Goal: Task Accomplishment & Management: Use online tool/utility

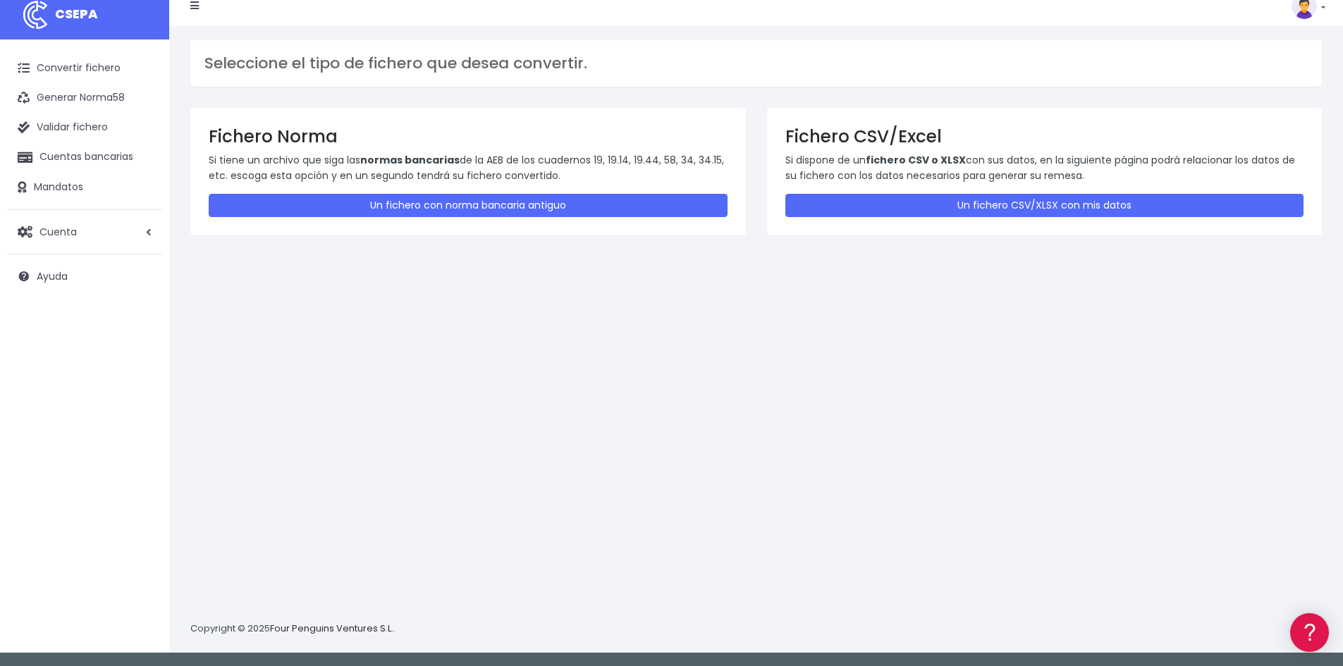
click at [104, 21] on link "CSEPA" at bounding box center [84, 13] width 169 height 53
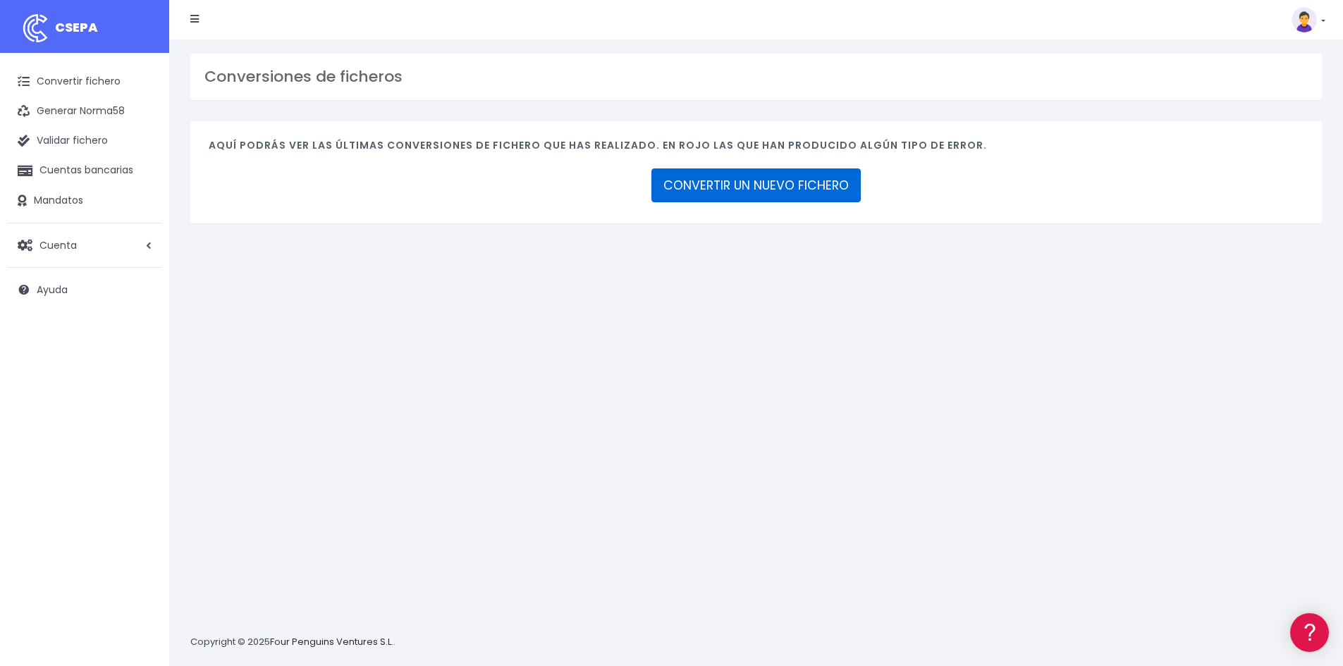
click at [759, 190] on link "CONVERTIR UN NUEVO FICHERO" at bounding box center [756, 186] width 209 height 34
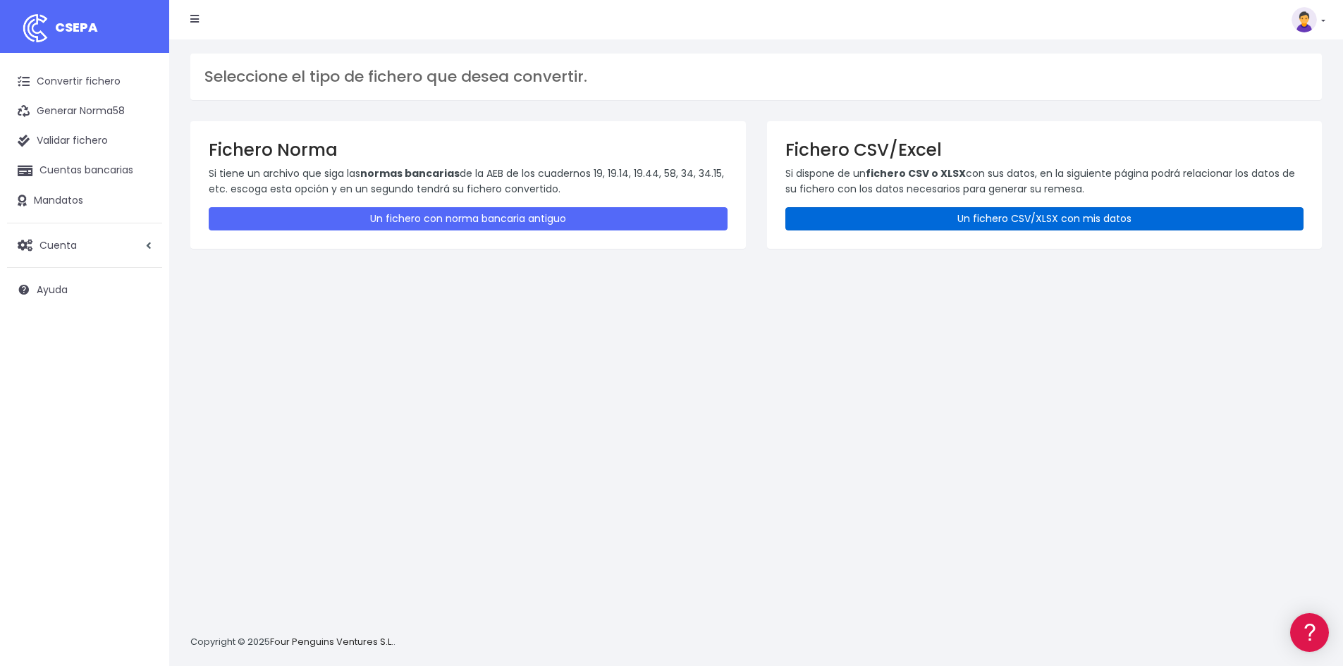
click at [1060, 219] on link "Un fichero CSV/XLSX con mis datos" at bounding box center [1044, 218] width 519 height 23
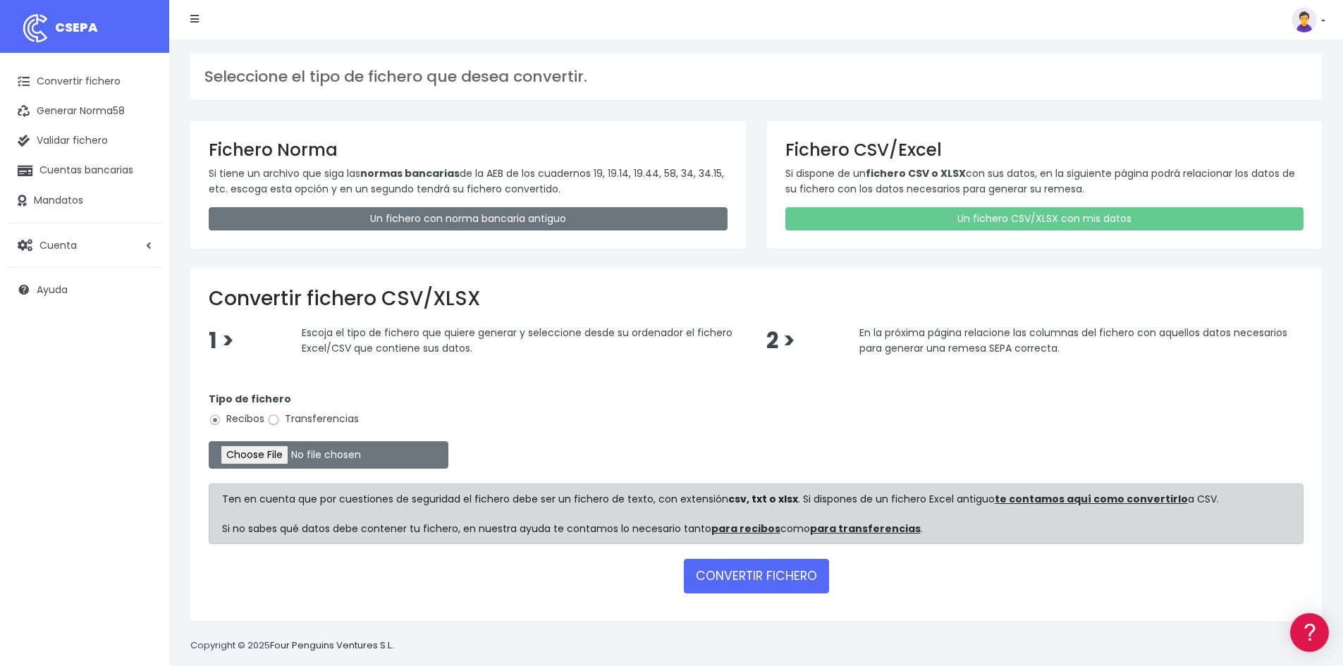
click at [277, 420] on input "Transferencias" at bounding box center [273, 420] width 13 height 13
radio input "true"
click at [259, 451] on input "file" at bounding box center [329, 454] width 240 height 27
type input "C:\fakepath\250926 REMESA PREV 4.xlsx"
drag, startPoint x: 729, startPoint y: 557, endPoint x: 728, endPoint y: 574, distance: 16.9
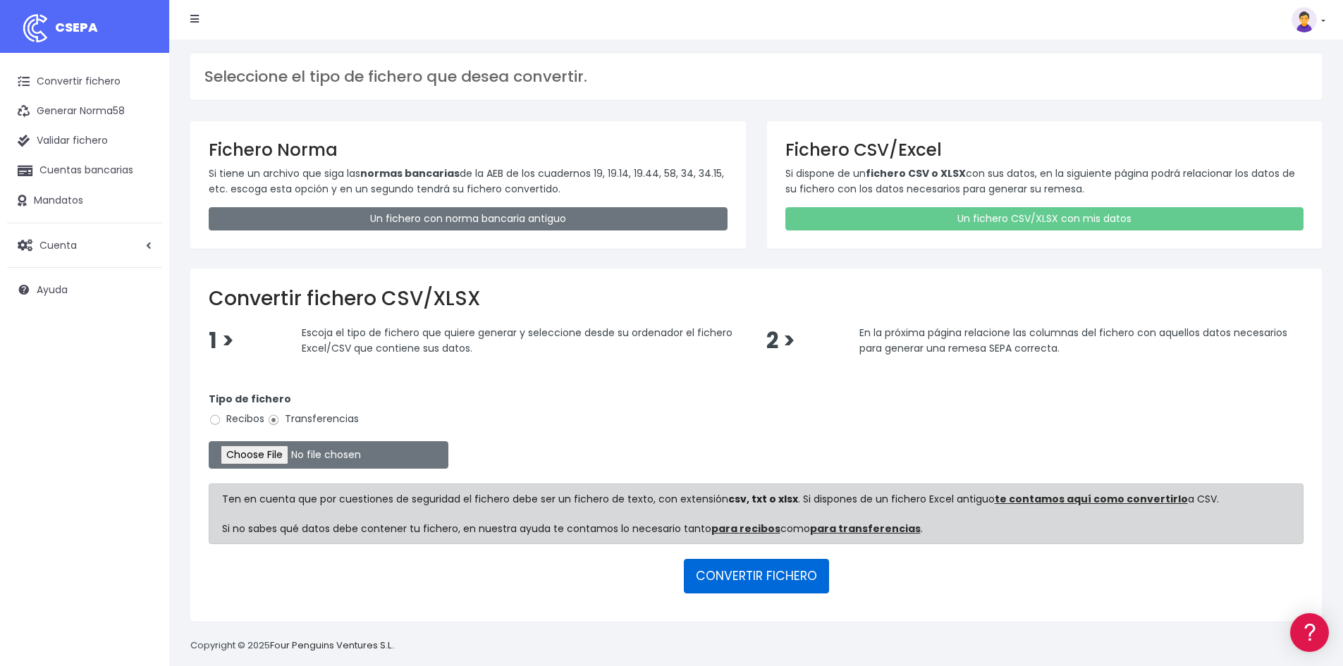
click at [728, 562] on form "Tipo de fichero Recibos Transferencias Ten en cuenta que por cuestiones de segu…" at bounding box center [756, 490] width 1095 height 226
click at [731, 577] on button "CONVERTIR FICHERO" at bounding box center [756, 576] width 145 height 34
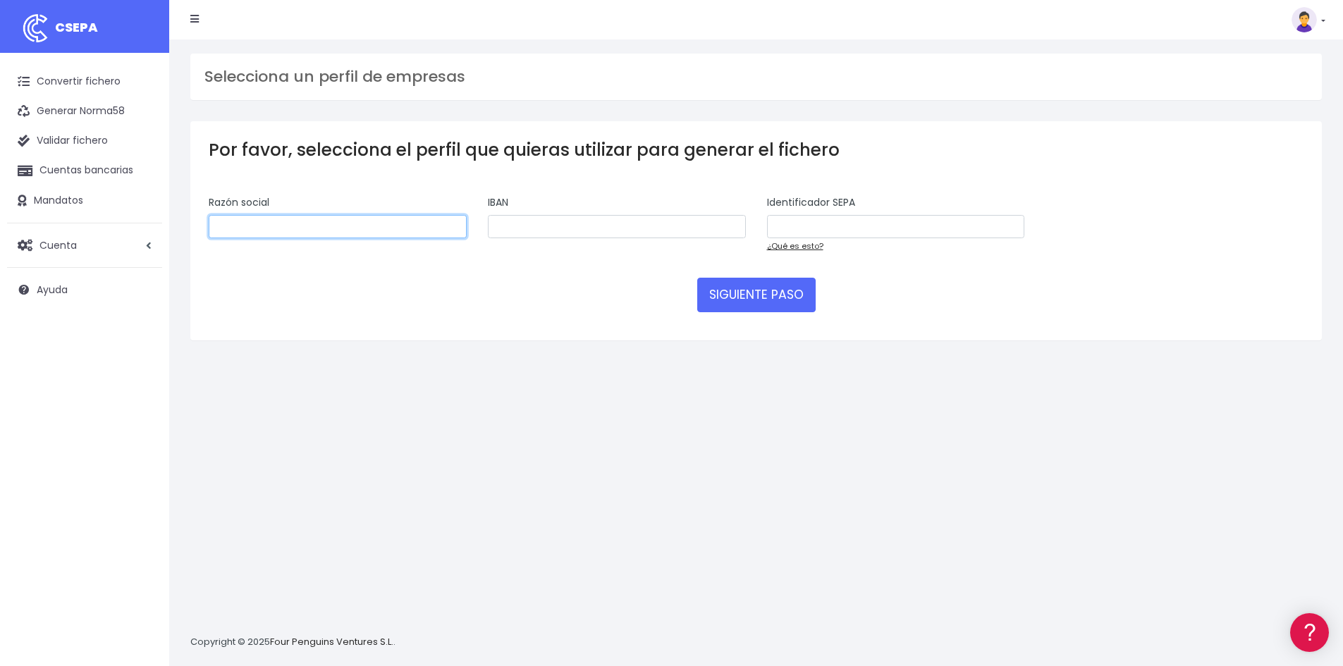
click at [356, 220] on input "text" at bounding box center [338, 227] width 258 height 24
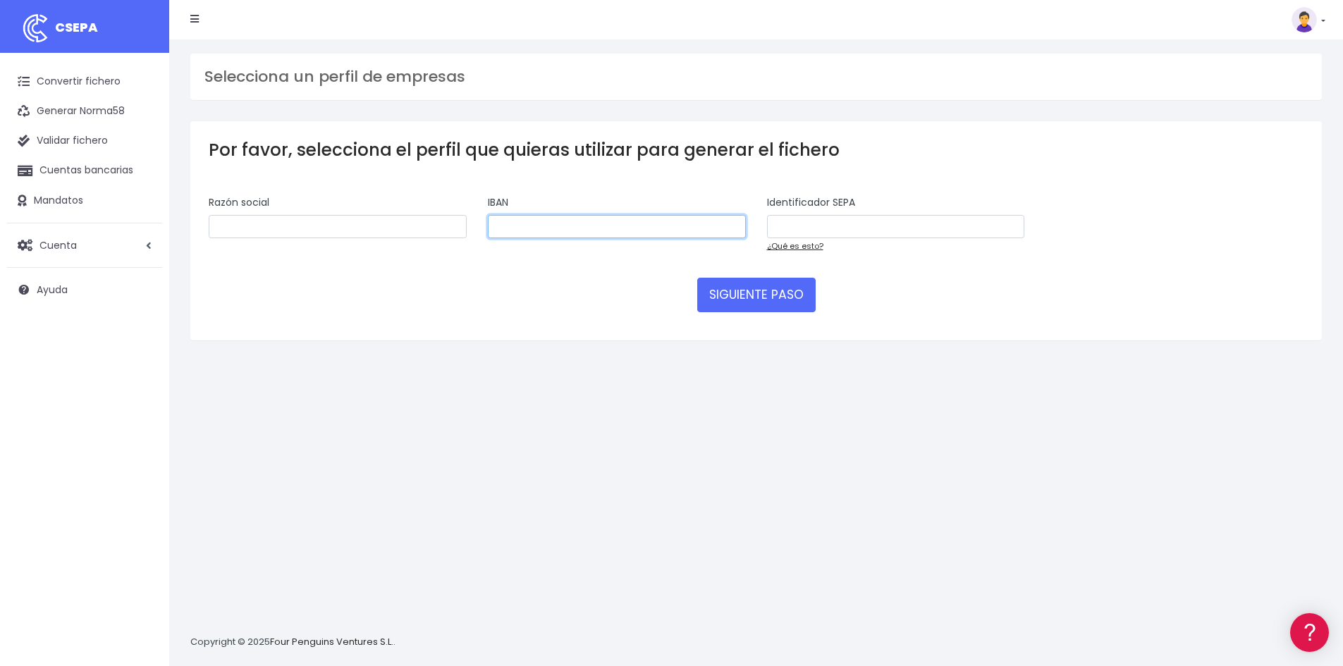
click at [582, 230] on input "text" at bounding box center [617, 227] width 258 height 24
type input "ES89 0081 7010 5100 0220 6824"
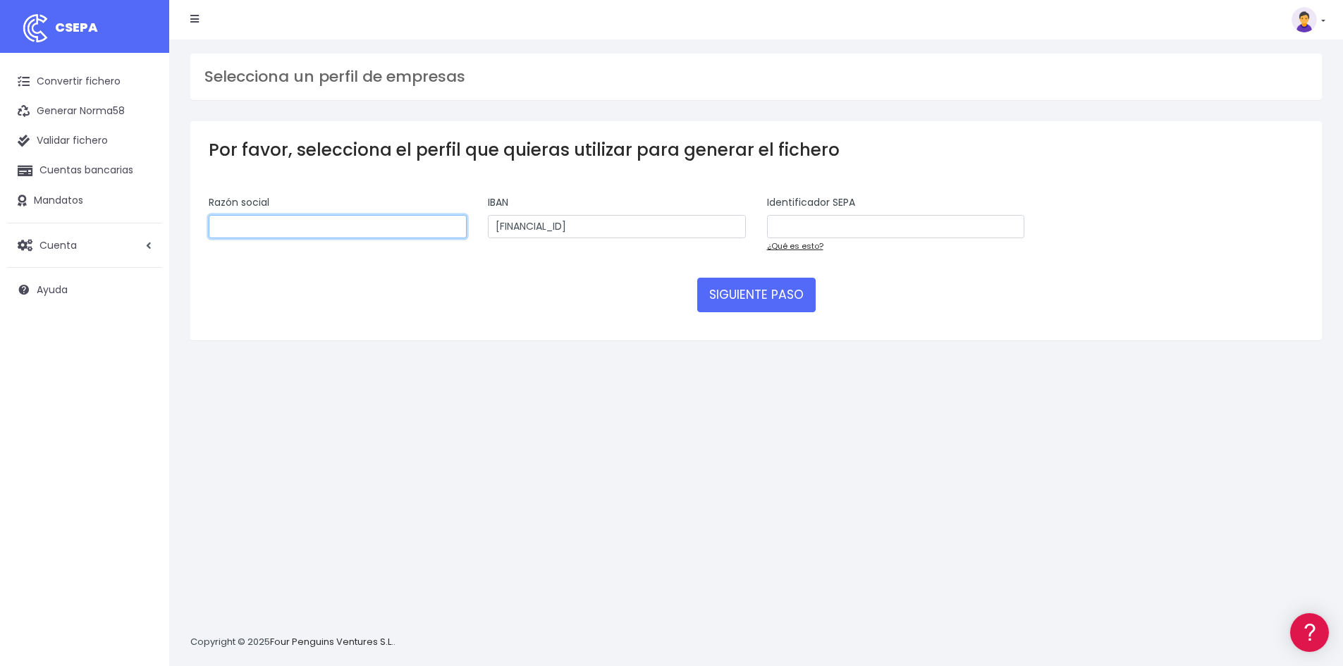
click at [280, 225] on input "text" at bounding box center [338, 227] width 258 height 24
type input "CUATRO AMORES AIE"
click at [806, 231] on input "text" at bounding box center [896, 227] width 258 height 24
click at [794, 243] on link "¿Qué es esto?" at bounding box center [795, 245] width 56 height 11
click at [848, 229] on input "text" at bounding box center [896, 227] width 258 height 24
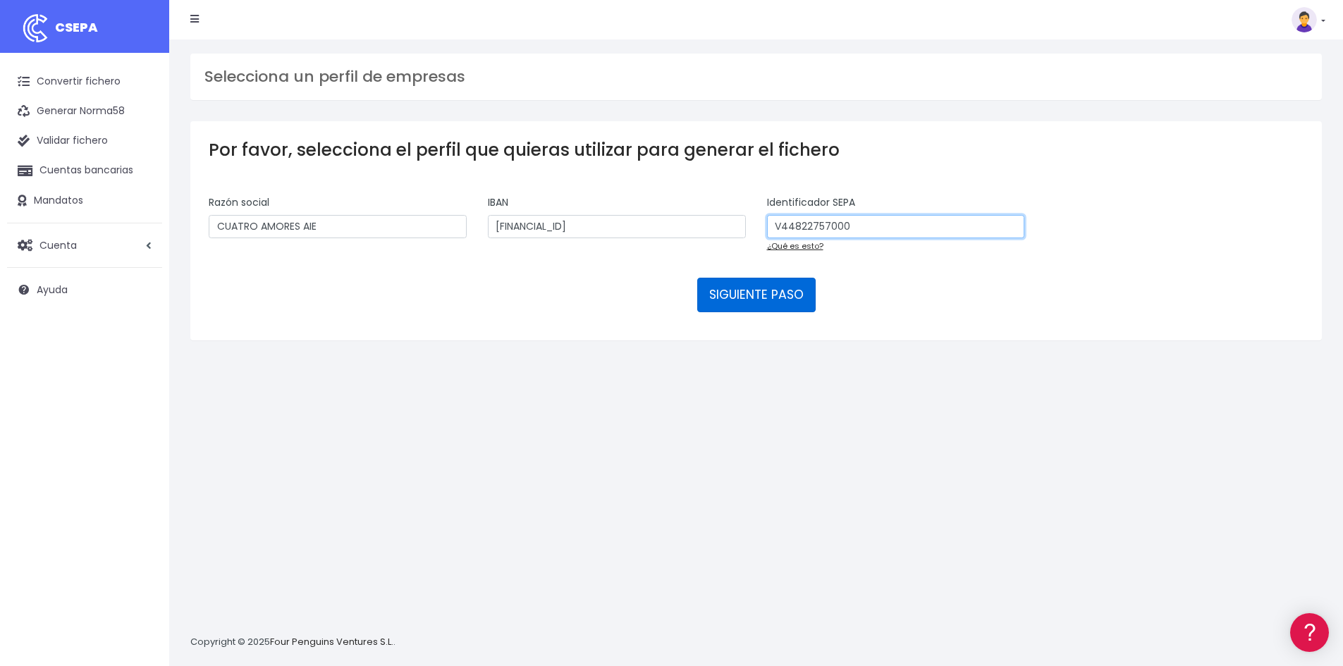
type input "V44822757000"
click at [774, 299] on button "SIGUIENTE PASO" at bounding box center [756, 295] width 118 height 34
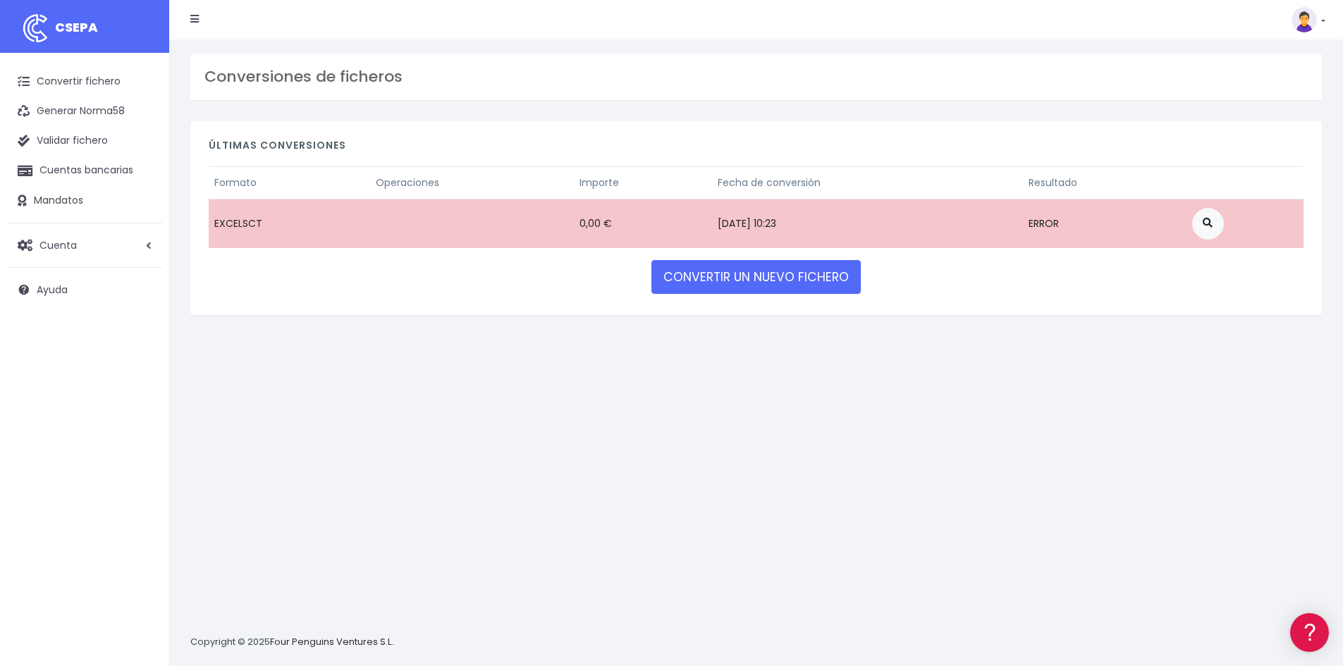
click at [809, 215] on td "[DATE] 10:23" at bounding box center [867, 223] width 311 height 49
click at [817, 291] on link "CONVERTIR UN NUEVO FICHERO" at bounding box center [756, 277] width 209 height 34
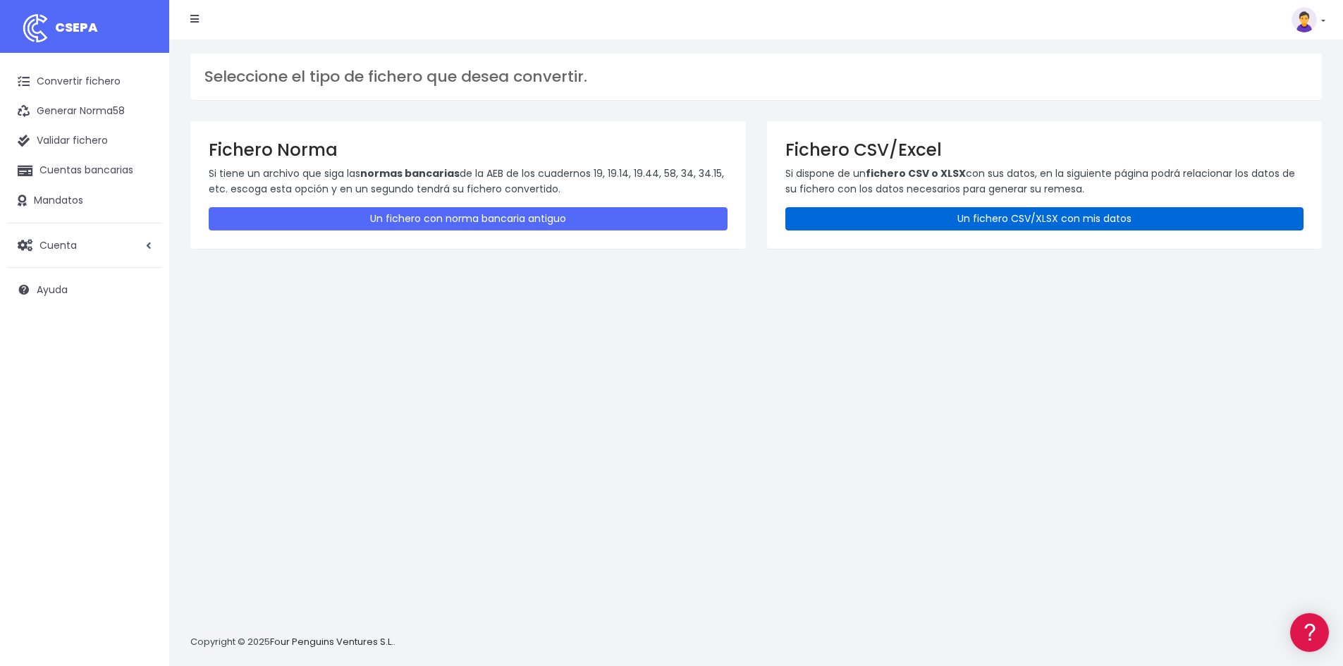
click at [1161, 210] on link "Un fichero CSV/XLSX con mis datos" at bounding box center [1044, 218] width 519 height 23
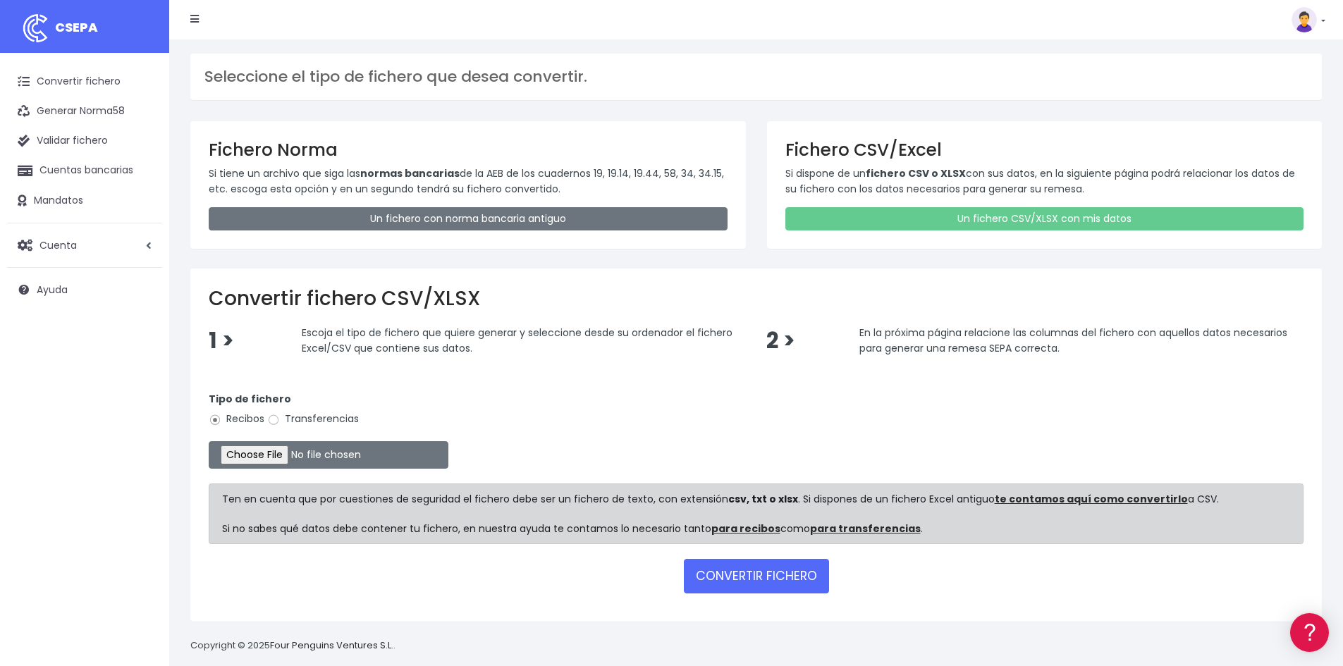
click at [360, 424] on div "Tipo de fichero Recibos Transferencias" at bounding box center [756, 411] width 1095 height 39
click at [321, 415] on label "Transferencias" at bounding box center [313, 419] width 92 height 15
click at [280, 415] on input "Transferencias" at bounding box center [273, 420] width 13 height 13
radio input "true"
click at [286, 451] on input "file" at bounding box center [329, 454] width 240 height 27
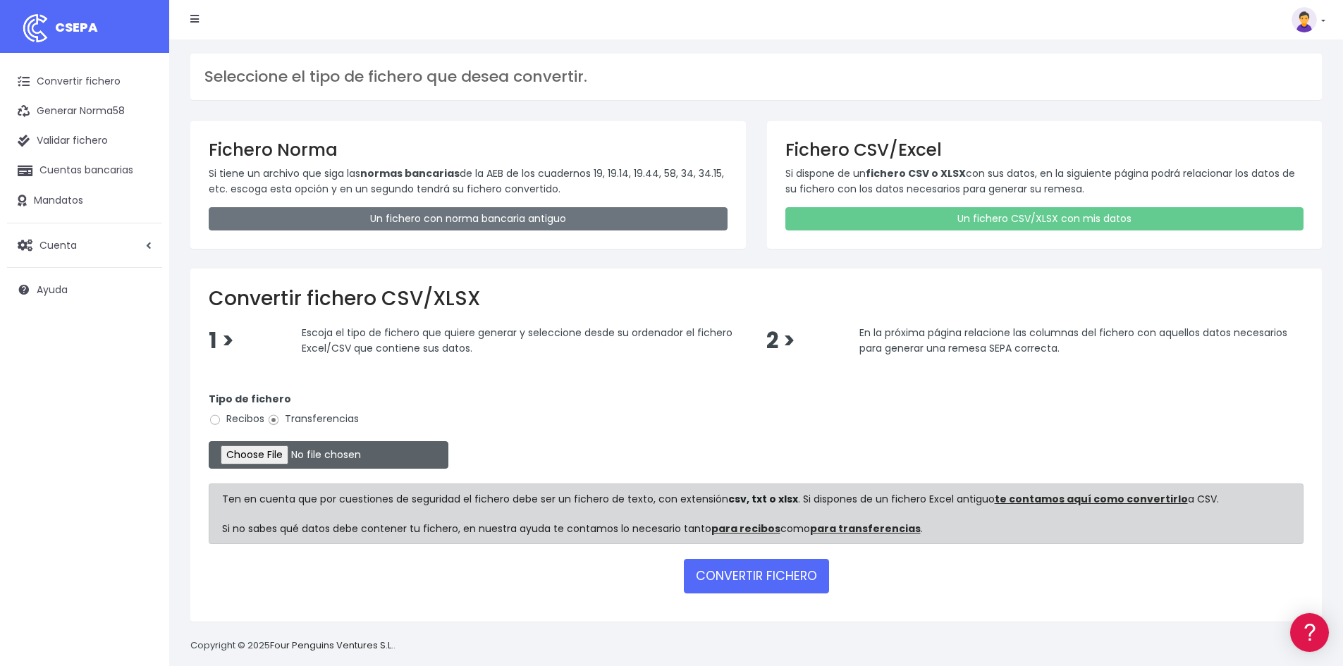
type input "C:\fakepath\250926 REMESA PREV 4.xlsx"
click at [698, 568] on button "CONVERTIR FICHERO" at bounding box center [756, 576] width 145 height 34
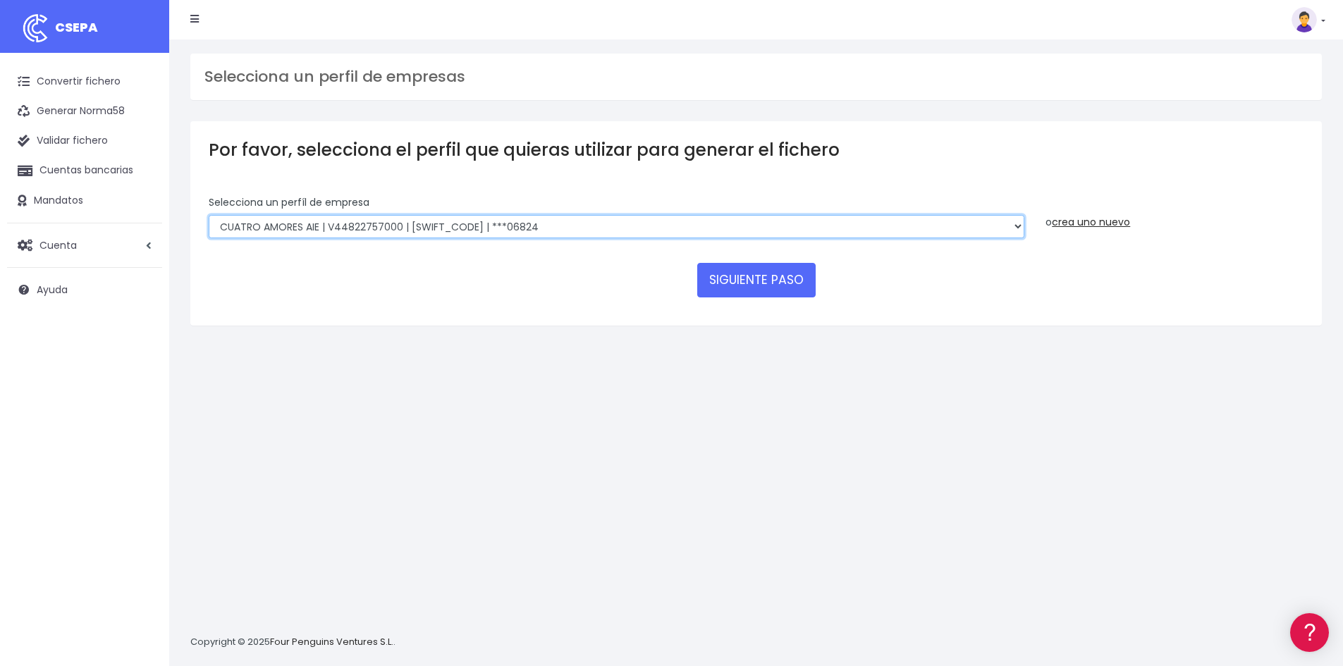
click at [379, 224] on select "CUATRO AMORES AIE | V44822757000 | [SWIFT_CODE] | ***06824" at bounding box center [617, 227] width 816 height 24
click at [1004, 216] on select "CUATRO AMORES AIE | V44822757000 | [SWIFT_CODE] | ***06824" at bounding box center [617, 227] width 816 height 24
click at [209, 215] on select "CUATRO AMORES AIE | V44822757000 | BSABESBBXXX | ***06824" at bounding box center [617, 227] width 816 height 24
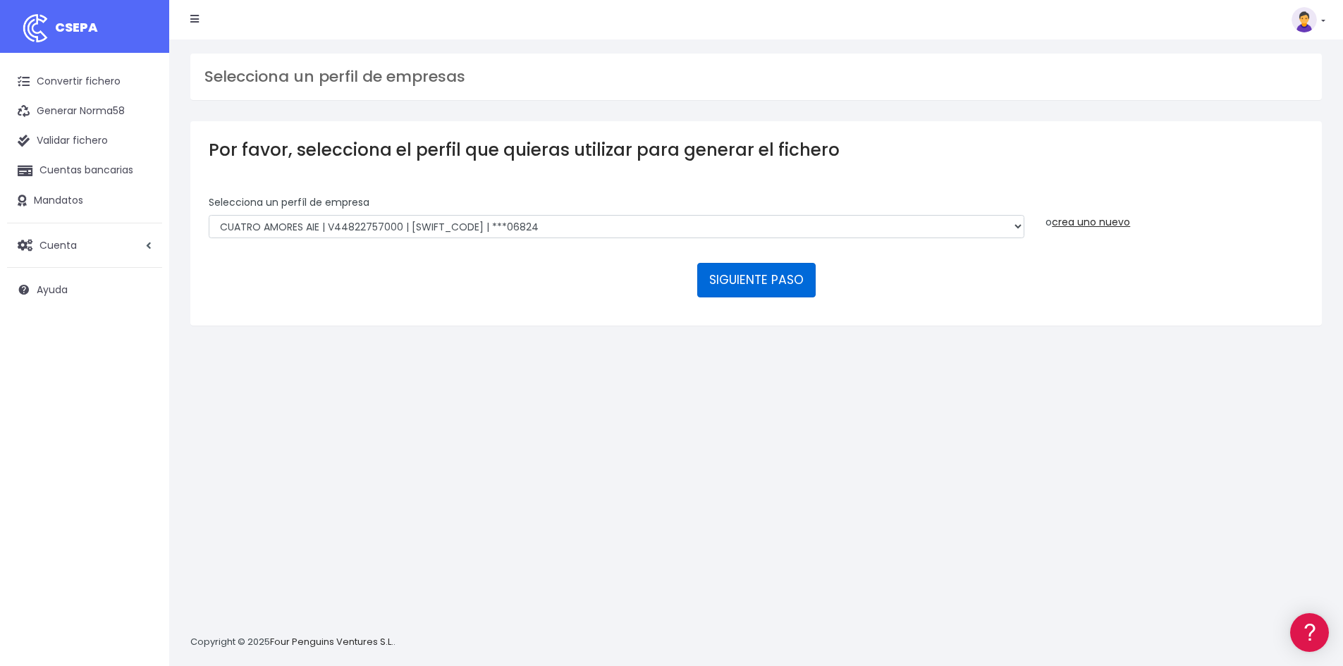
click at [764, 287] on button "SIGUIENTE PASO" at bounding box center [756, 280] width 118 height 34
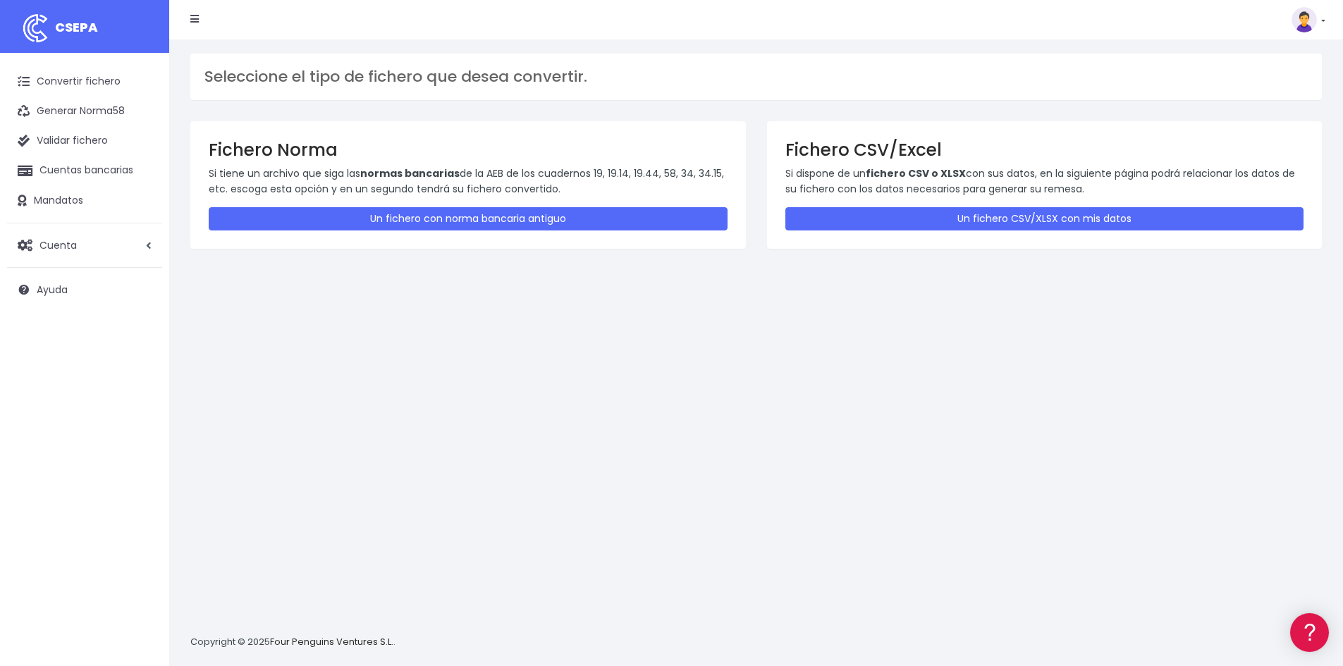
click at [1030, 194] on p "Si dispone de un fichero CSV o XLSX con sus datos, en la siguiente página podrá…" at bounding box center [1044, 182] width 519 height 32
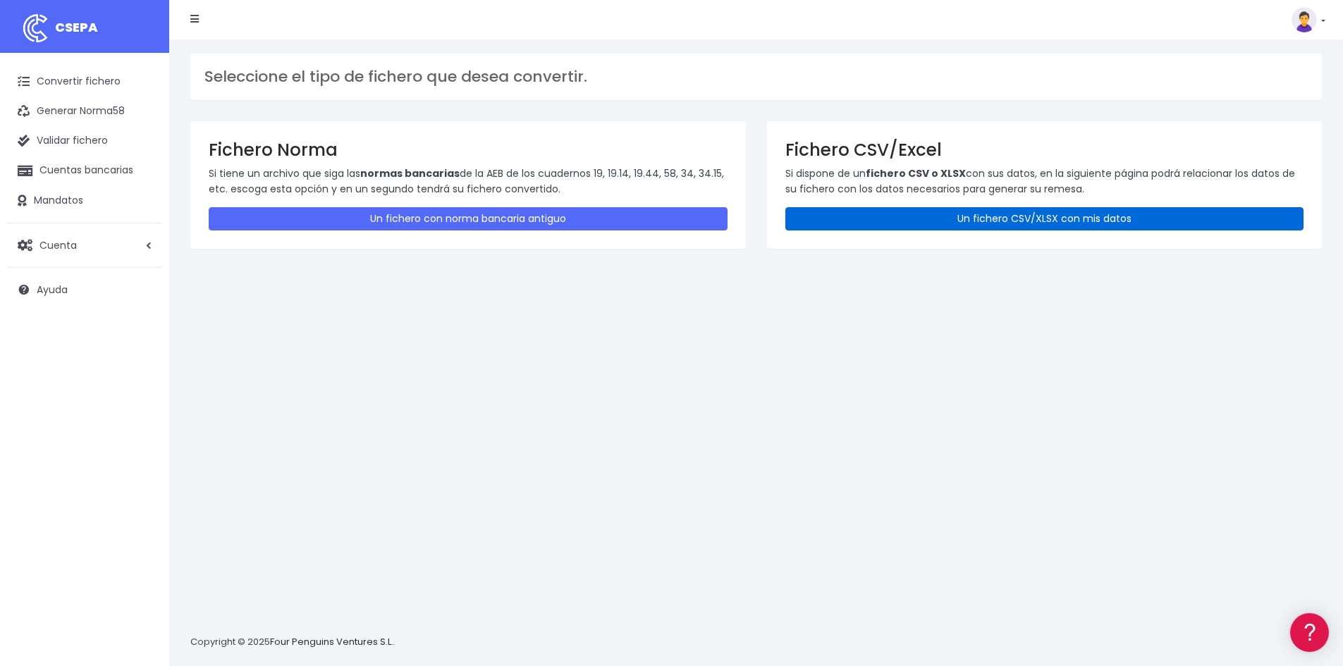
click at [1030, 223] on link "Un fichero CSV/XLSX con mis datos" at bounding box center [1044, 218] width 519 height 23
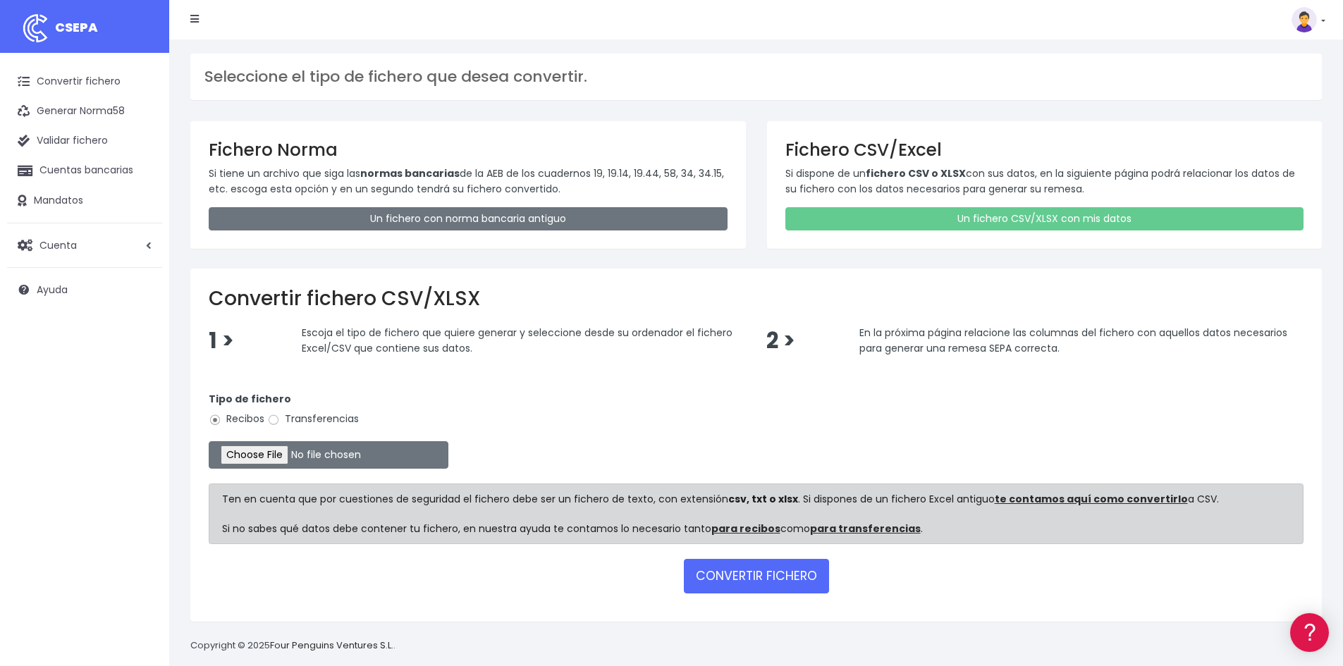
click at [330, 415] on label "Transferencias" at bounding box center [313, 419] width 92 height 15
click at [280, 415] on input "Transferencias" at bounding box center [273, 420] width 13 height 13
radio input "true"
type input "C:\fakepath\250926 REMESA PREV 4.xlsx"
click at [754, 571] on button "CONVERTIR FICHERO" at bounding box center [756, 576] width 145 height 34
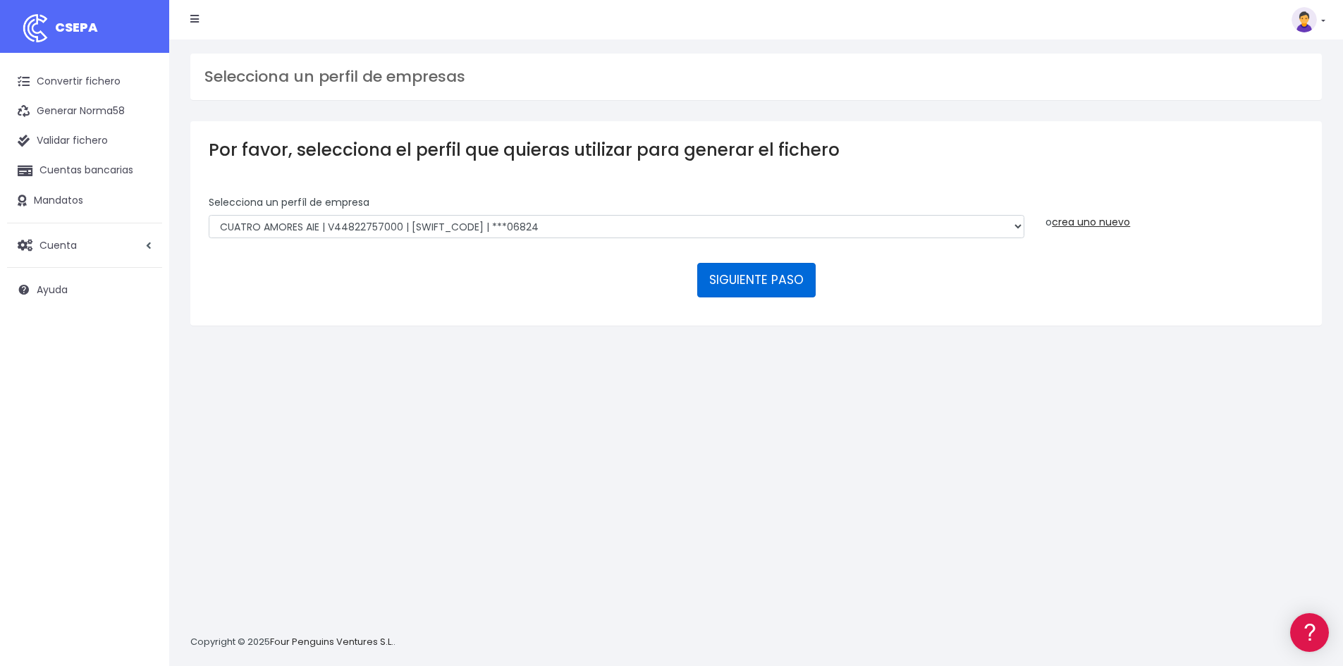
click at [767, 278] on button "SIGUIENTE PASO" at bounding box center [756, 280] width 118 height 34
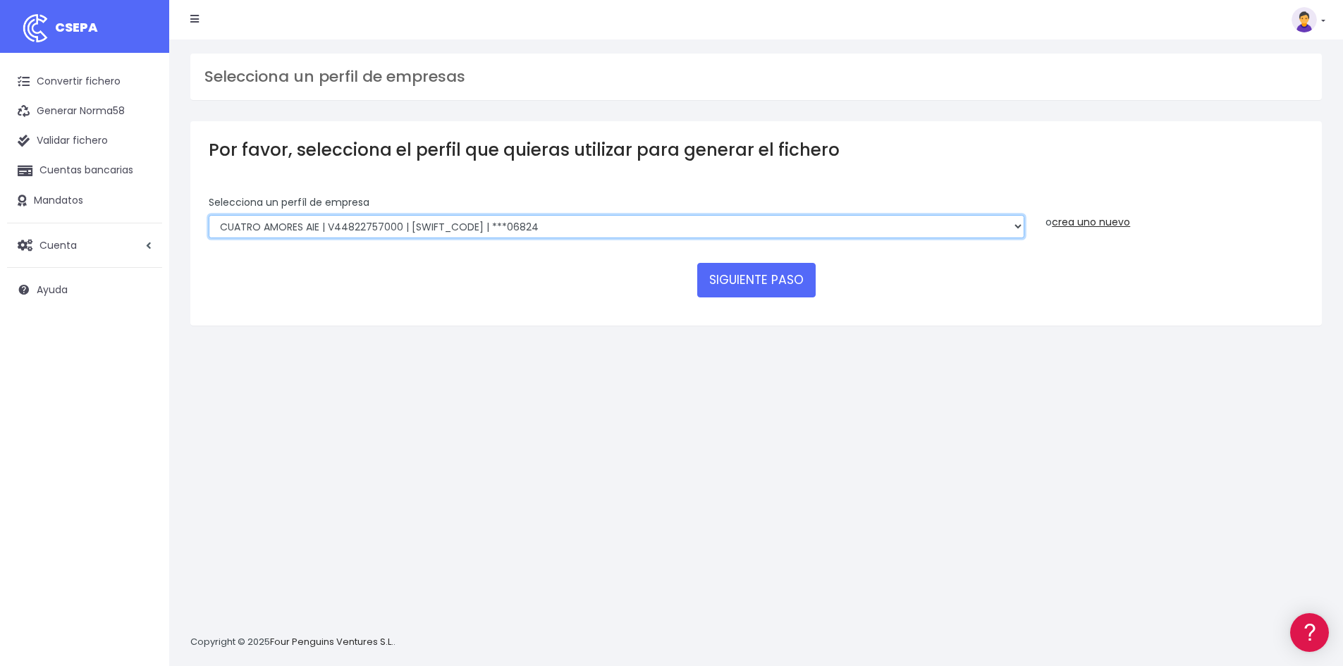
click at [349, 227] on select "CUATRO AMORES AIE | V44822757000 | [SWIFT_CODE] | ***06824" at bounding box center [617, 227] width 816 height 24
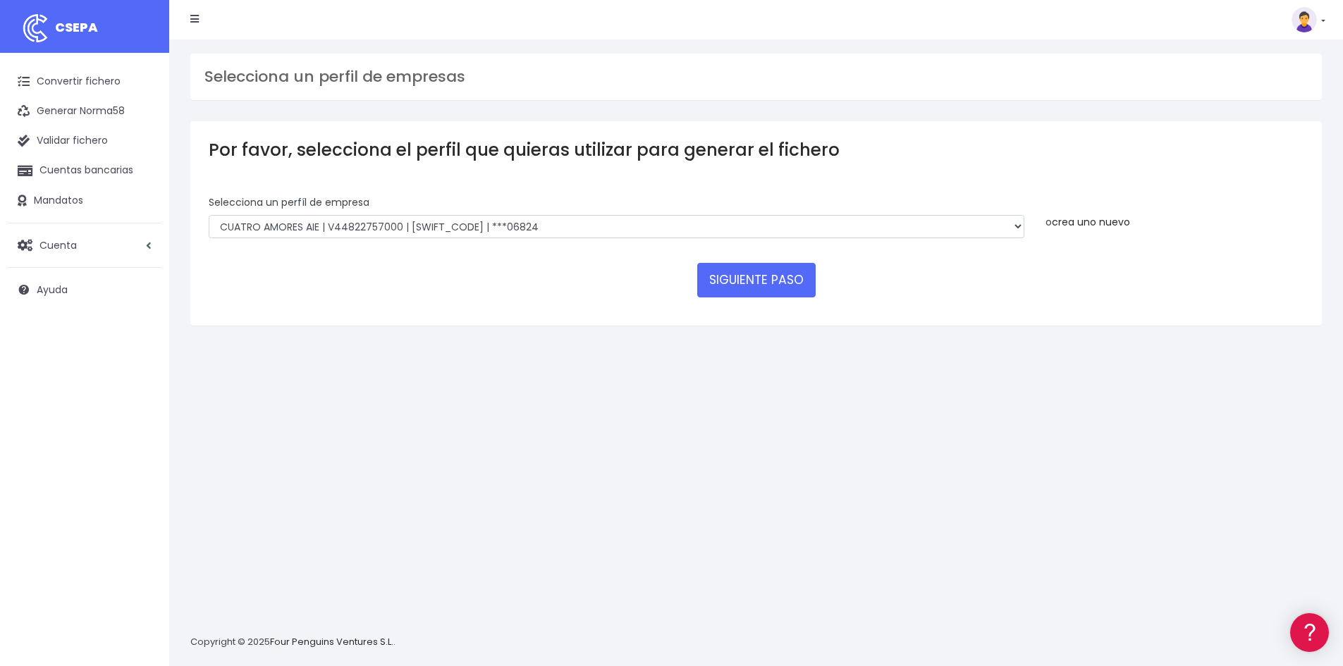
click at [1118, 218] on link "crea uno nuevo" at bounding box center [1091, 222] width 78 height 14
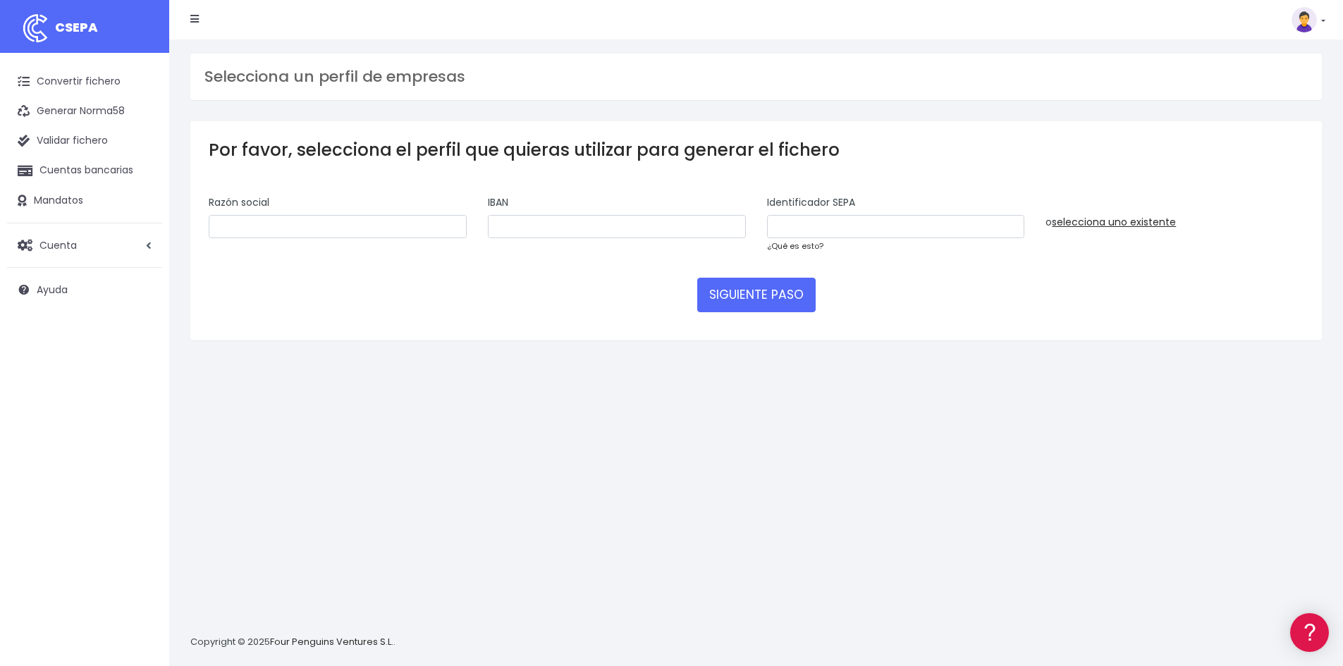
click at [798, 247] on link "¿Qué es esto?" at bounding box center [795, 245] width 56 height 11
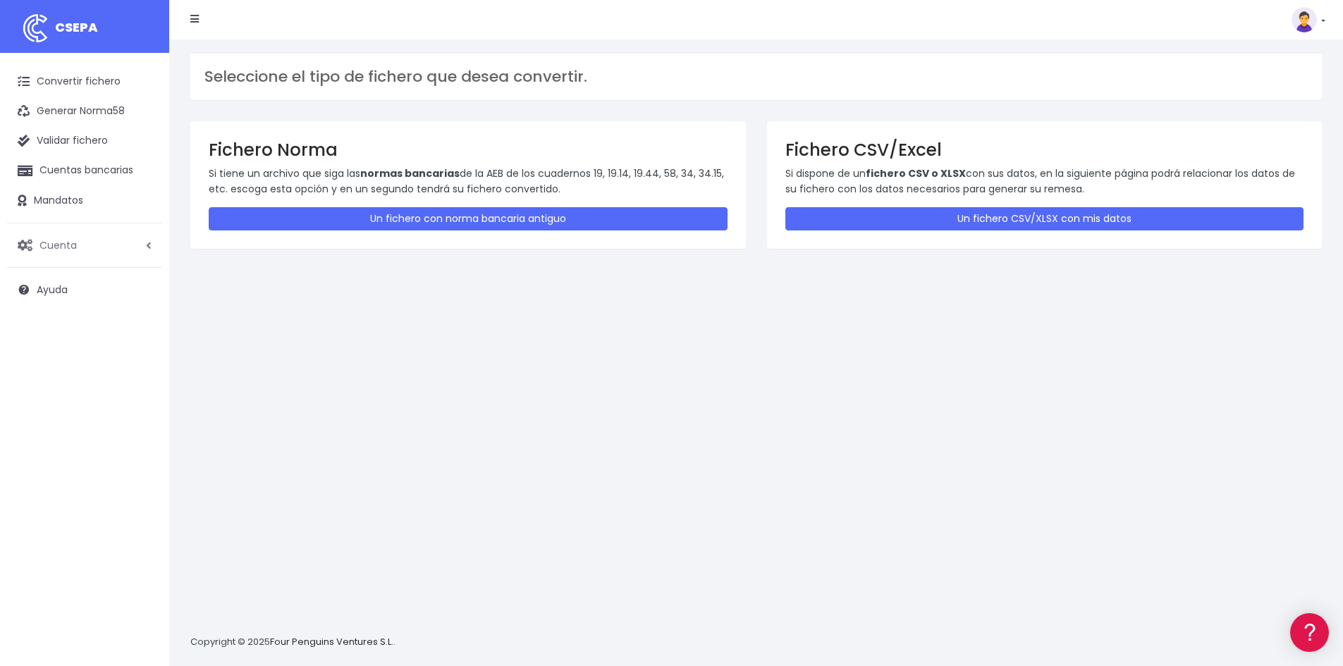
click at [59, 249] on span "Cuenta" at bounding box center [57, 245] width 37 height 14
click at [71, 300] on link "Suscripción" at bounding box center [93, 304] width 140 height 25
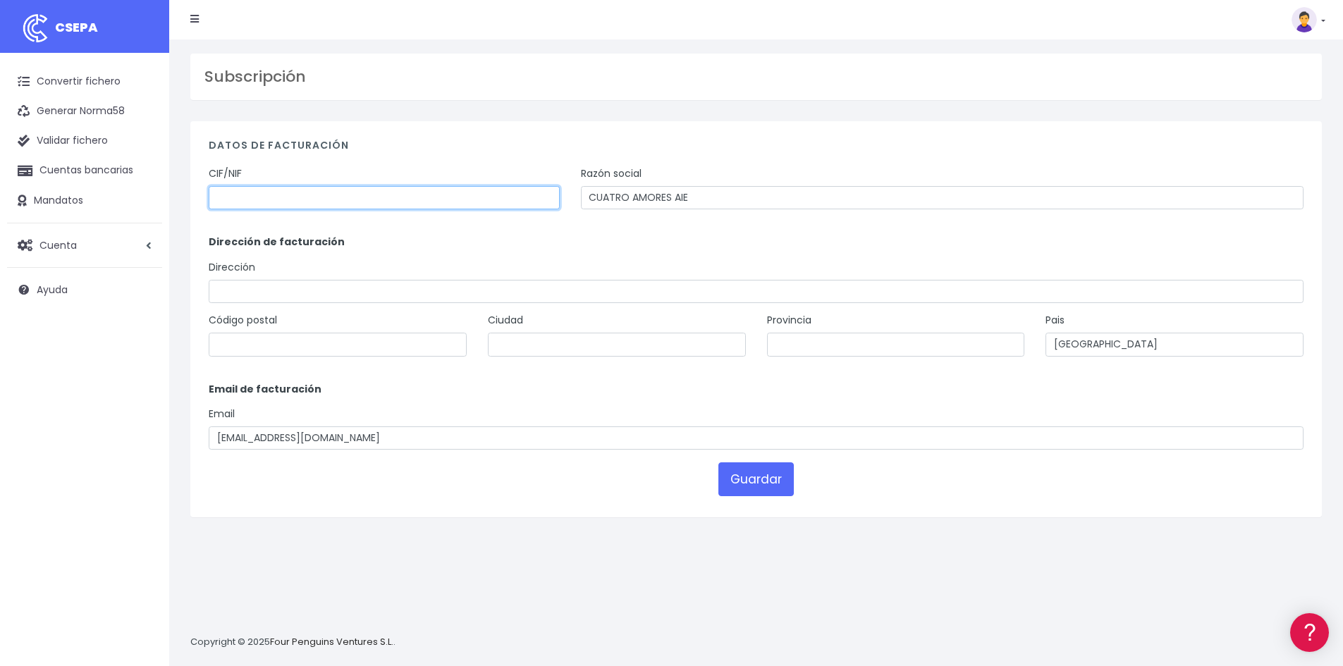
click at [287, 189] on input "text" at bounding box center [384, 198] width 351 height 24
type input "v44822757"
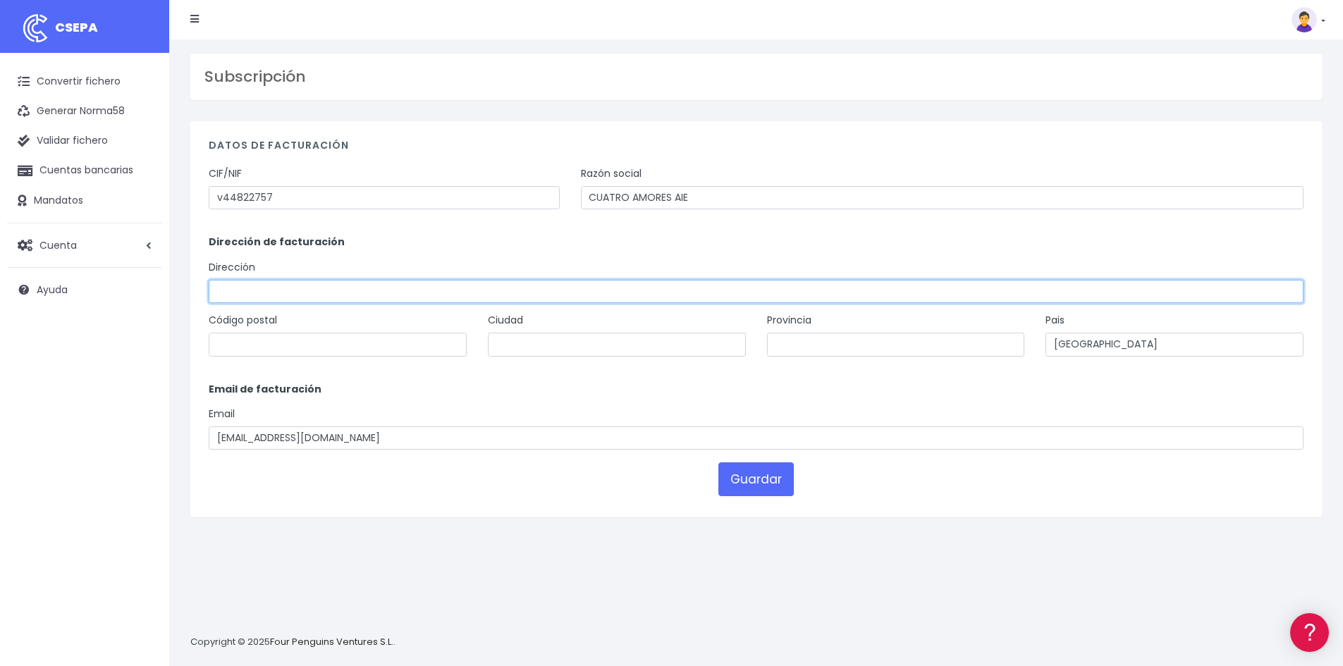
click at [257, 298] on input "text" at bounding box center [756, 292] width 1095 height 24
click at [390, 290] on input "Calle Zamora 46-48" at bounding box center [756, 292] width 1095 height 24
type input "[PERSON_NAME][STREET_ADDRESS]"
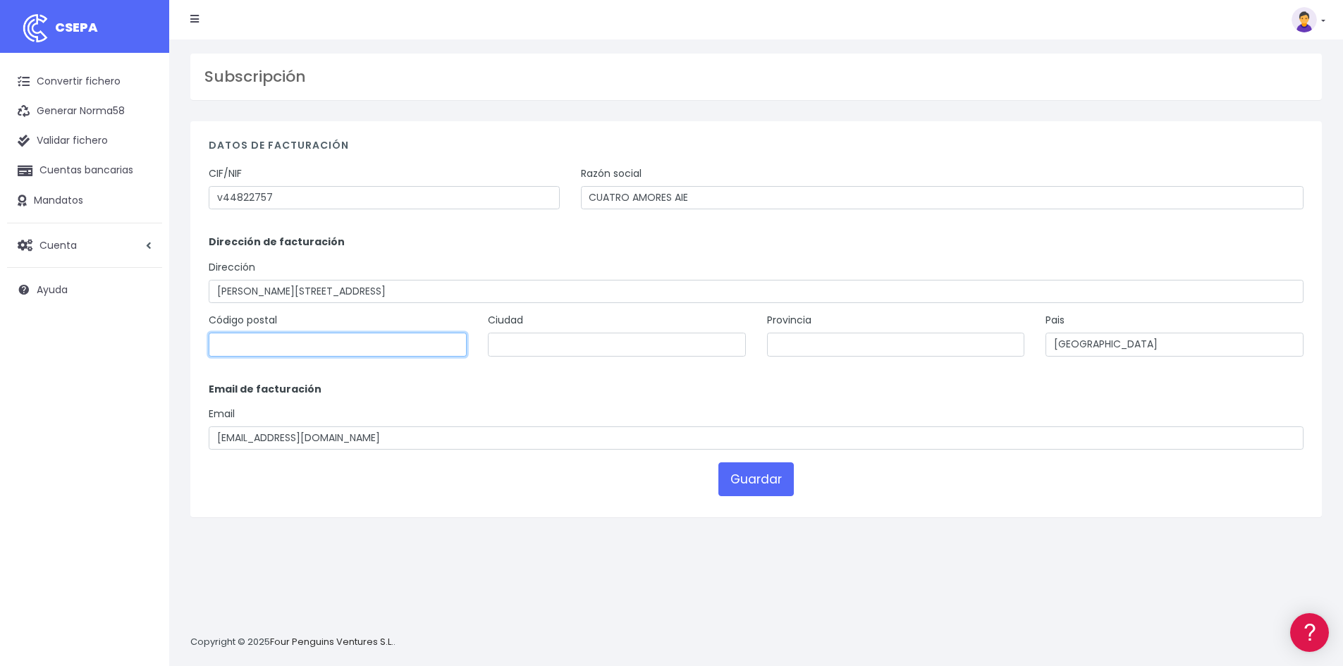
click at [297, 338] on input "text" at bounding box center [338, 345] width 258 height 24
type input "08005"
click at [559, 350] on input "text" at bounding box center [617, 345] width 258 height 24
type input "Barcelona"
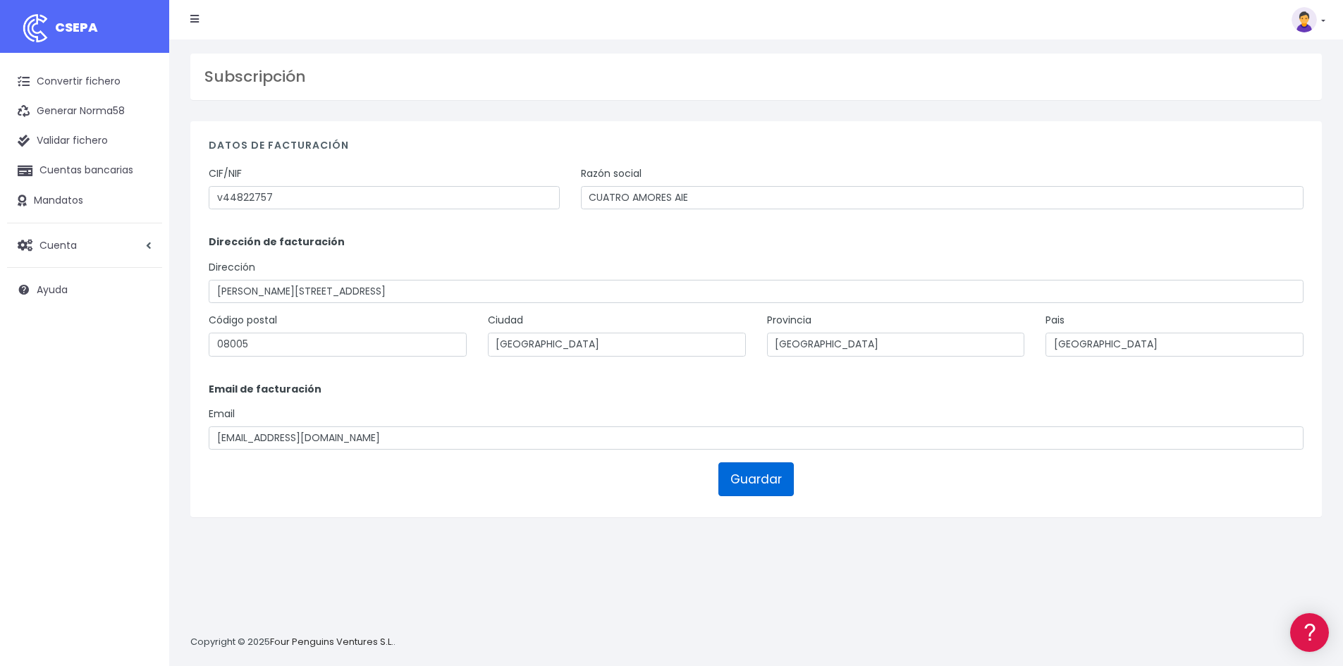
click at [763, 474] on button "Guardar" at bounding box center [756, 480] width 75 height 34
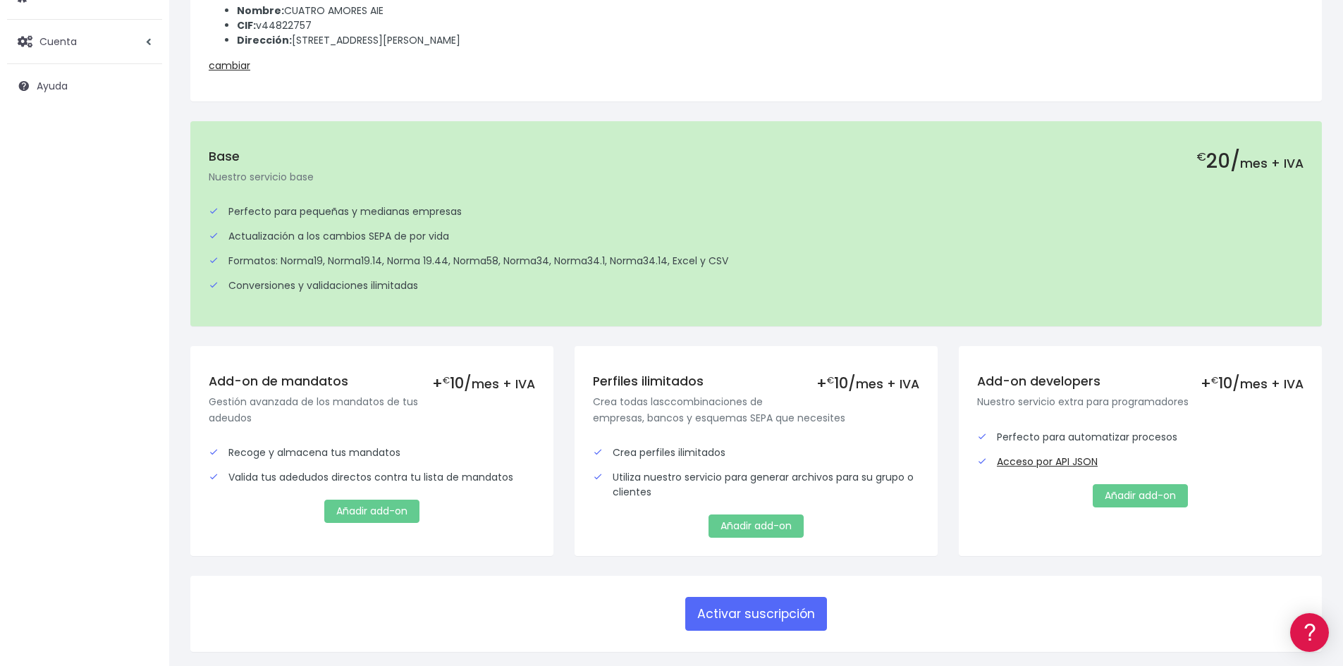
scroll to position [212, 0]
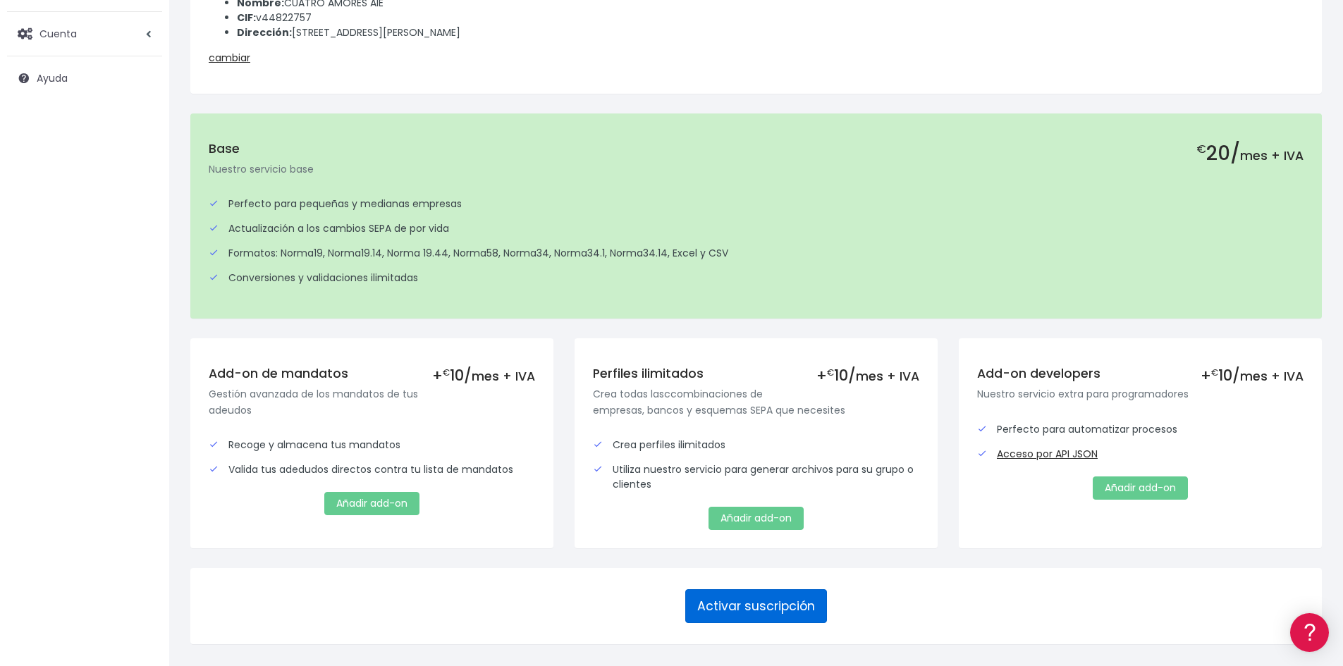
click at [762, 616] on button "Activar suscripción" at bounding box center [756, 606] width 142 height 34
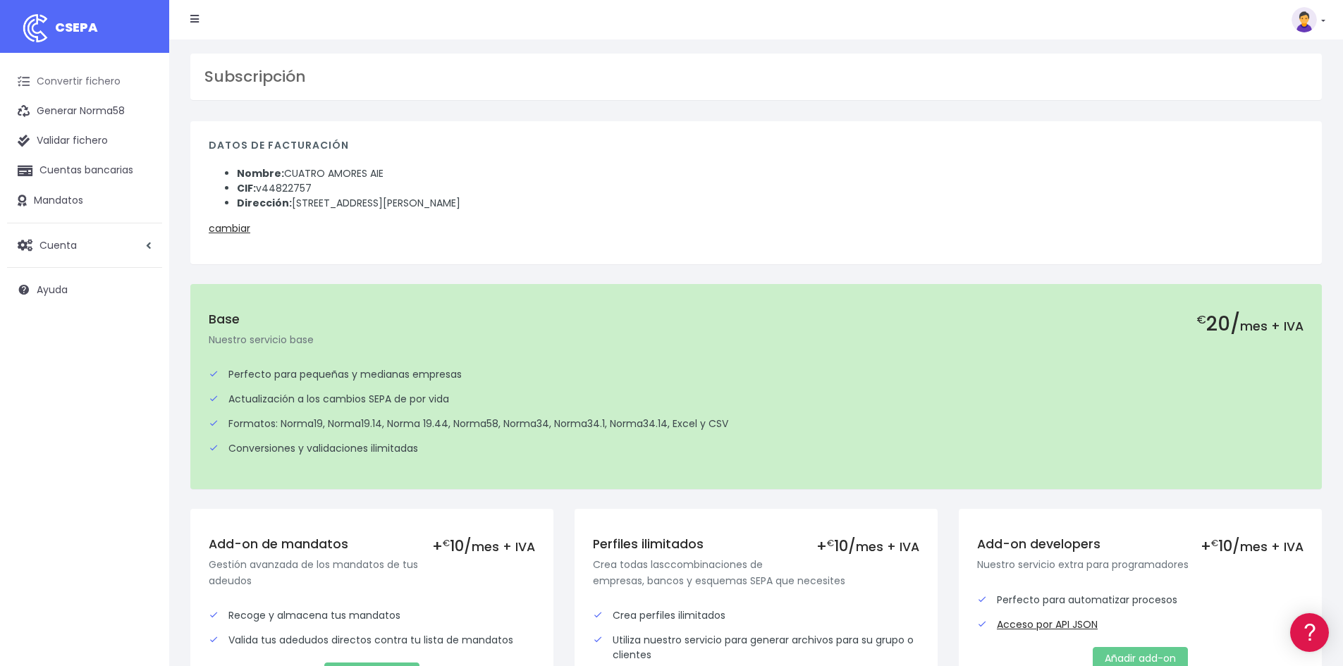
click at [102, 86] on link "Convertir fichero" at bounding box center [84, 82] width 155 height 30
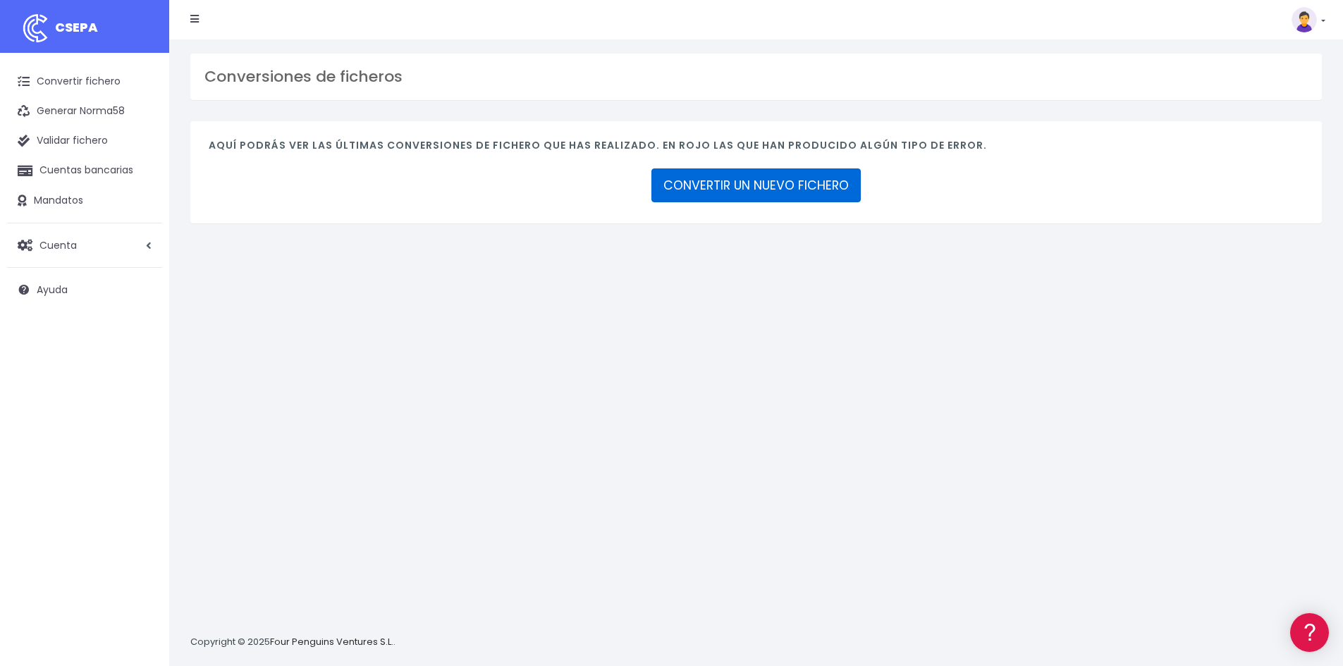
click at [825, 190] on link "CONVERTIR UN NUEVO FICHERO" at bounding box center [756, 186] width 209 height 34
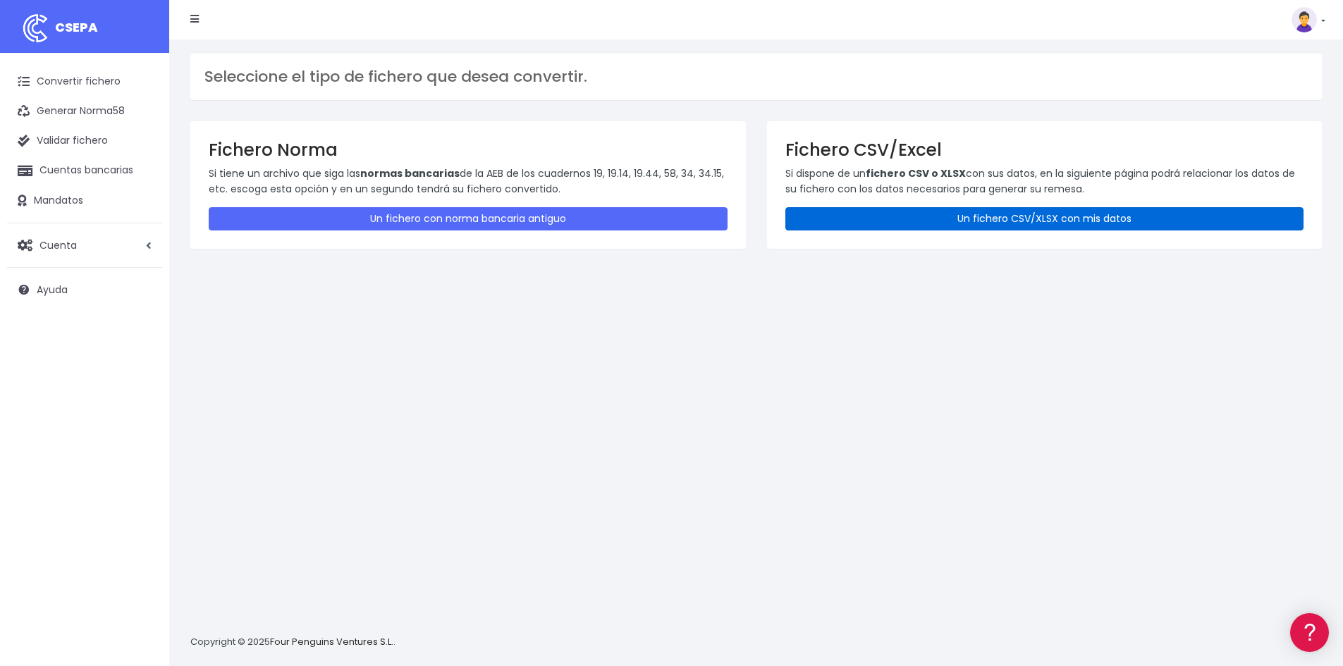
click at [860, 219] on link "Un fichero CSV/XLSX con mis datos" at bounding box center [1044, 218] width 519 height 23
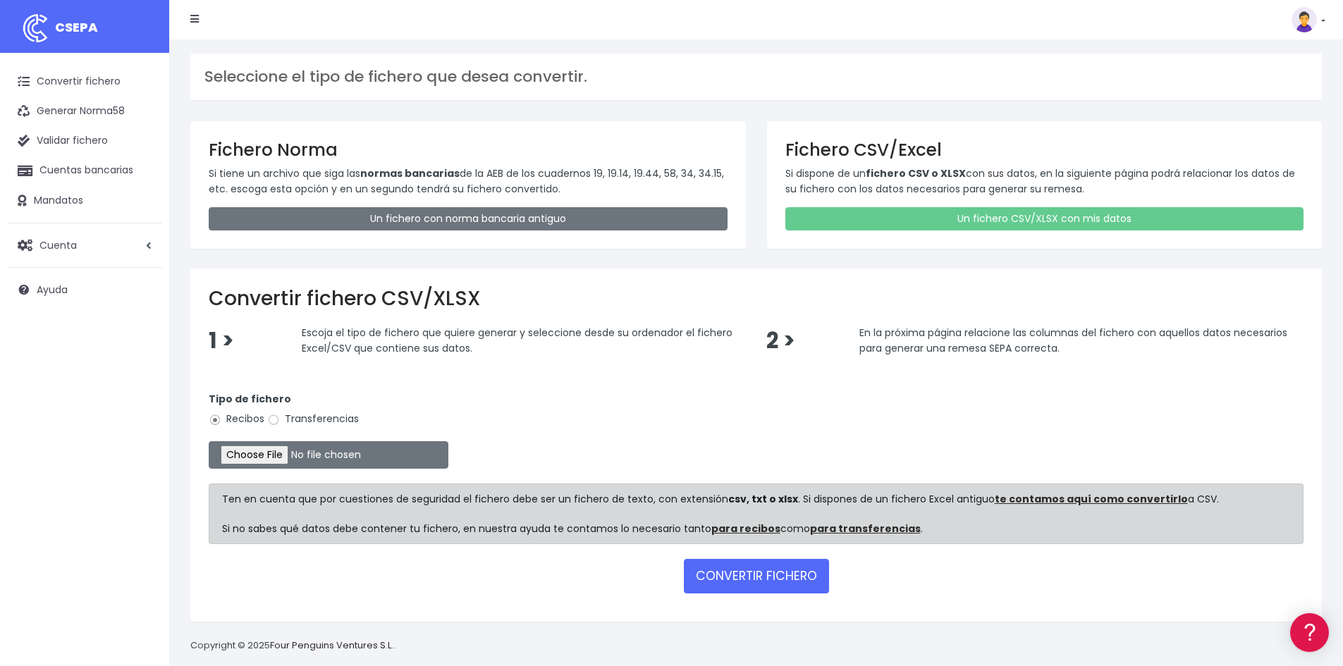
click at [291, 413] on label "Transferencias" at bounding box center [313, 419] width 92 height 15
click at [286, 421] on label "Transferencias" at bounding box center [313, 419] width 92 height 15
click at [280, 421] on input "Transferencias" at bounding box center [273, 420] width 13 height 13
radio input "true"
click at [258, 459] on input "file" at bounding box center [329, 454] width 240 height 27
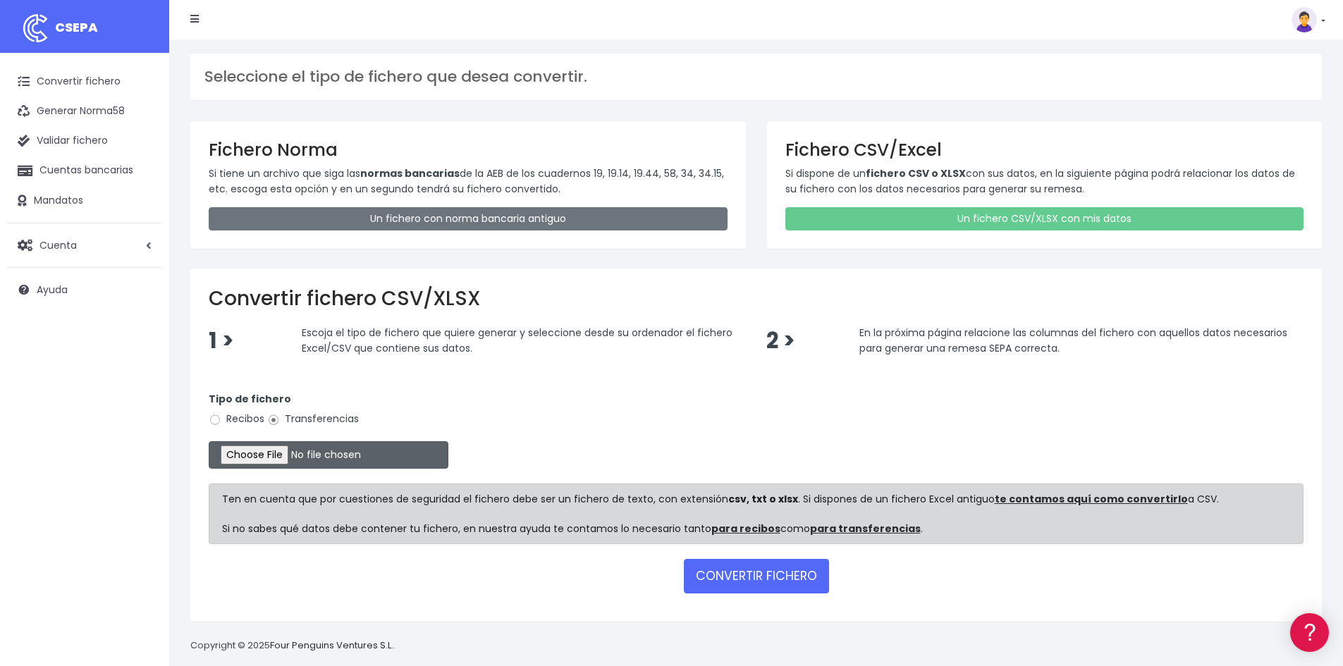
type input "C:\fakepath\250926 REMESA PREV 4.xlsx"
click at [805, 590] on button "CONVERTIR FICHERO" at bounding box center [756, 576] width 145 height 34
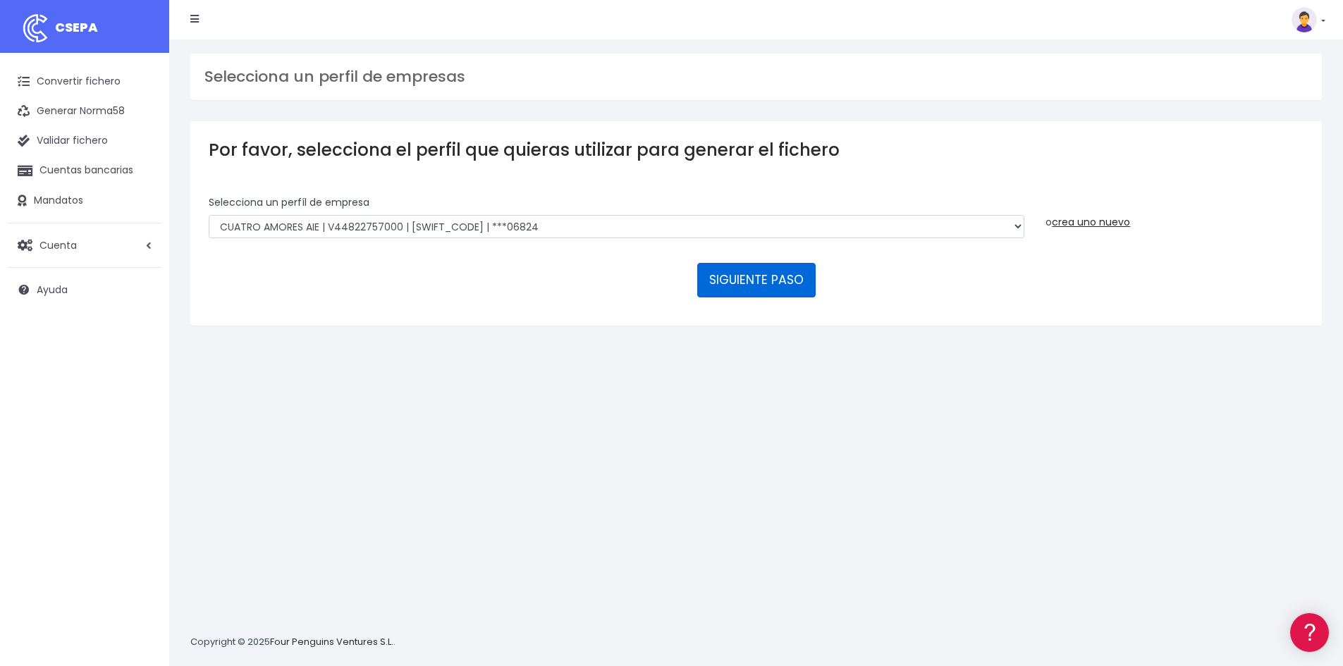
click at [749, 285] on button "SIGUIENTE PASO" at bounding box center [756, 280] width 118 height 34
click at [98, 219] on ul "Convertir fichero Generar Norma58 Validar fichero Cuentas bancarias Mandatos Cu…" at bounding box center [84, 186] width 155 height 238
click at [93, 236] on link "Cuenta" at bounding box center [84, 246] width 155 height 30
click at [94, 307] on link "Suscripción" at bounding box center [93, 304] width 140 height 25
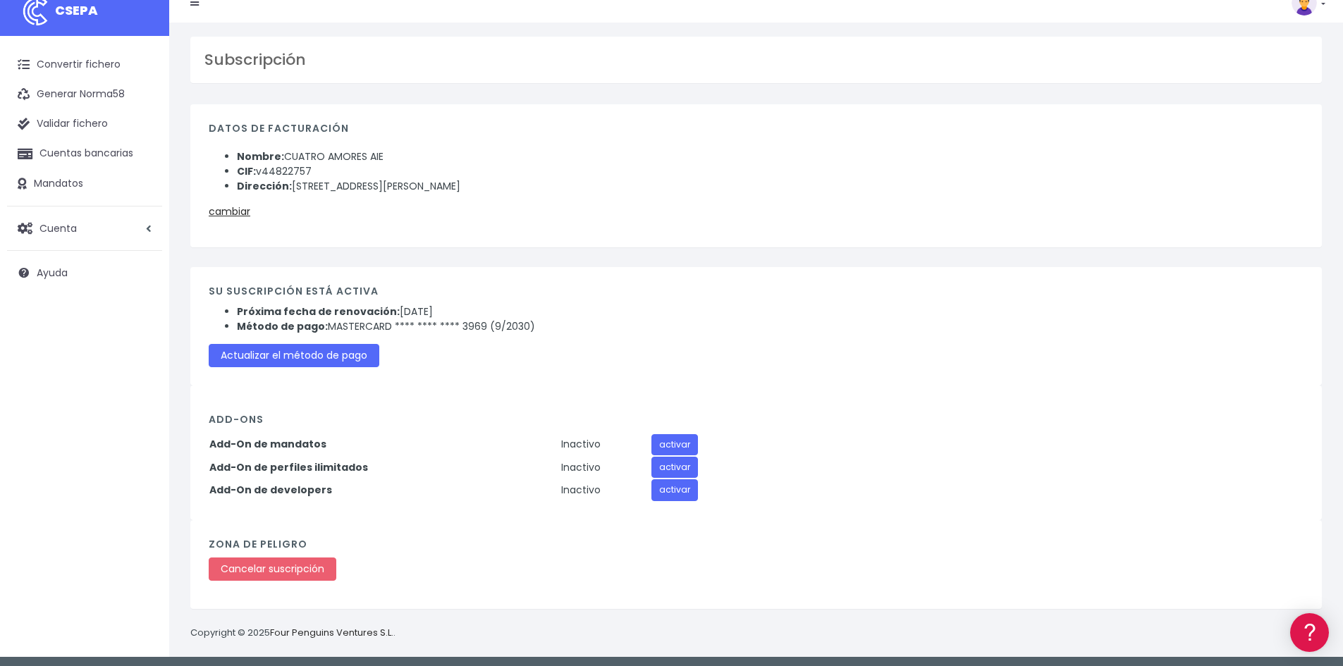
scroll to position [21, 0]
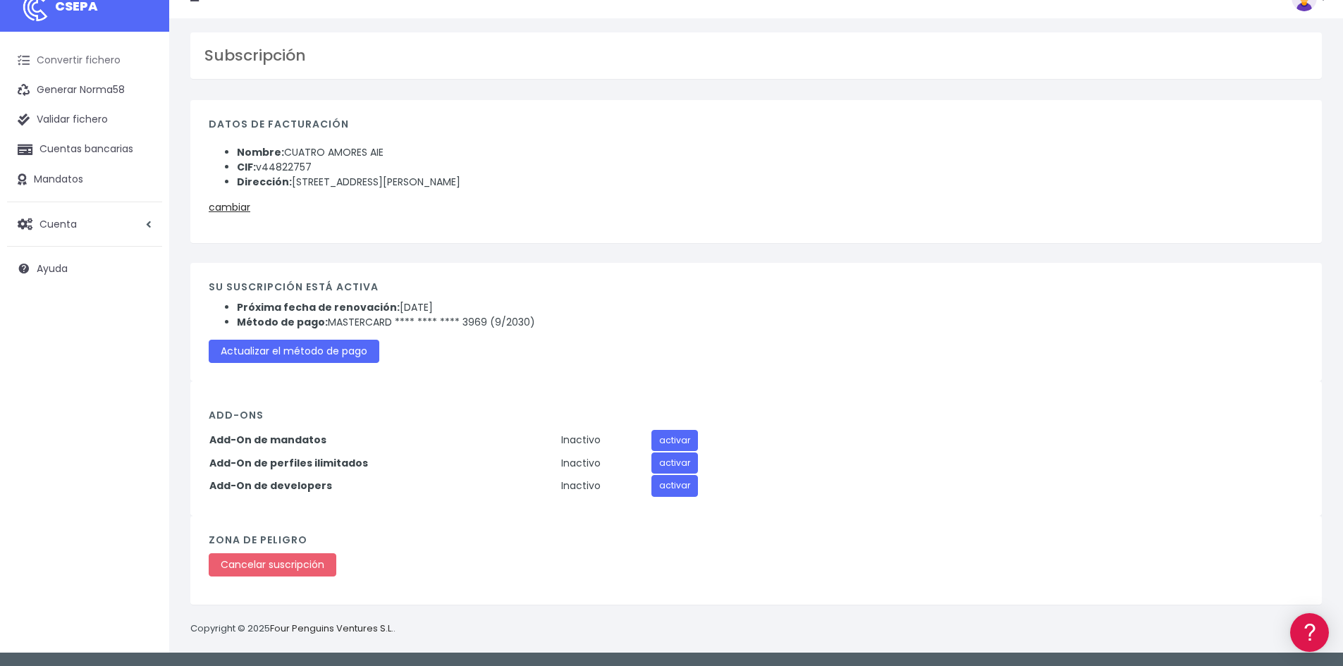
click at [109, 65] on link "Convertir fichero" at bounding box center [84, 61] width 155 height 30
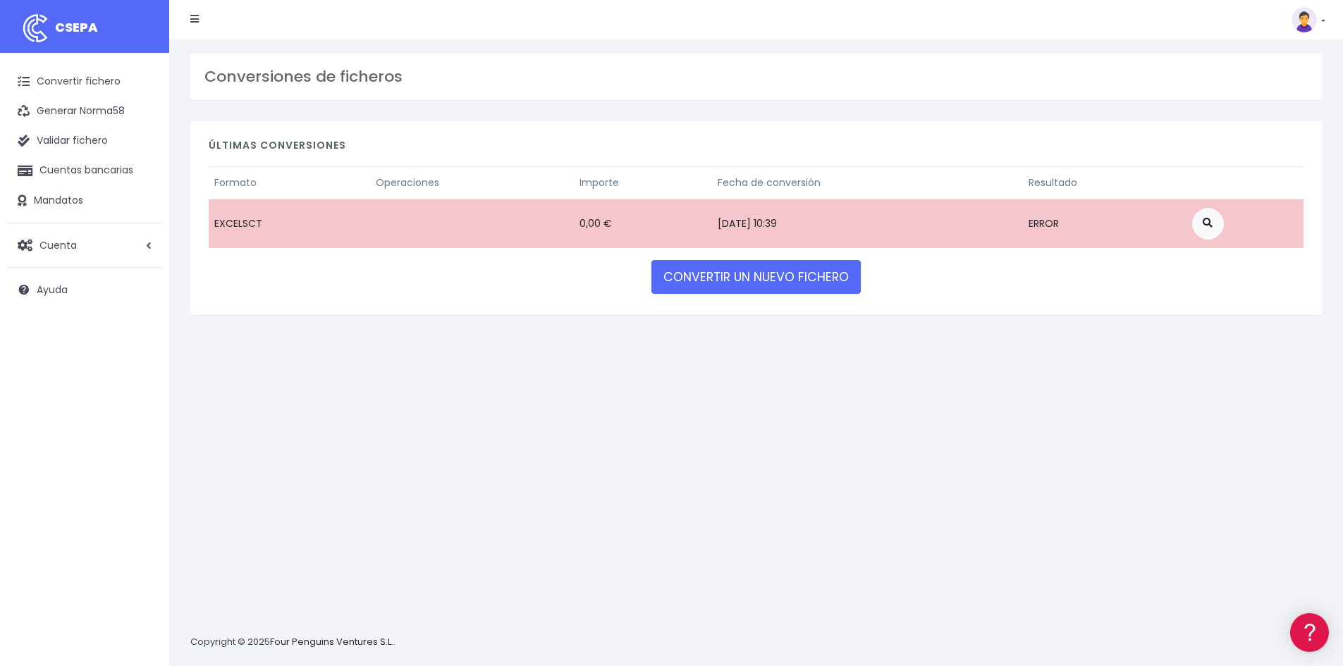
click at [72, 38] on link "CSEPA" at bounding box center [84, 26] width 169 height 53
click at [724, 286] on link "CONVERTIR UN NUEVO FICHERO" at bounding box center [756, 277] width 209 height 34
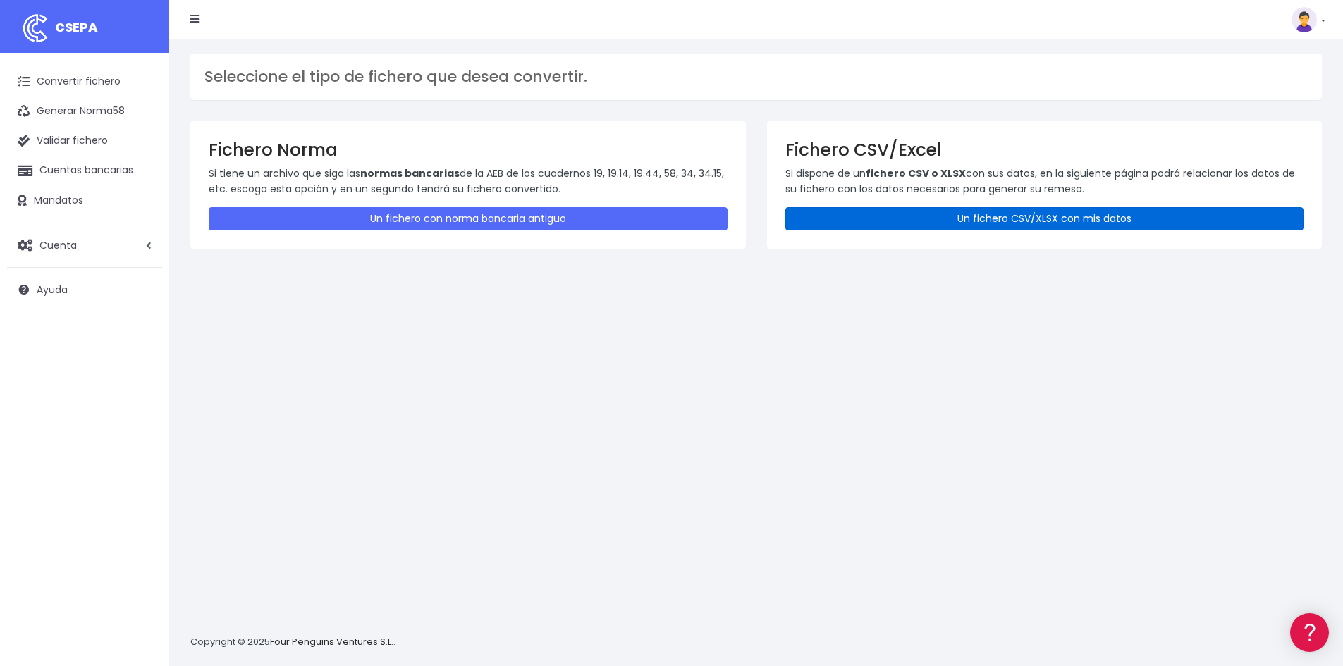
click at [913, 214] on link "Un fichero CSV/XLSX con mis datos" at bounding box center [1044, 218] width 519 height 23
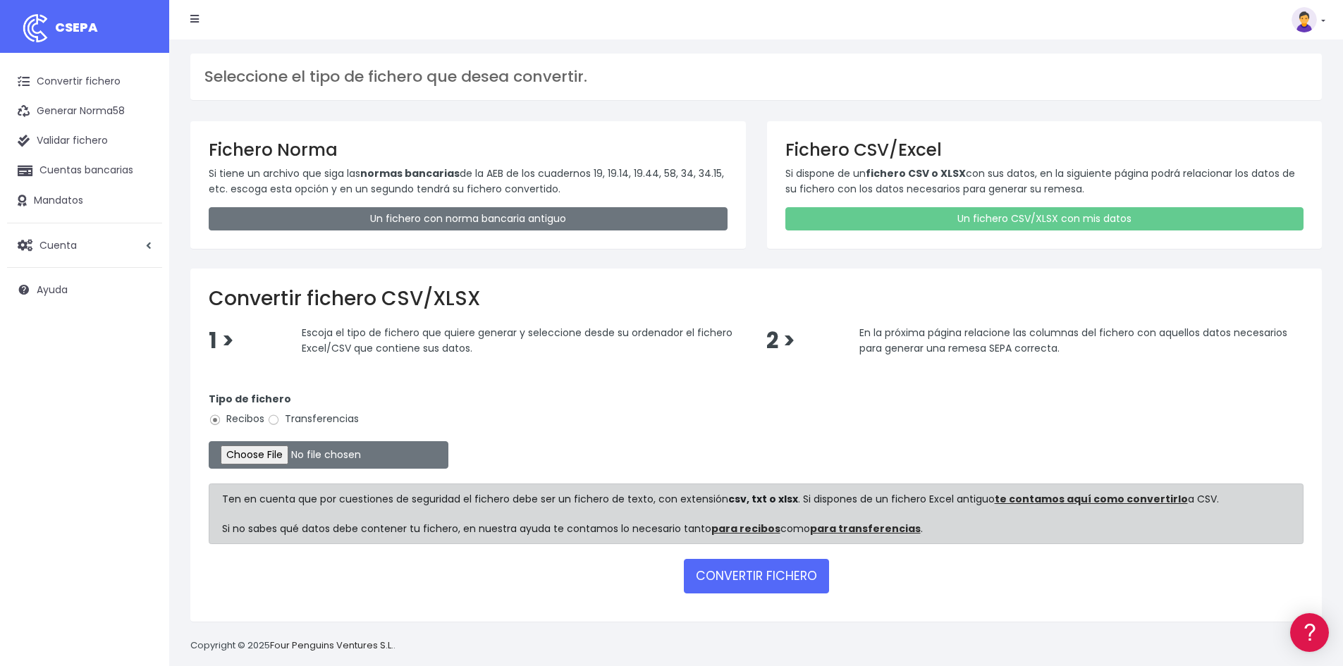
click at [325, 413] on label "Transferencias" at bounding box center [313, 419] width 92 height 15
click at [280, 414] on input "Transferencias" at bounding box center [273, 420] width 13 height 13
radio input "true"
click at [307, 455] on input "file" at bounding box center [329, 454] width 240 height 27
type input "C:\fakepath\250926 REMESA PREV 4.xlsx"
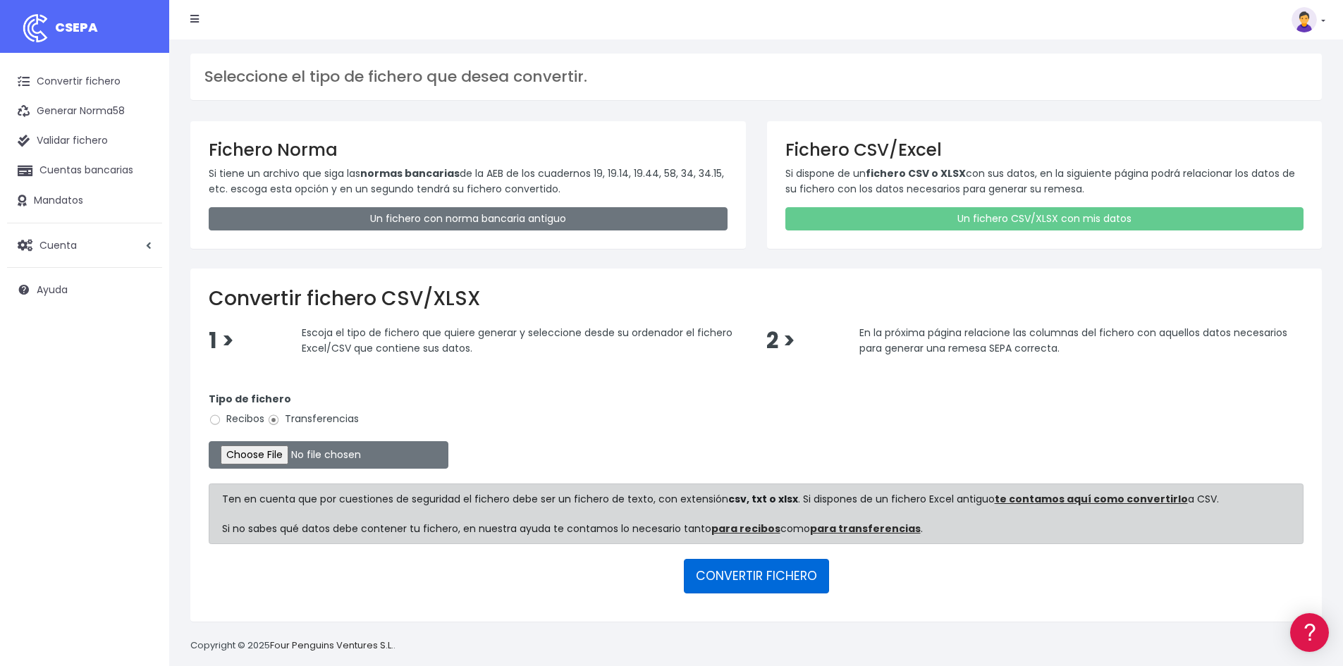
click at [727, 578] on button "CONVERTIR FICHERO" at bounding box center [756, 576] width 145 height 34
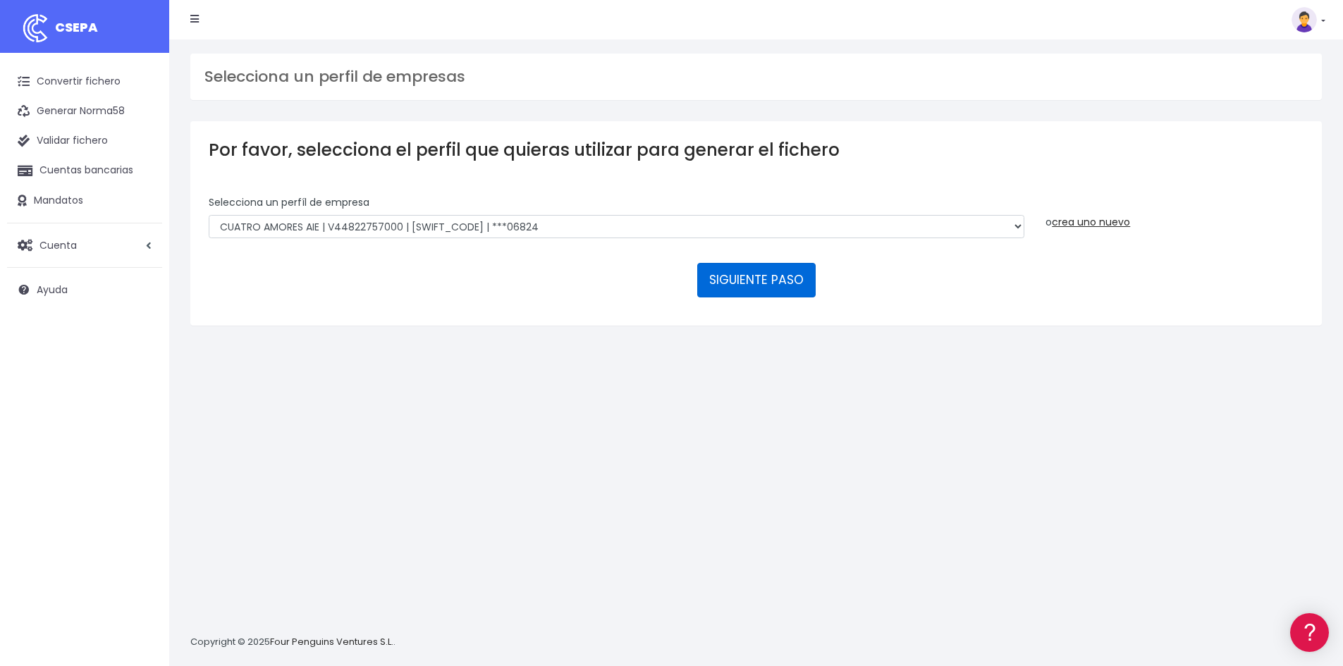
click at [750, 273] on button "SIGUIENTE PASO" at bounding box center [756, 280] width 118 height 34
click at [73, 259] on link "Cuenta" at bounding box center [84, 246] width 155 height 30
click at [87, 314] on link "Suscripción" at bounding box center [93, 304] width 140 height 25
drag, startPoint x: 1041, startPoint y: 234, endPoint x: 1036, endPoint y: 240, distance: 8.0
drag, startPoint x: 1036, startPoint y: 240, endPoint x: 43, endPoint y: 410, distance: 1007.3
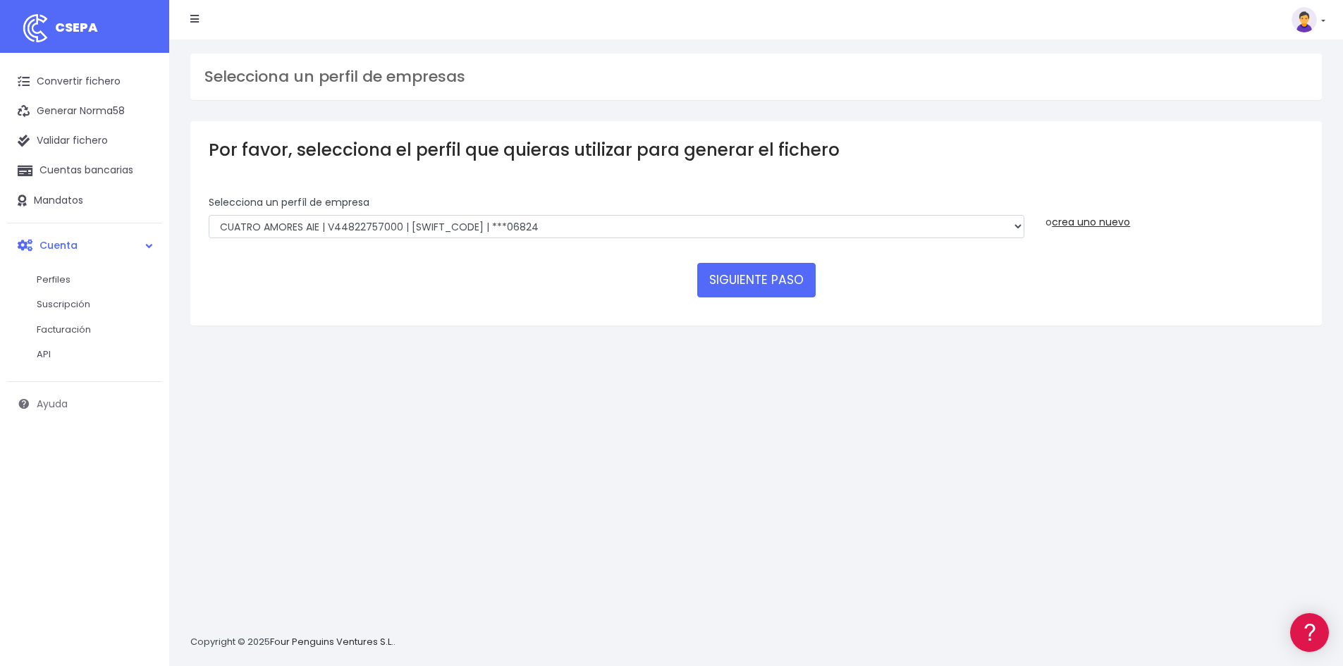
click at [43, 410] on span "Ayuda" at bounding box center [52, 404] width 31 height 14
click at [32, 406] on link "Ayuda" at bounding box center [84, 404] width 155 height 30
click at [25, 403] on icon at bounding box center [24, 404] width 12 height 12
click at [747, 278] on button "SIGUIENTE PASO" at bounding box center [756, 280] width 118 height 34
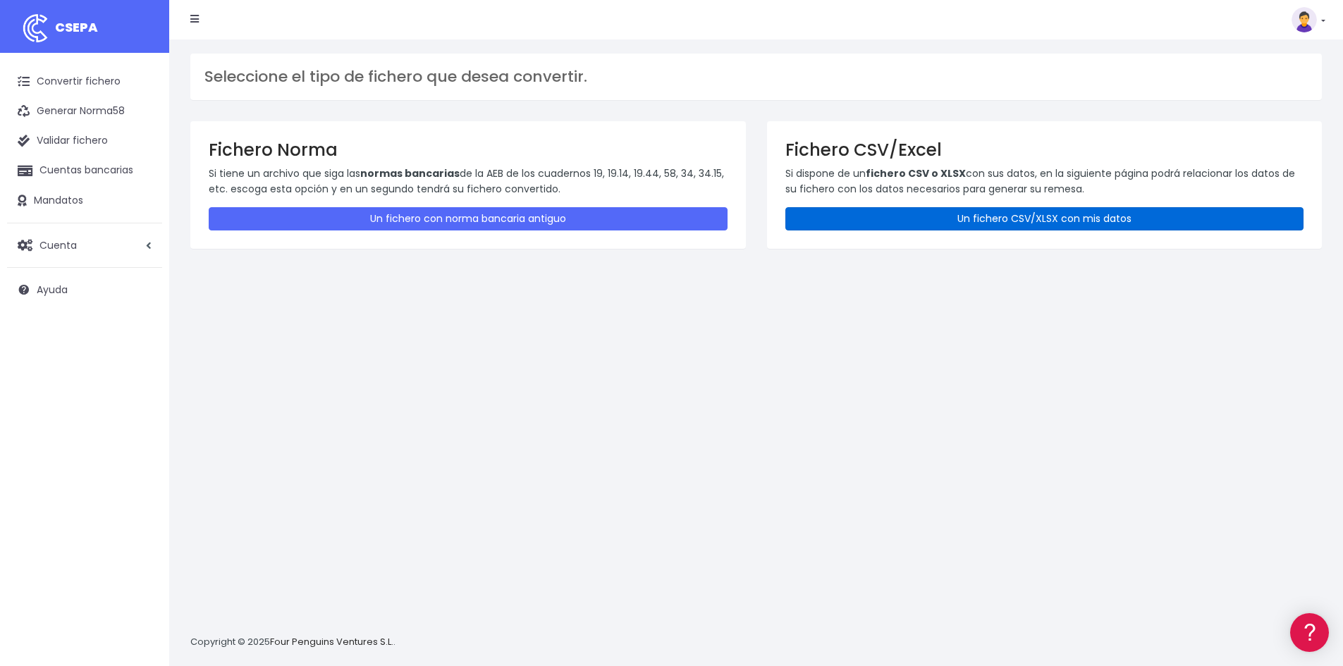
click at [902, 207] on link "Un fichero CSV/XLSX con mis datos" at bounding box center [1044, 218] width 519 height 23
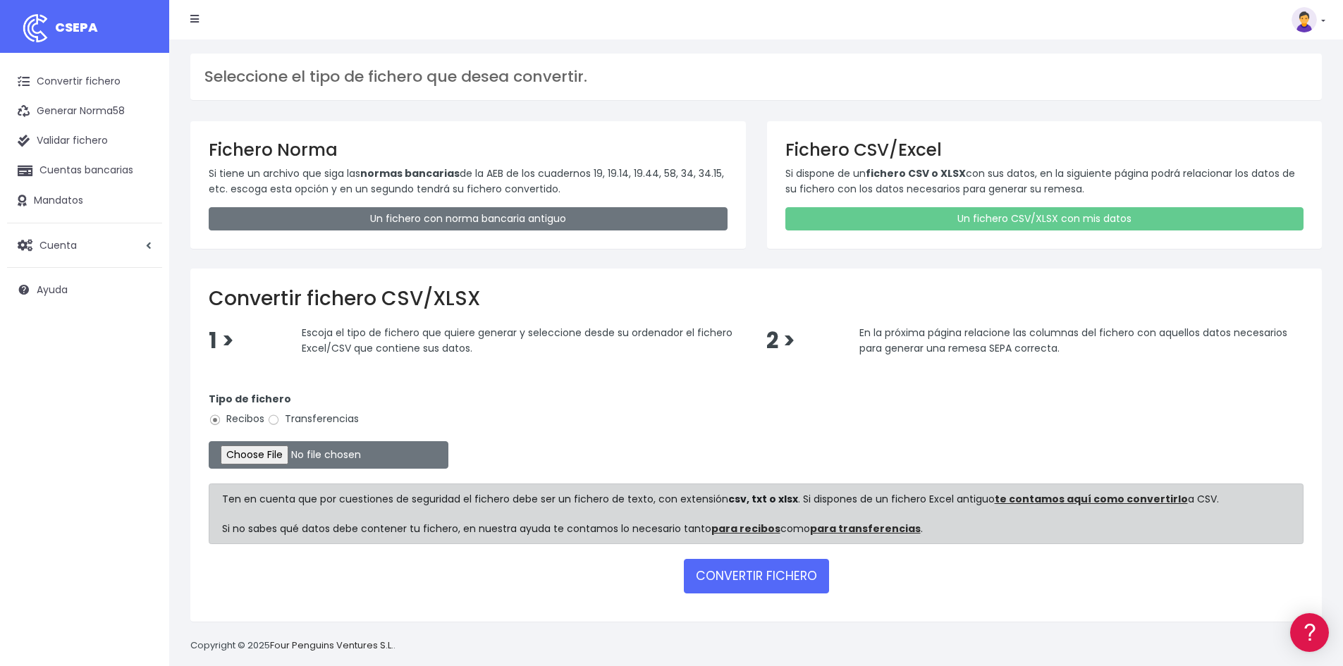
click at [349, 422] on label "Transferencias" at bounding box center [313, 419] width 92 height 15
click at [346, 420] on label "Transferencias" at bounding box center [313, 419] width 92 height 15
click at [280, 420] on input "Transferencias" at bounding box center [273, 420] width 13 height 13
radio input "true"
click at [319, 454] on input "file" at bounding box center [329, 454] width 240 height 27
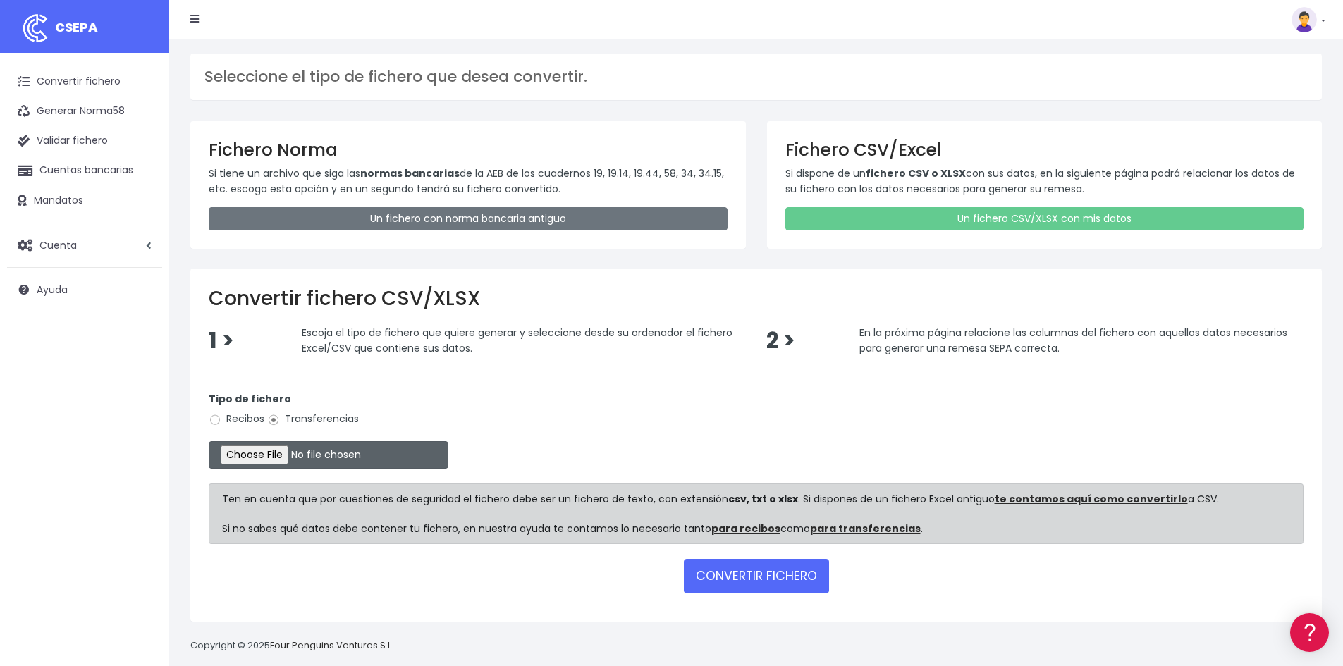
type input "C:\fakepath\250926 REMESA PREV 4.xlsx"
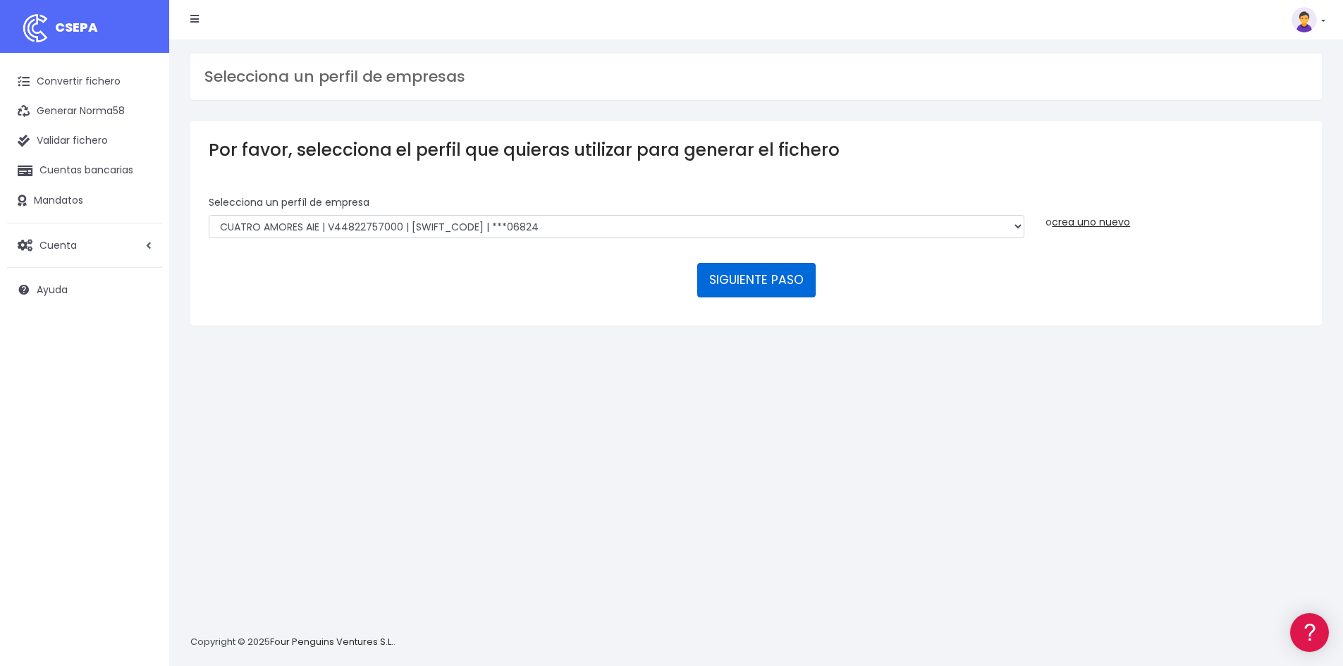
click at [788, 288] on button "SIGUIENTE PASO" at bounding box center [756, 280] width 118 height 34
click at [1093, 222] on link "crea uno nuevo" at bounding box center [1091, 222] width 78 height 14
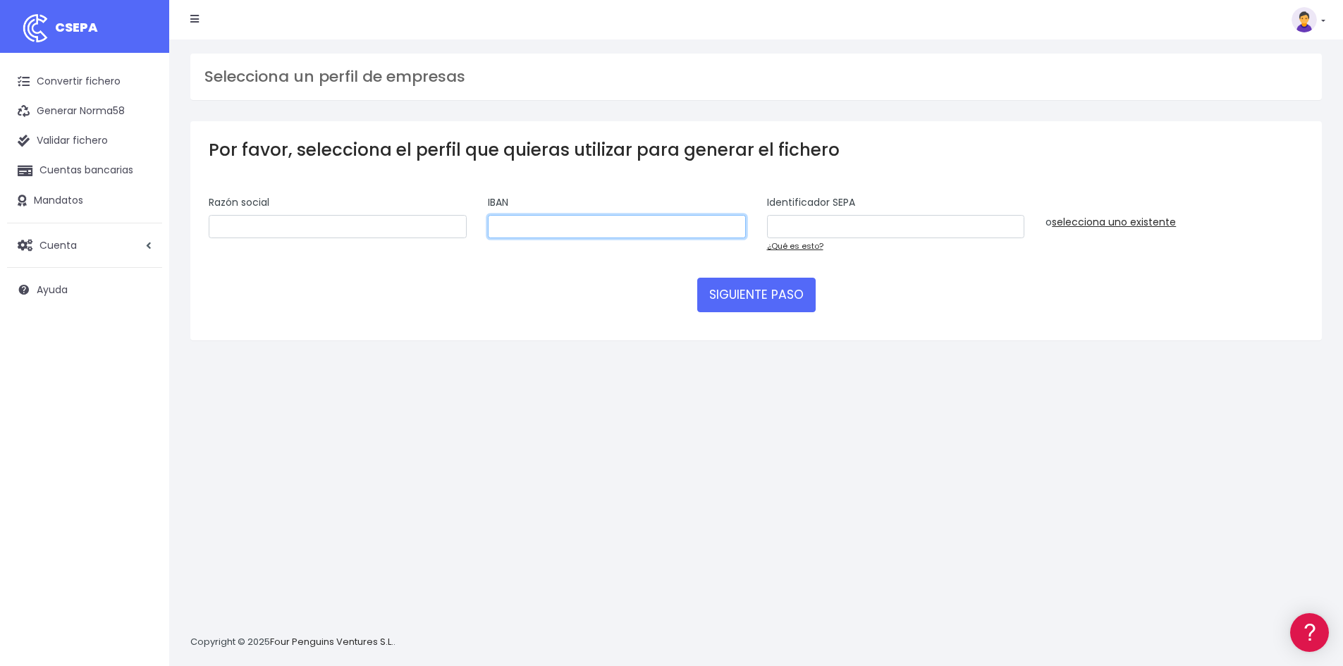
click at [529, 225] on input "text" at bounding box center [617, 227] width 258 height 24
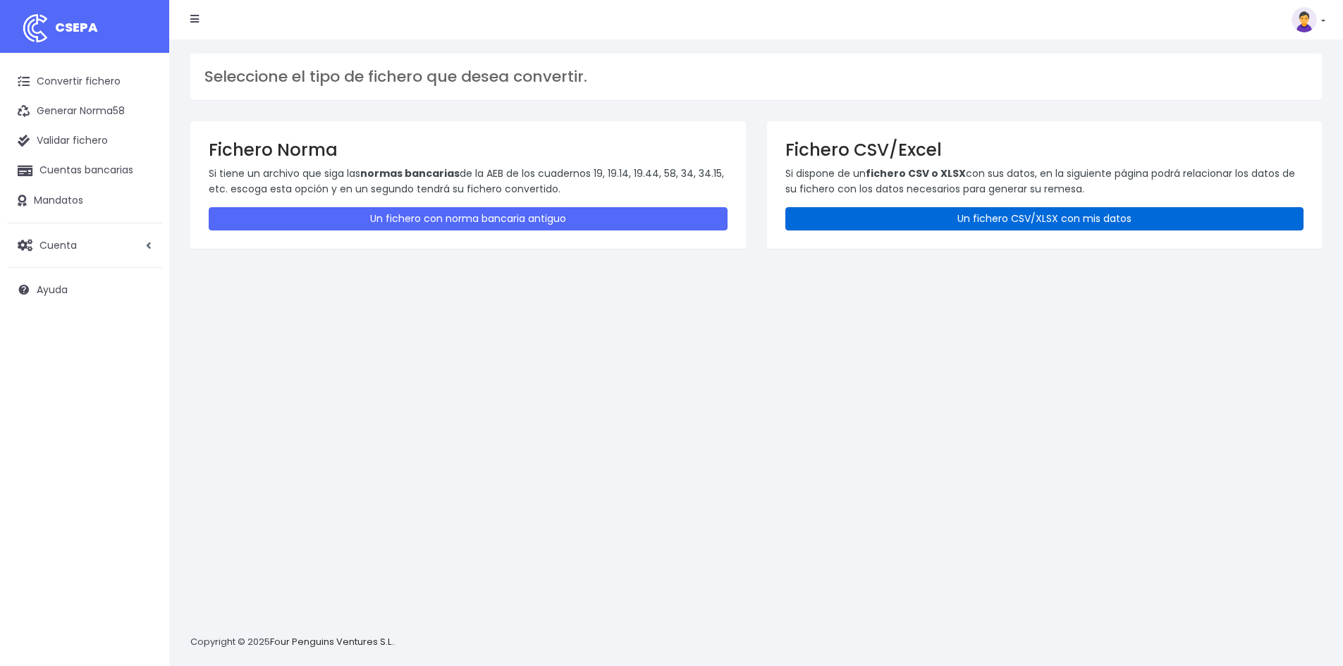
click at [838, 228] on link "Un fichero CSV/XLSX con mis datos" at bounding box center [1044, 218] width 519 height 23
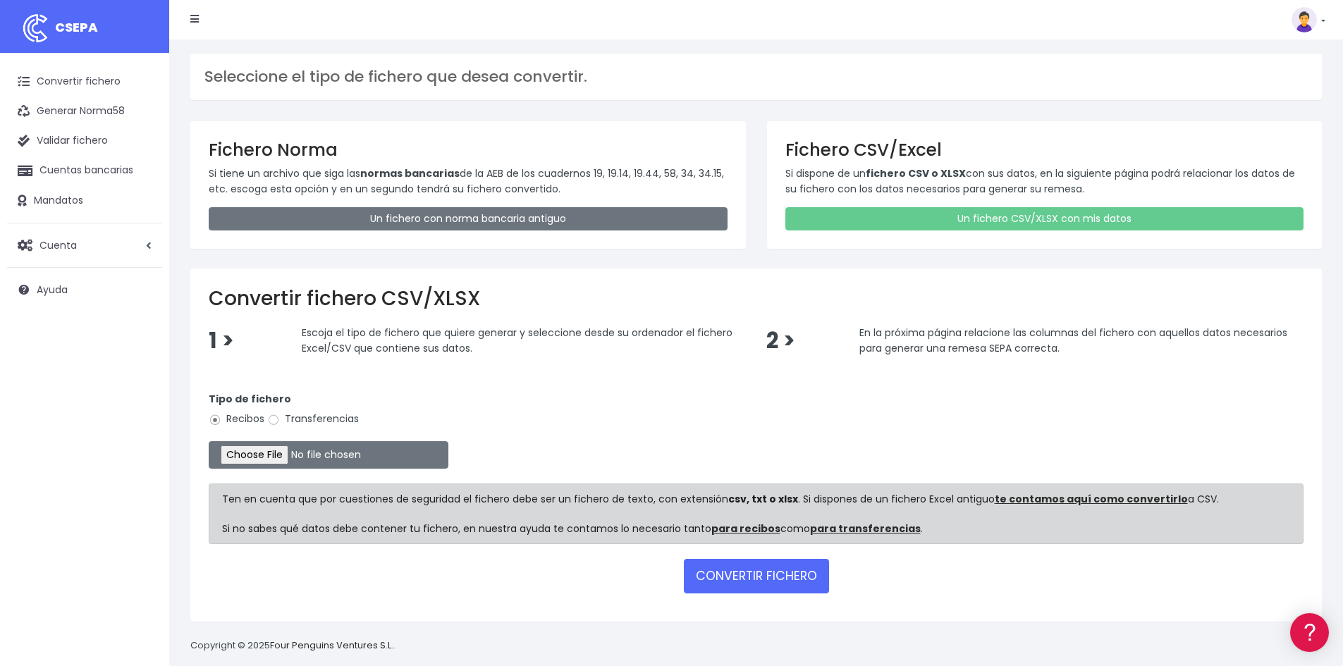
click at [319, 427] on label "Transferencias" at bounding box center [313, 419] width 92 height 15
click at [280, 427] on input "Transferencias" at bounding box center [273, 420] width 13 height 13
radio input "true"
click at [319, 418] on label "Transferencias" at bounding box center [313, 419] width 92 height 15
click at [280, 418] on input "Transferencias" at bounding box center [273, 420] width 13 height 13
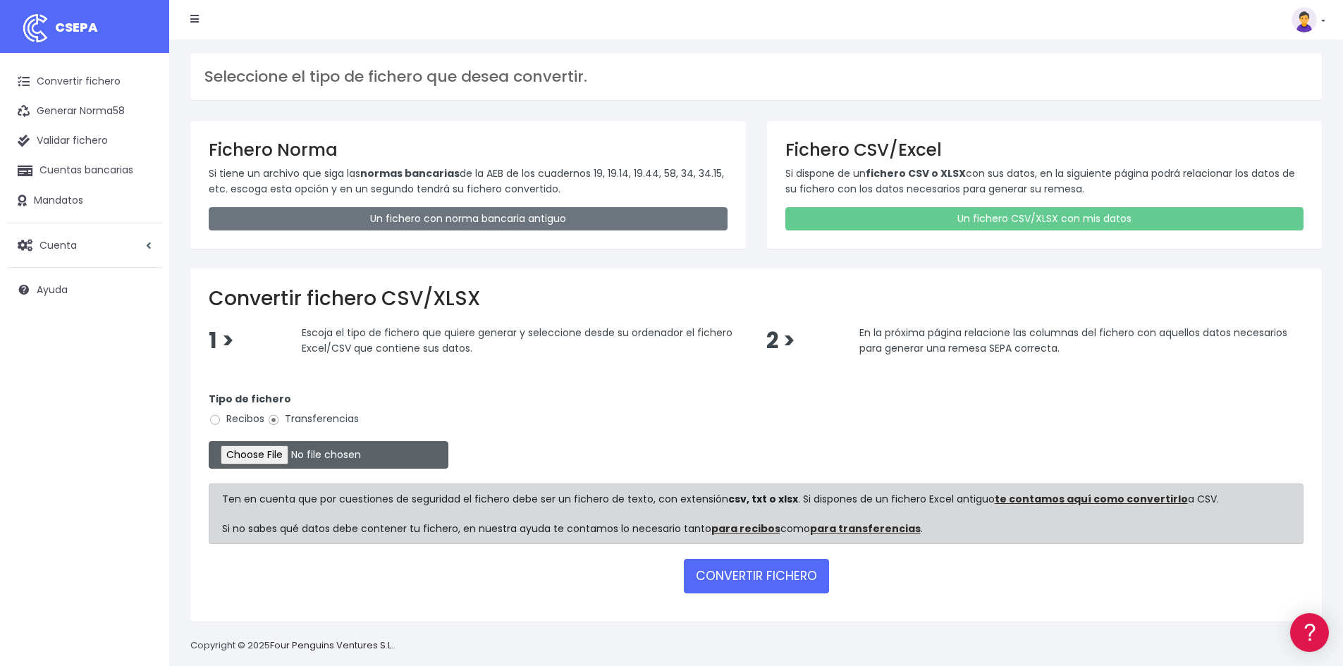
click at [294, 456] on input "file" at bounding box center [329, 454] width 240 height 27
type input "C:\fakepath\250926 REMESA PREV 4.xlsx"
click at [734, 579] on button "CONVERTIR FICHERO" at bounding box center [756, 576] width 145 height 34
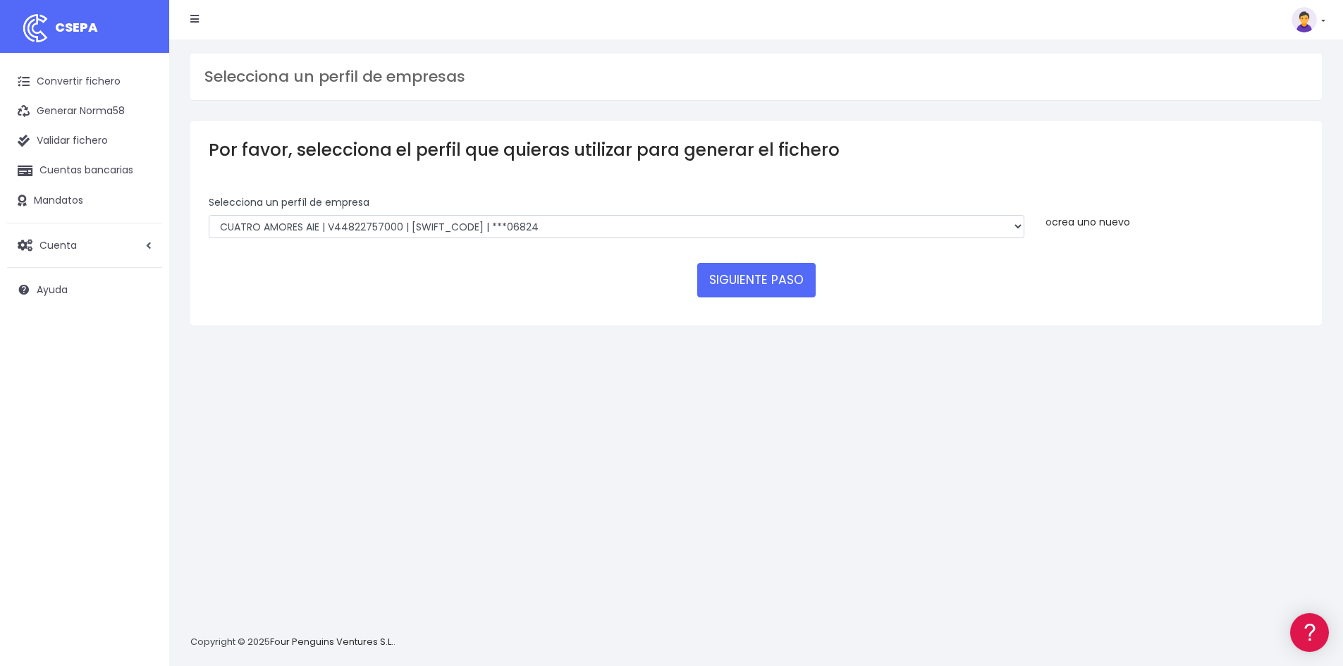
click at [1092, 219] on link "crea uno nuevo" at bounding box center [1091, 222] width 78 height 14
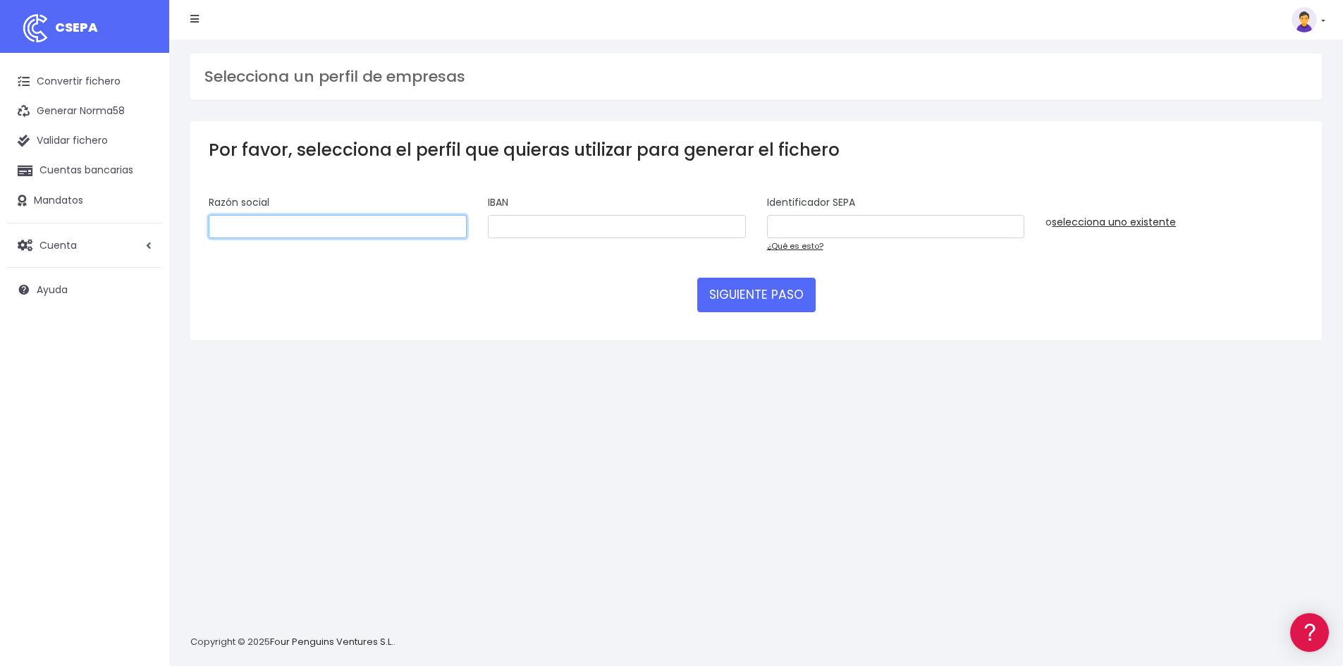
drag, startPoint x: 292, startPoint y: 233, endPoint x: 286, endPoint y: 229, distance: 7.3
click at [292, 233] on input "text" at bounding box center [338, 227] width 258 height 24
type input "CUATRO AMORES AIE"
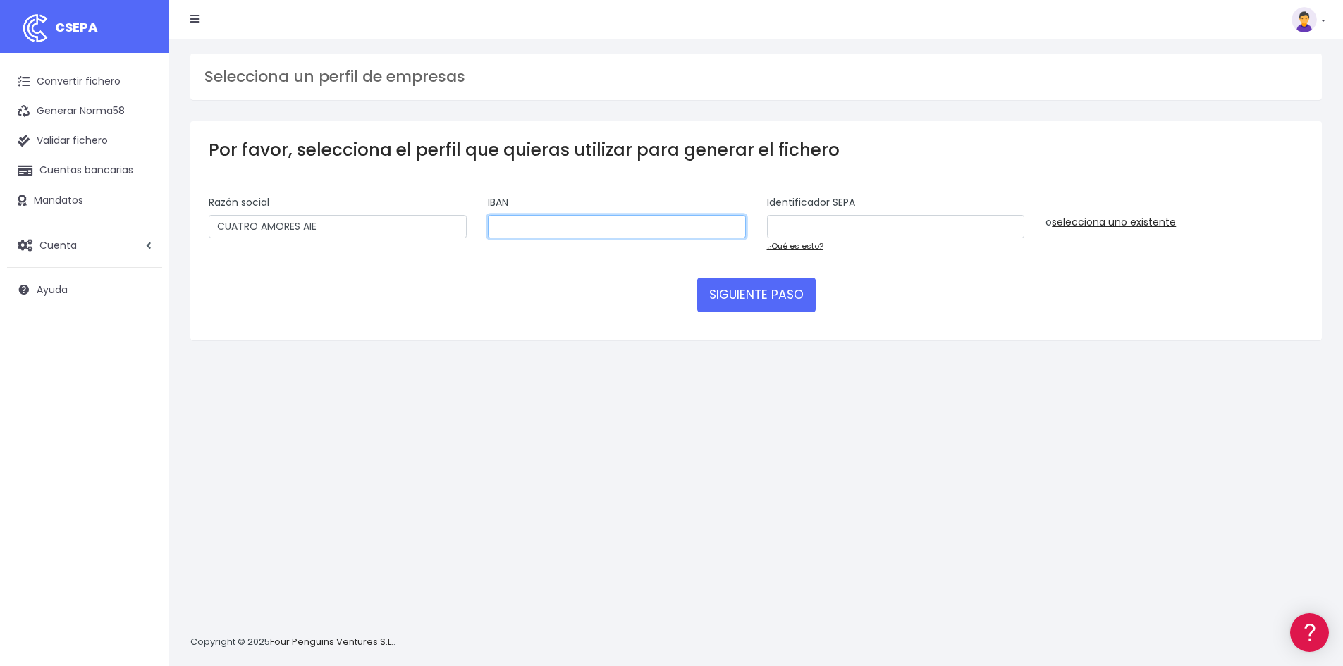
click at [563, 217] on input "text" at bounding box center [617, 227] width 258 height 24
paste input "ES89 0081 7010 5100 0220 6824"
click at [818, 224] on input "text" at bounding box center [896, 227] width 258 height 24
click at [618, 227] on input "ES89 0081 7010 5100 0220 6824" at bounding box center [617, 227] width 258 height 24
click at [596, 228] on input "ES89 0081 7010 5100 02206824" at bounding box center [617, 227] width 258 height 24
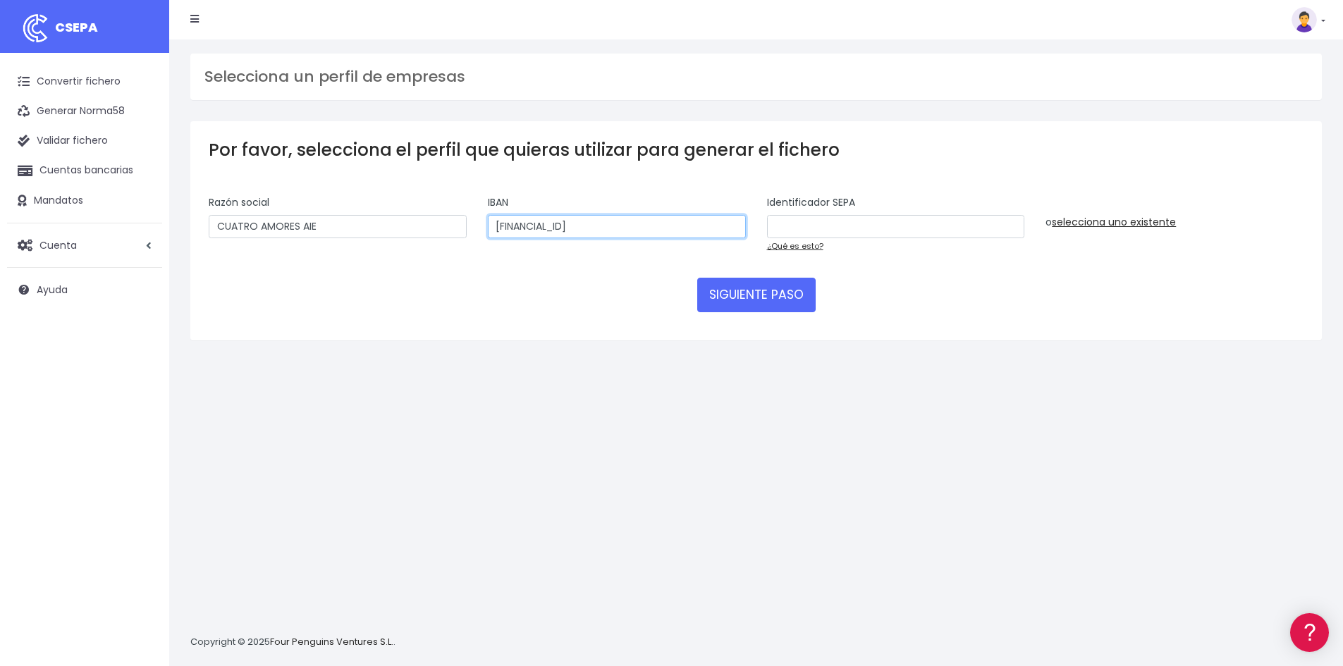
click at [568, 226] on input "ES89 0081 7010 510002206824" at bounding box center [617, 227] width 258 height 24
click at [548, 226] on input "ES89 0081 7010510002206824" at bounding box center [617, 227] width 258 height 24
click at [523, 225] on input "ES89 00817010510002206824" at bounding box center [617, 227] width 258 height 24
type input "ES8900817010510002206824"
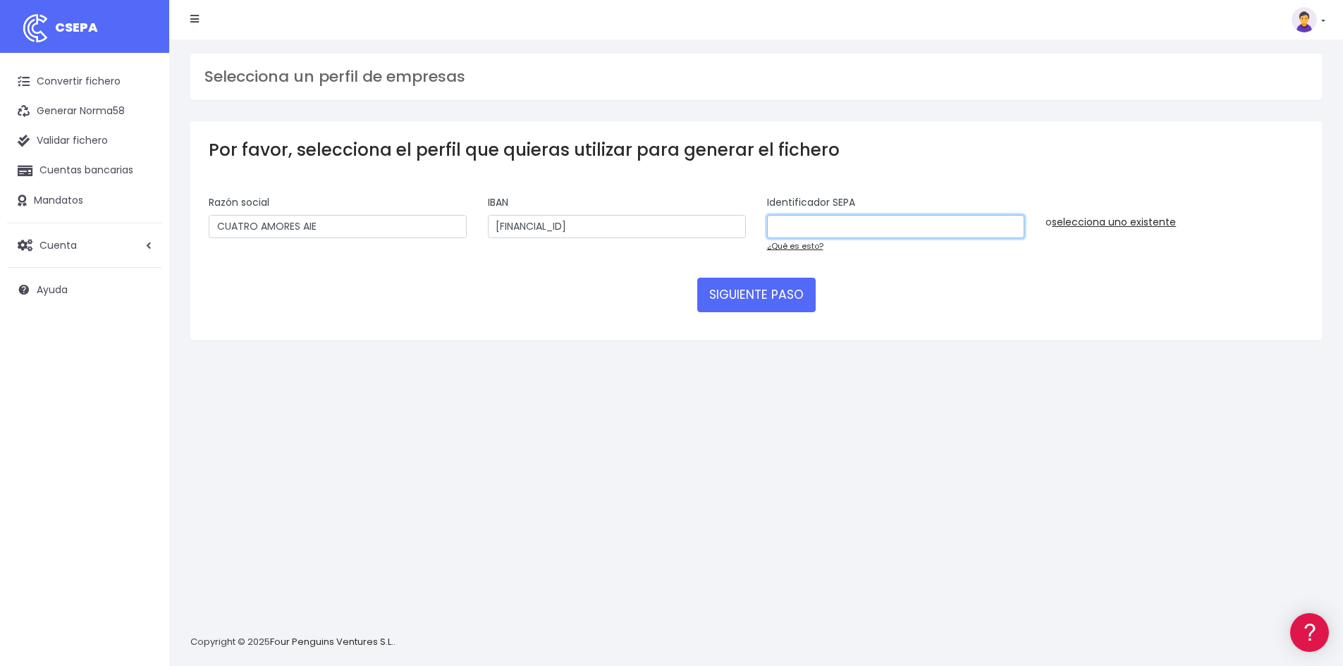
click at [800, 229] on input "text" at bounding box center [896, 227] width 258 height 24
drag, startPoint x: 783, startPoint y: 221, endPoint x: 748, endPoint y: 221, distance: 34.6
click at [769, 221] on input "b44822757" at bounding box center [896, 227] width 258 height 24
type input "V44822757"
click at [754, 298] on button "SIGUIENTE PASO" at bounding box center [756, 295] width 118 height 34
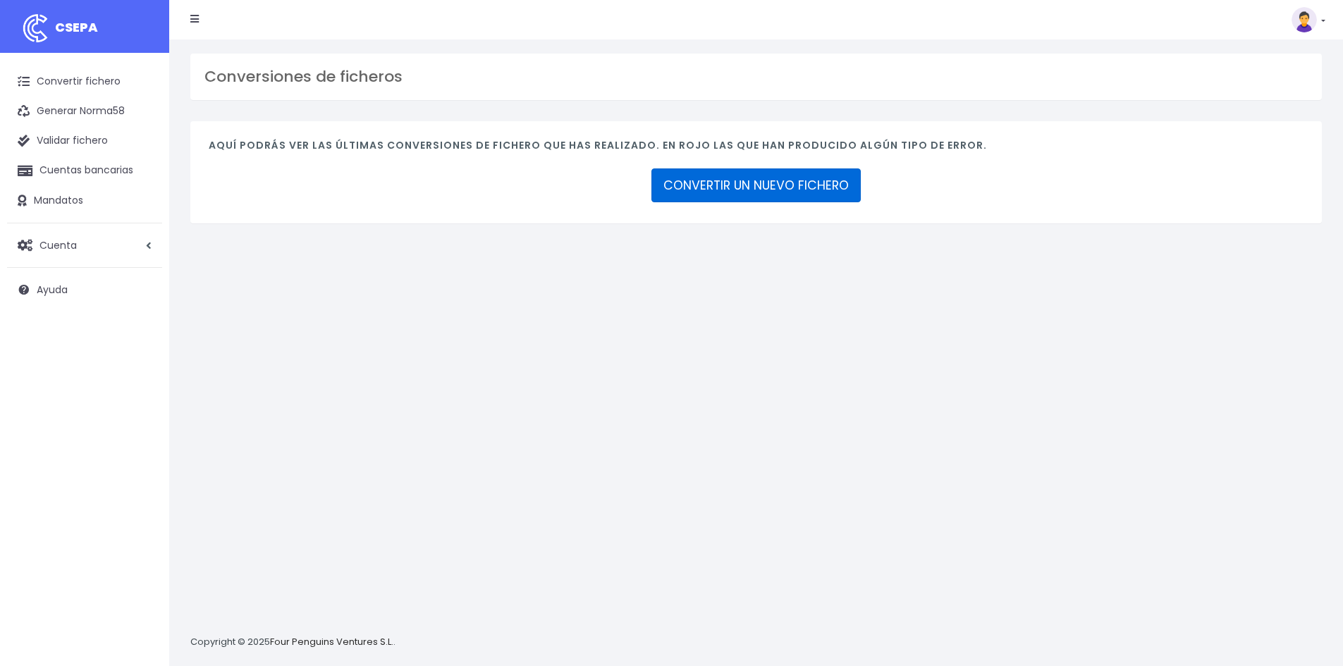
click at [742, 170] on link "CONVERTIR UN NUEVO FICHERO" at bounding box center [756, 186] width 209 height 34
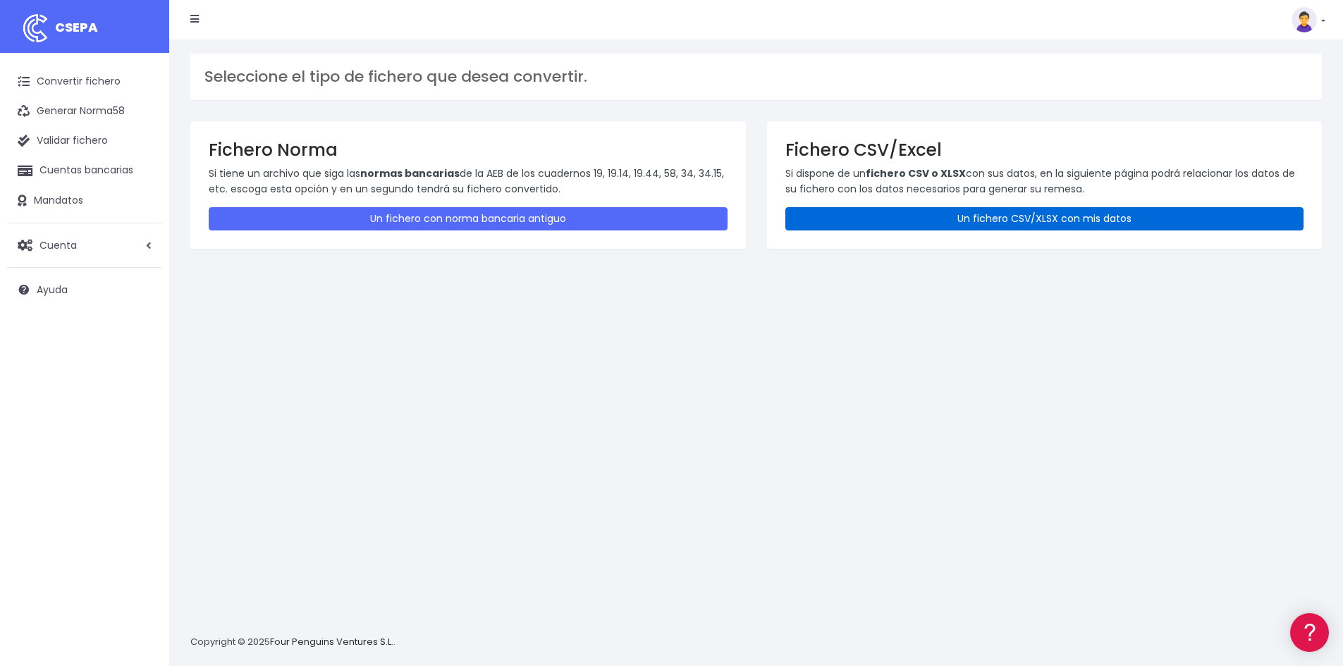
click at [918, 211] on link "Un fichero CSV/XLSX con mis datos" at bounding box center [1044, 218] width 519 height 23
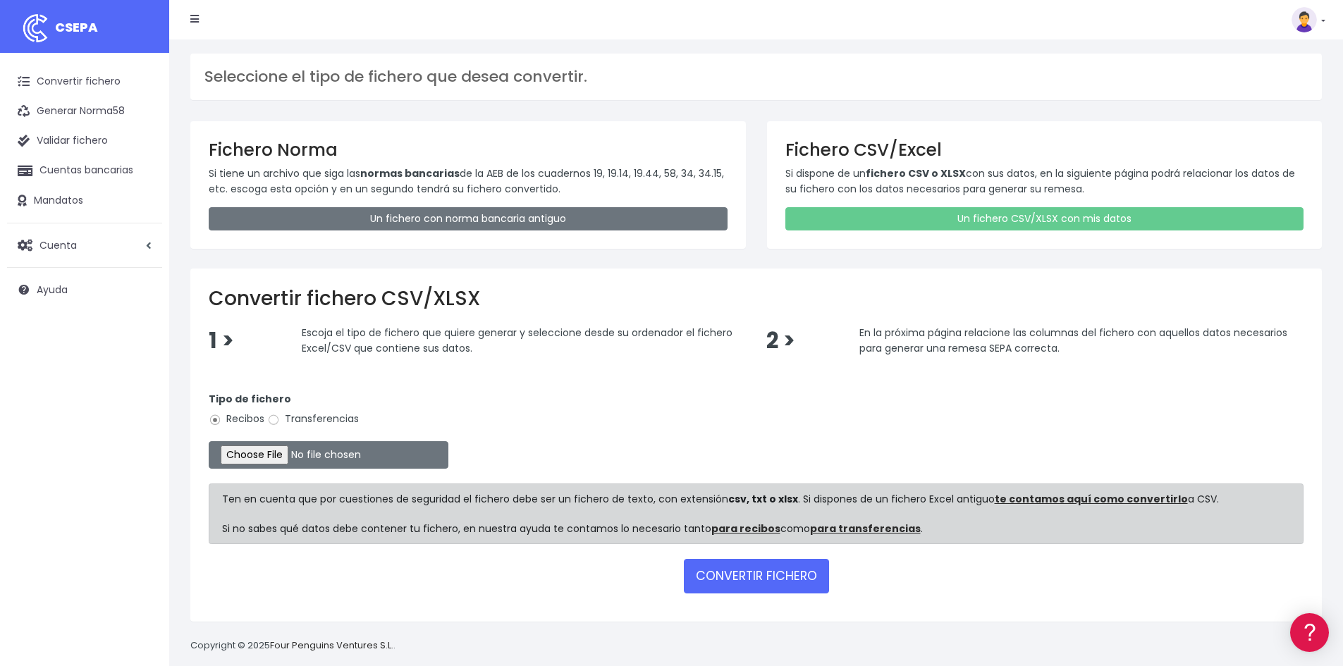
click at [292, 421] on label "Transferencias" at bounding box center [313, 419] width 92 height 15
click at [280, 421] on input "Transferencias" at bounding box center [273, 420] width 13 height 13
click at [289, 451] on input "file" at bounding box center [329, 454] width 240 height 27
type input "C:\fakepath\250926 REMESA PREV 4.xlsx"
click at [643, 572] on div "CONVERTIR FICHERO" at bounding box center [756, 576] width 1095 height 34
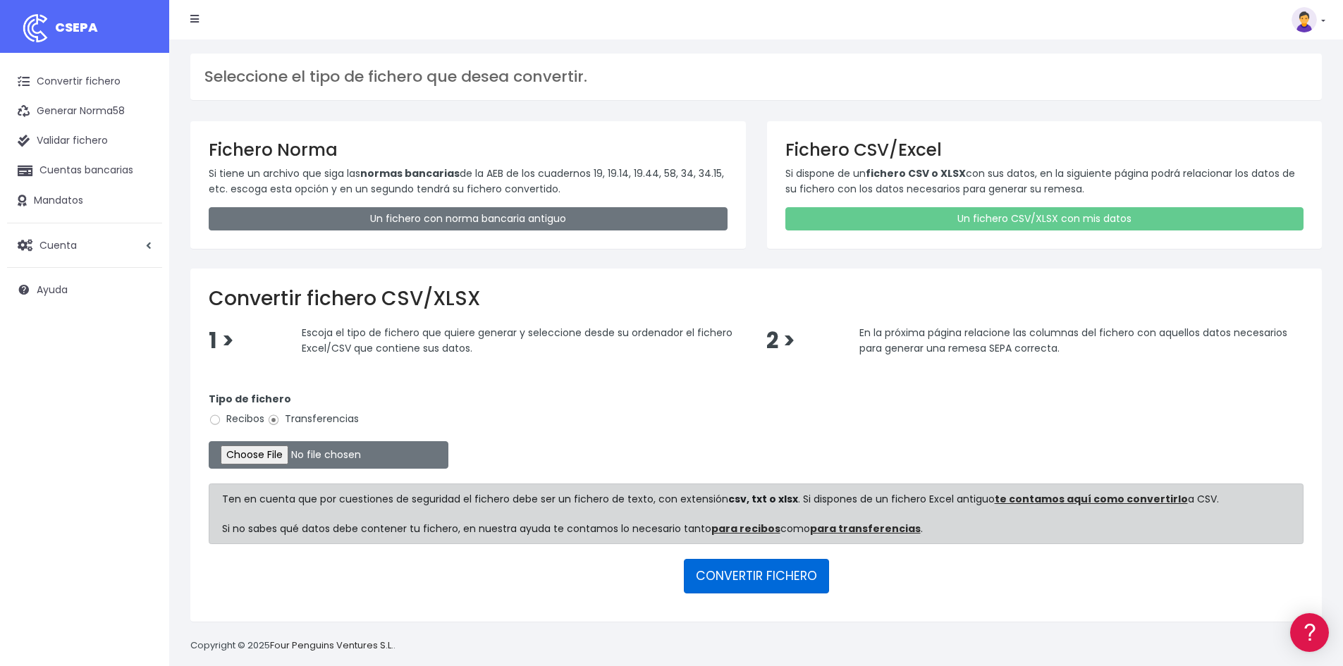
click at [747, 576] on button "CONVERTIR FICHERO" at bounding box center [756, 576] width 145 height 34
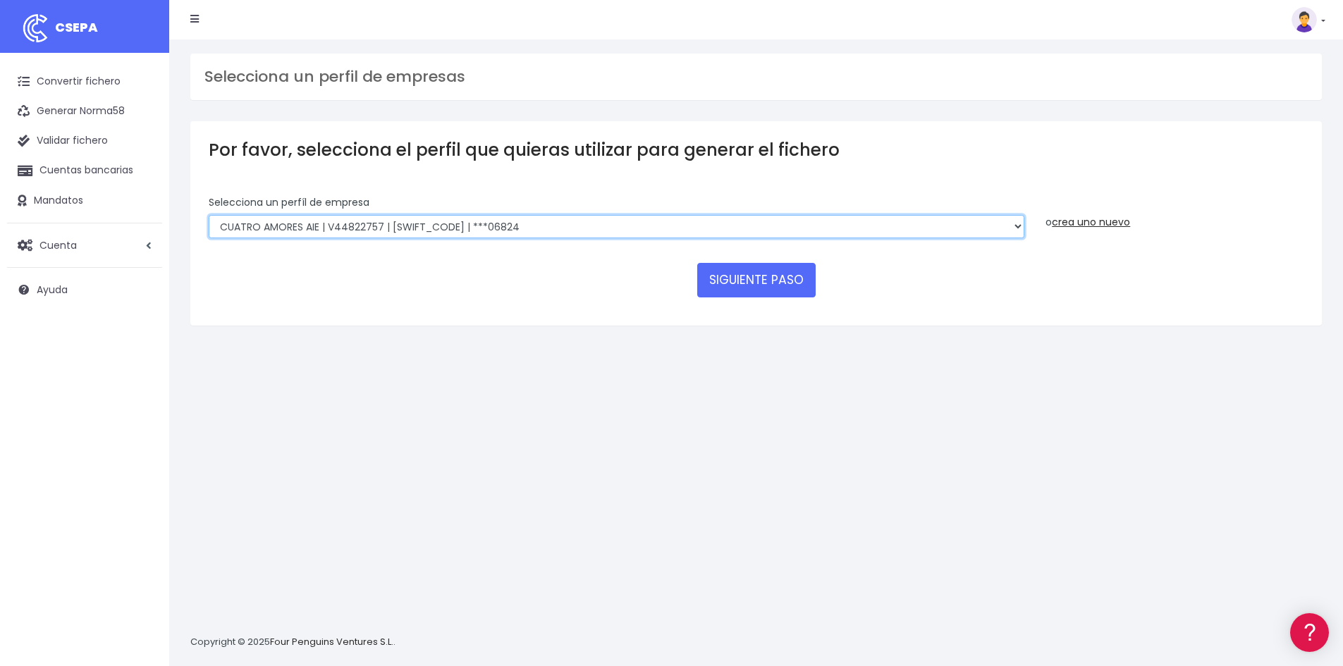
click at [660, 222] on select "CUATRO AMORES AIE | V44822757000 | [SWIFT_CODE] | ***06824 CUATRO AMORES AIE | …" at bounding box center [617, 227] width 816 height 24
click at [660, 223] on select "CUATRO AMORES AIE | V44822757000 | [SWIFT_CODE] | ***06824 CUATRO AMORES AIE | …" at bounding box center [617, 227] width 816 height 24
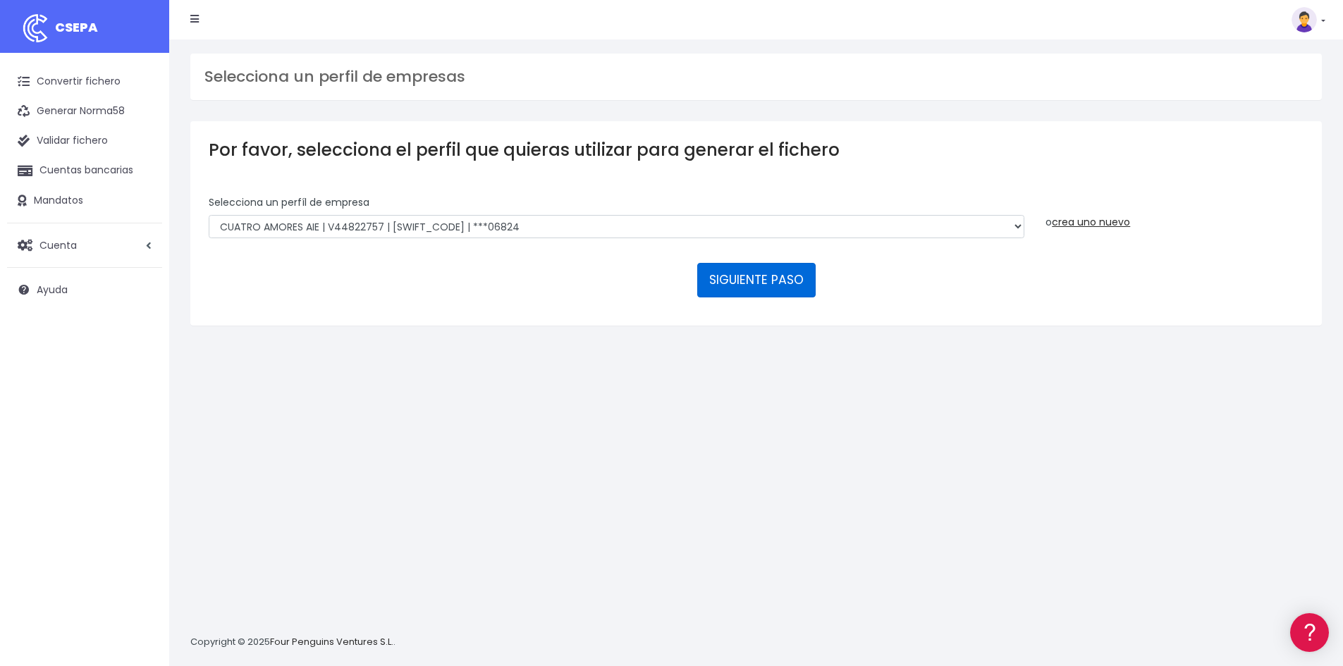
click at [758, 289] on button "SIGUIENTE PASO" at bounding box center [756, 280] width 118 height 34
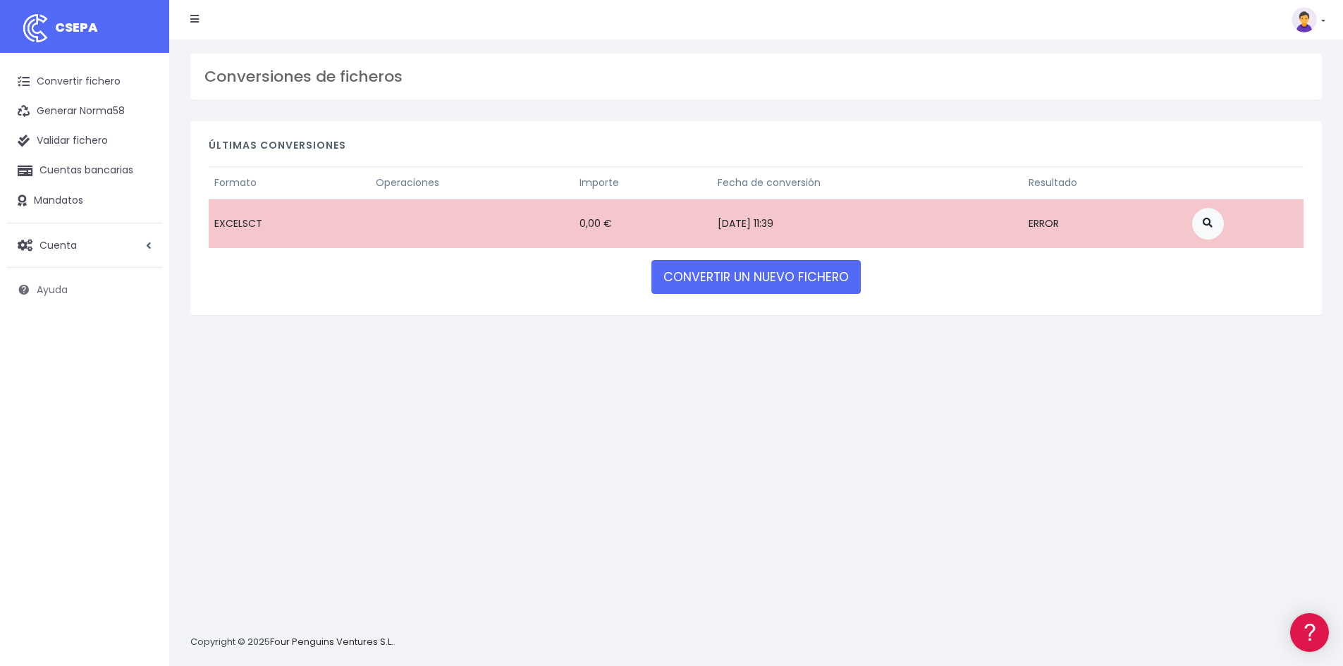
click at [53, 296] on span "Ayuda" at bounding box center [52, 290] width 31 height 14
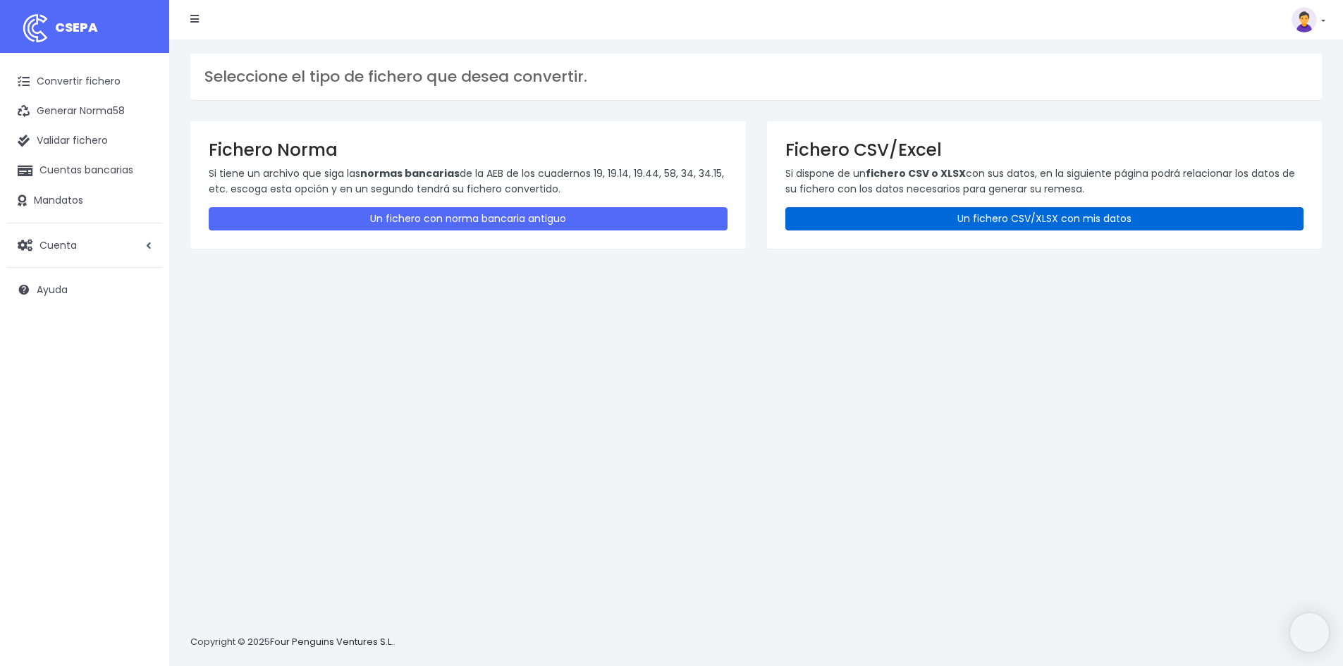
drag, startPoint x: 1020, startPoint y: 212, endPoint x: 1013, endPoint y: 210, distance: 7.2
click at [1021, 212] on link "Un fichero CSV/XLSX con mis datos" at bounding box center [1044, 218] width 519 height 23
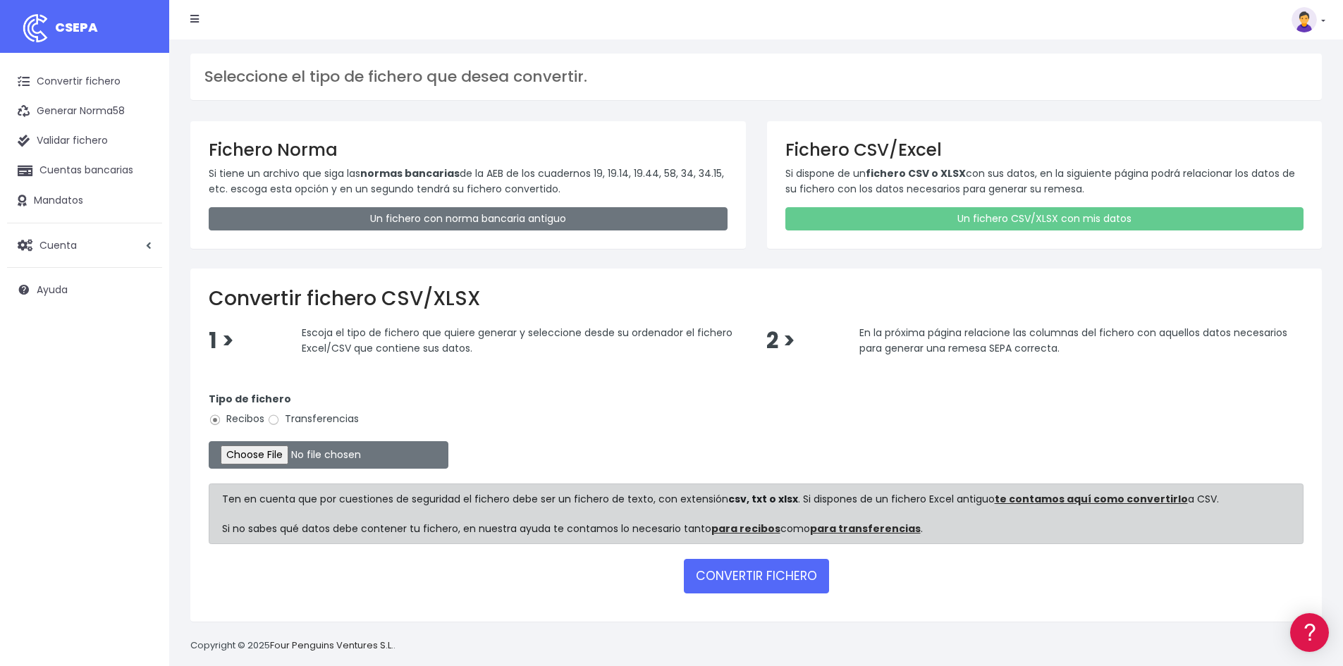
click at [288, 418] on label "Transferencias" at bounding box center [313, 419] width 92 height 15
click at [280, 418] on input "Transferencias" at bounding box center [273, 420] width 13 height 13
radio input "true"
click at [265, 460] on input "file" at bounding box center [329, 454] width 240 height 27
type input "C:\fakepath\250926 REMESA PREV 4.xlsx"
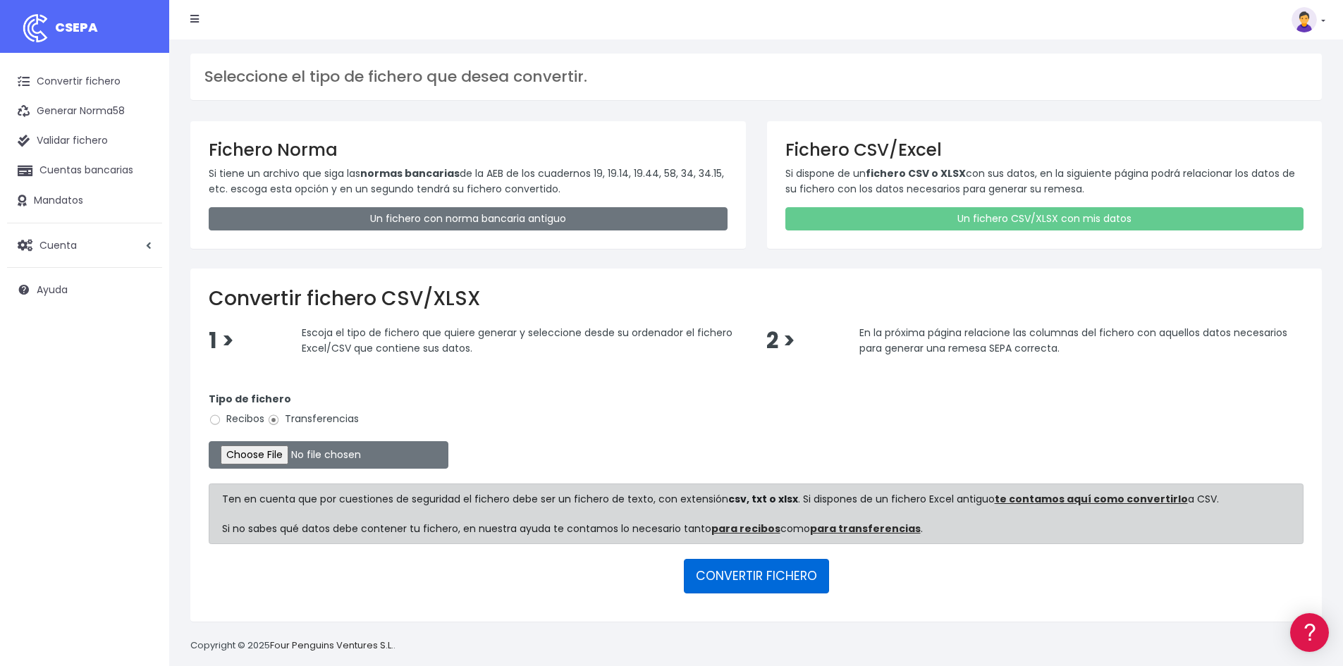
click at [775, 571] on button "CONVERTIR FICHERO" at bounding box center [756, 576] width 145 height 34
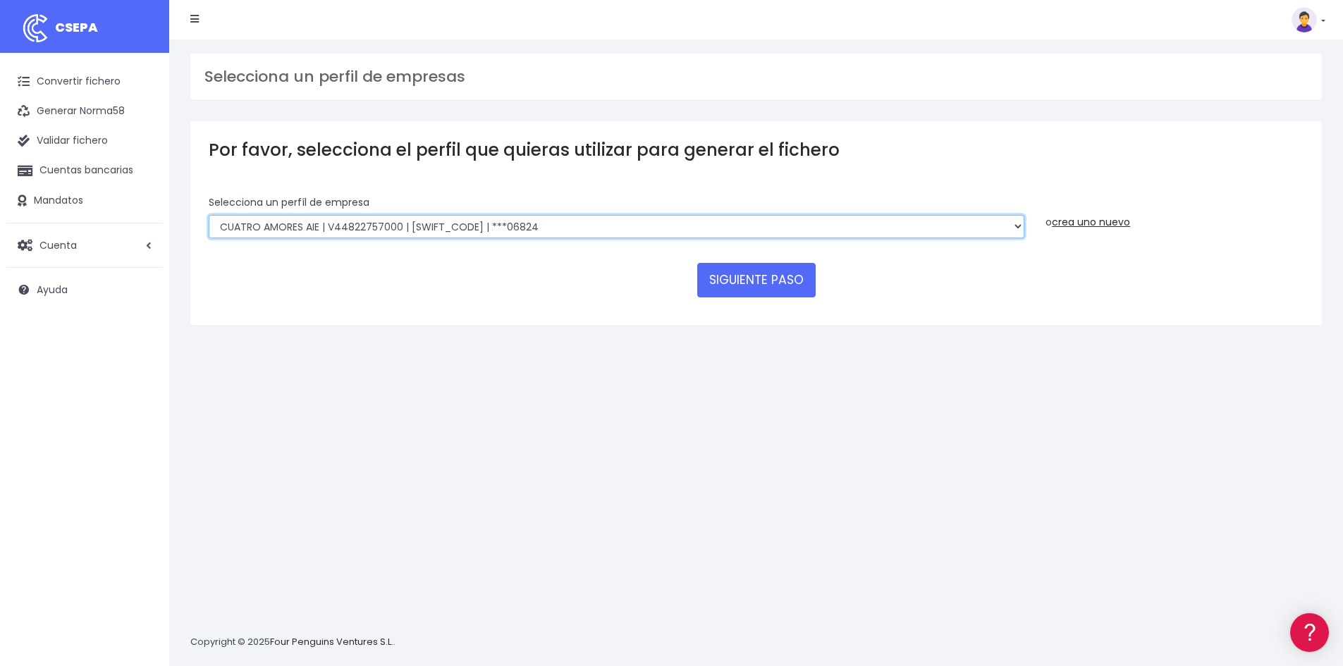
click at [609, 217] on select "CUATRO AMORES AIE | V44822757000 | [SWIFT_CODE] | ***06824 CUATRO AMORES AIE | …" at bounding box center [617, 227] width 816 height 24
select select "2973"
click at [209, 215] on select "CUATRO AMORES AIE | V44822757000 | [SWIFT_CODE] | ***06824 CUATRO AMORES AIE | …" at bounding box center [617, 227] width 816 height 24
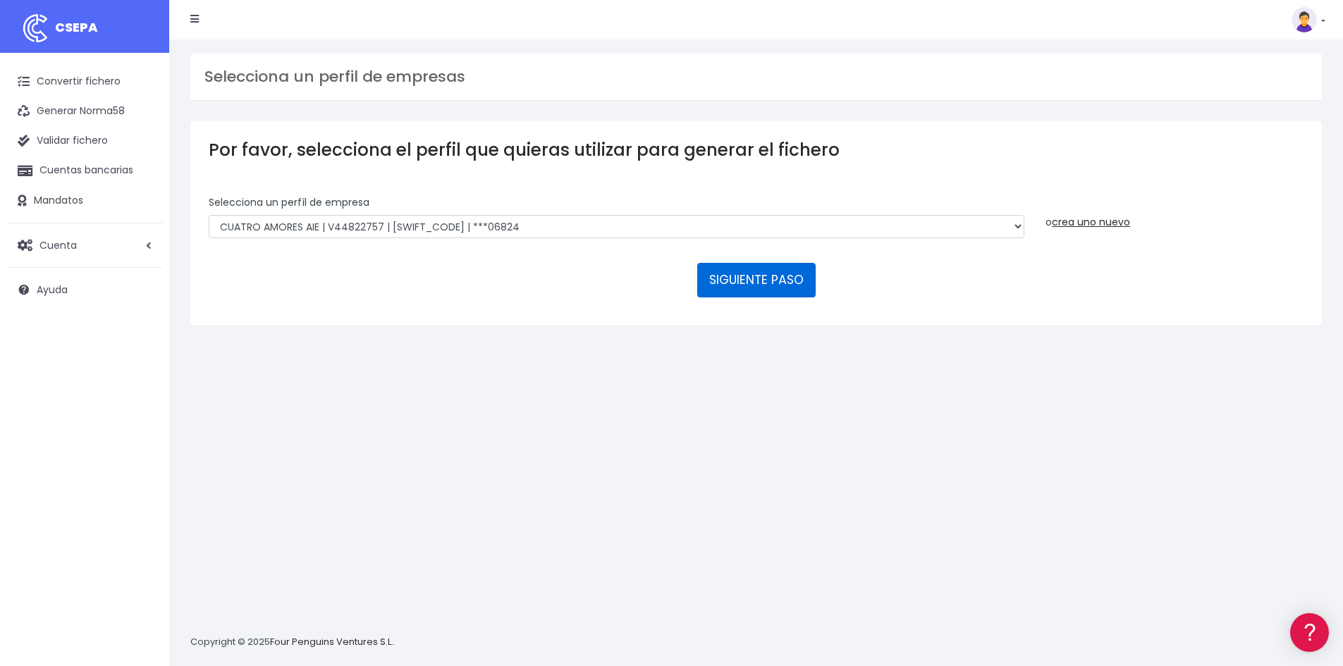
click at [761, 272] on button "SIGUIENTE PASO" at bounding box center [756, 280] width 118 height 34
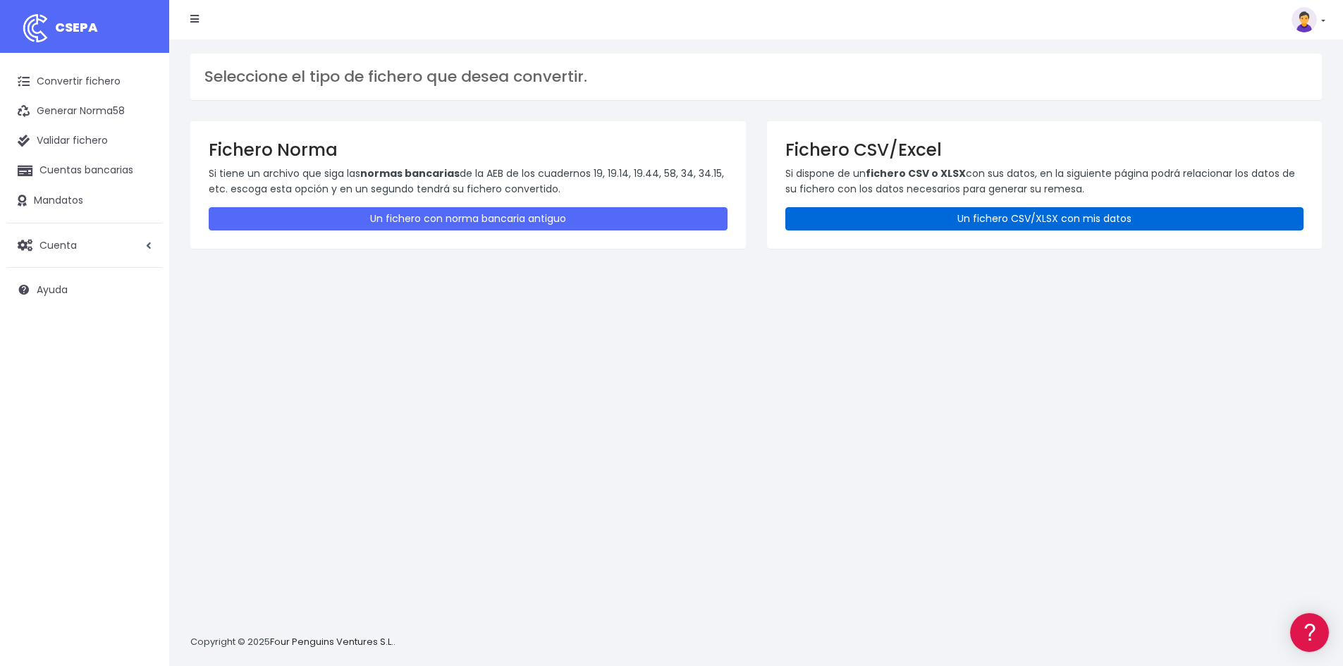
click at [1178, 216] on link "Un fichero CSV/XLSX con mis datos" at bounding box center [1044, 218] width 519 height 23
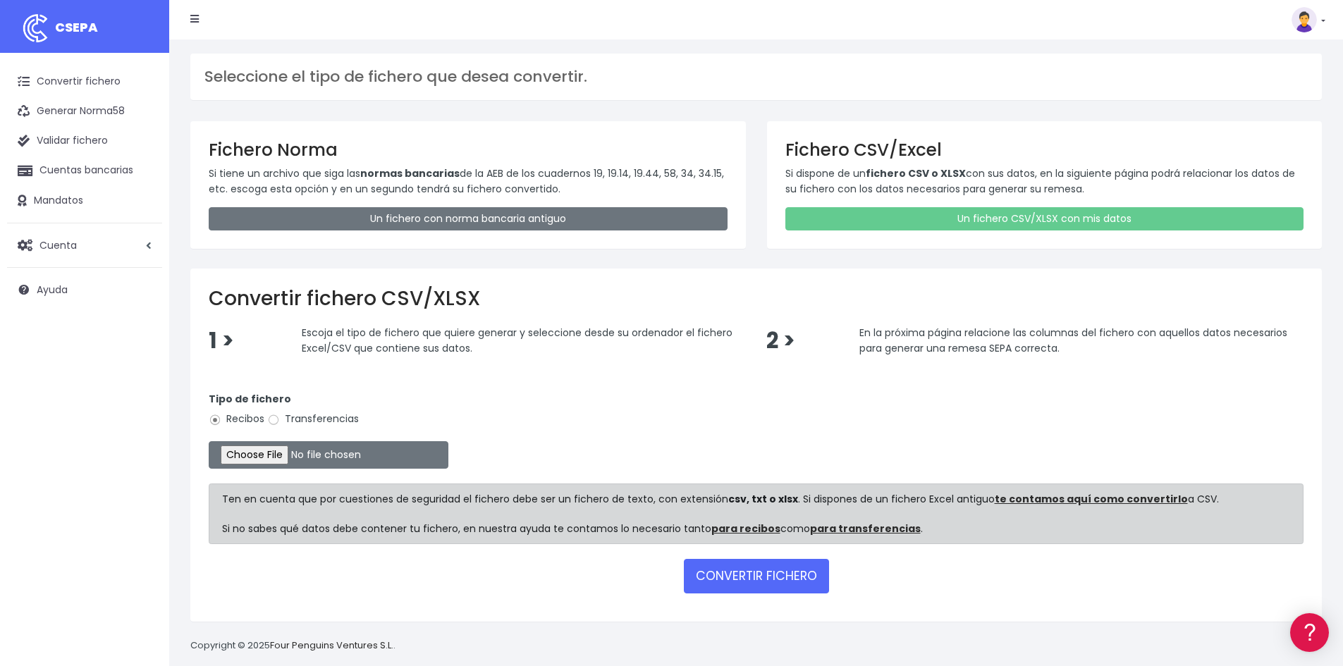
click at [316, 424] on label "Transferencias" at bounding box center [313, 419] width 92 height 15
click at [280, 424] on input "Transferencias" at bounding box center [273, 420] width 13 height 13
radio input "true"
click at [295, 449] on input "file" at bounding box center [329, 454] width 240 height 27
type input "C:\fakepath\250926 REMESA PREV 4.xlsx"
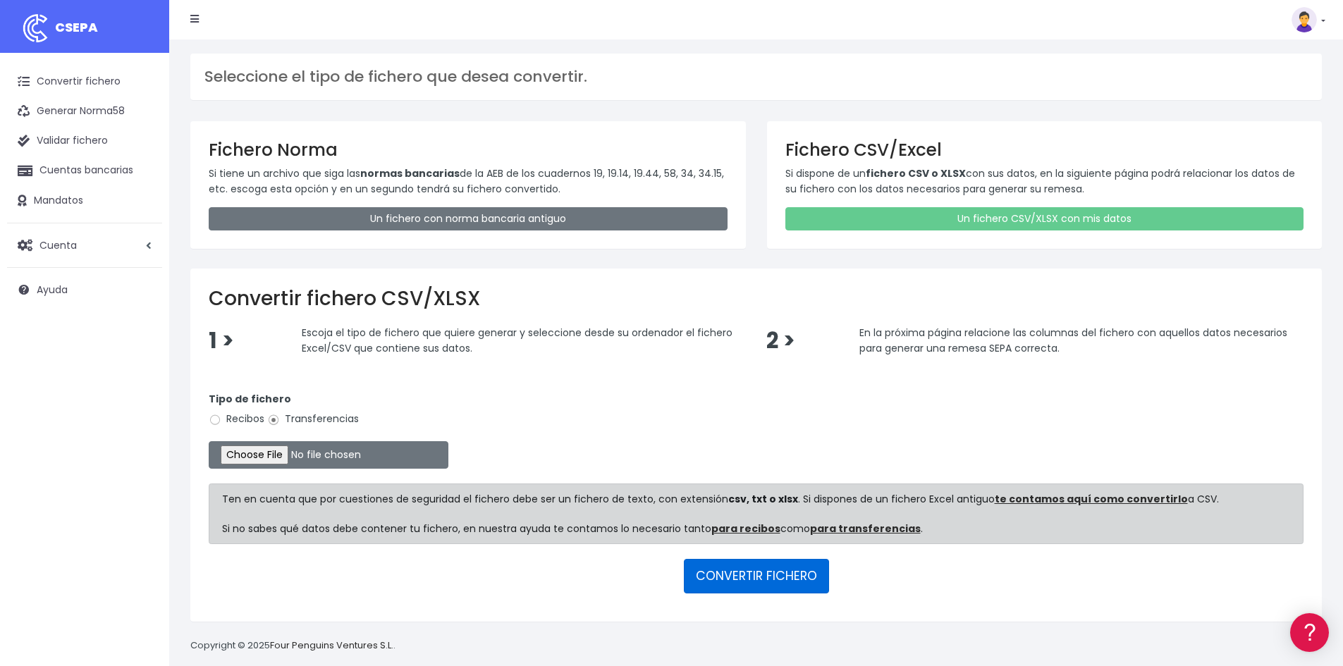
click at [771, 582] on button "CONVERTIR FICHERO" at bounding box center [756, 576] width 145 height 34
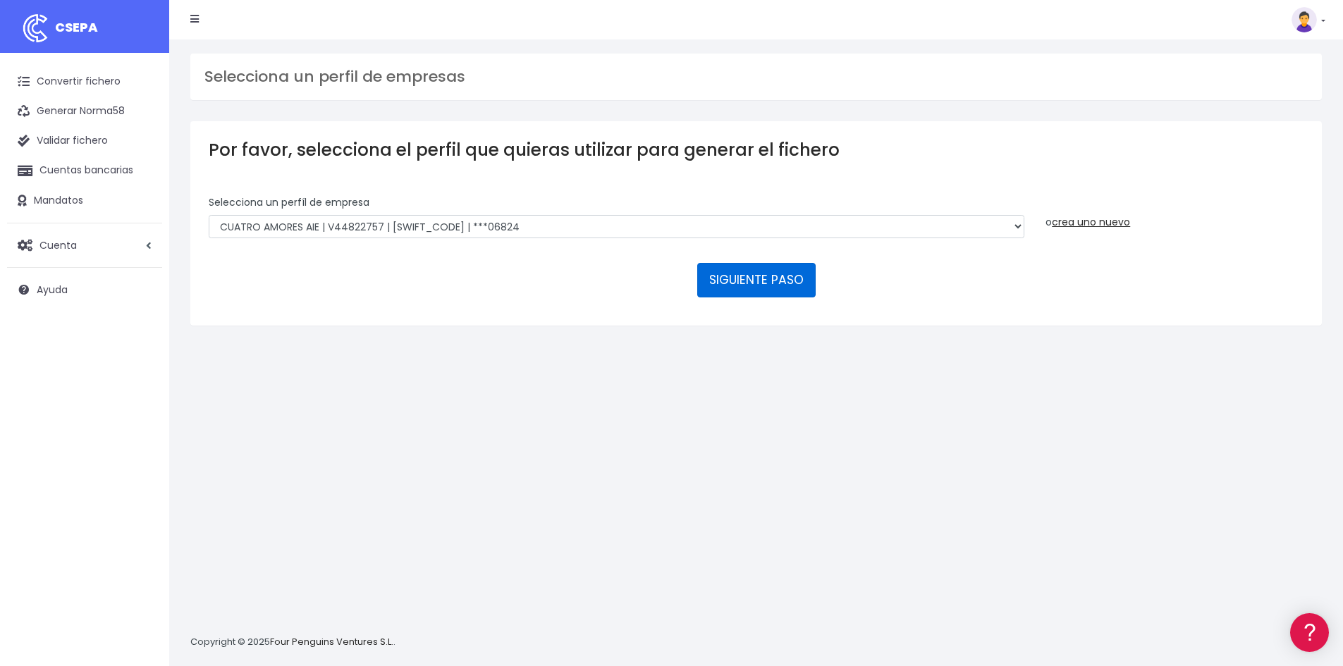
click at [740, 277] on button "SIGUIENTE PASO" at bounding box center [756, 280] width 118 height 34
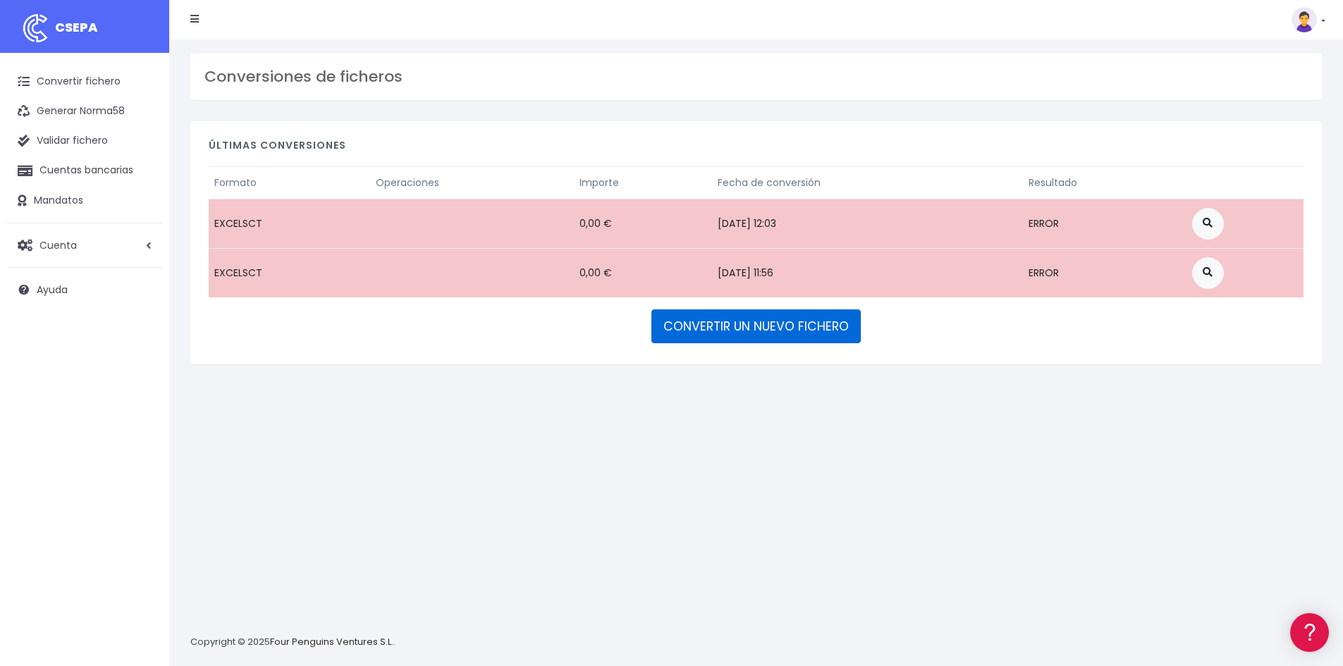
click at [809, 319] on link "CONVERTIR UN NUEVO FICHERO" at bounding box center [756, 327] width 209 height 34
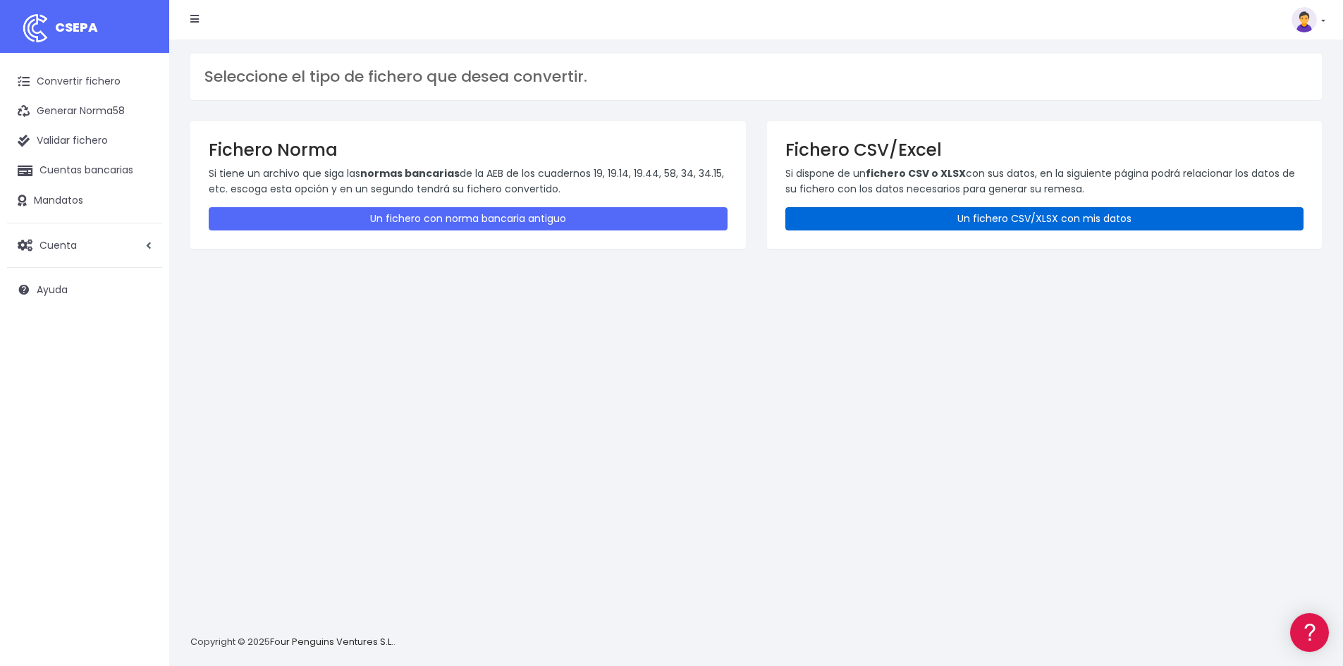
click at [865, 218] on link "Un fichero CSV/XLSX con mis datos" at bounding box center [1044, 218] width 519 height 23
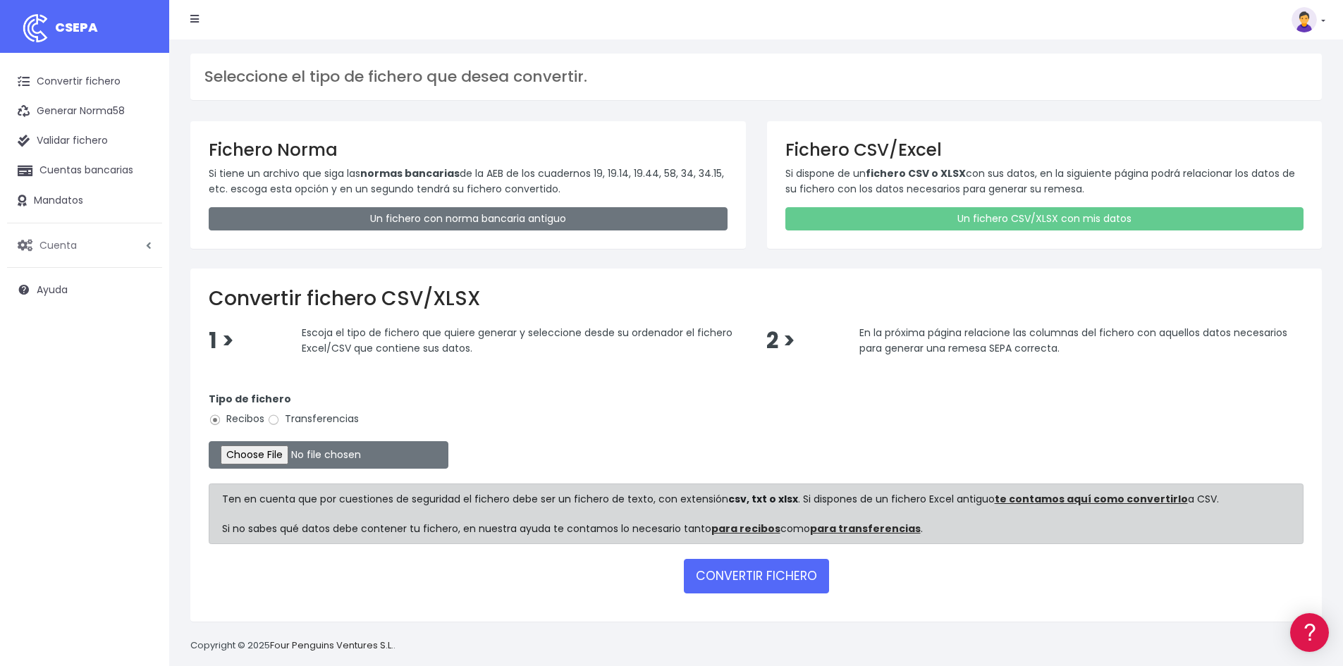
click at [115, 252] on link "Cuenta" at bounding box center [84, 246] width 155 height 30
click at [92, 305] on link "Suscripción" at bounding box center [93, 304] width 140 height 25
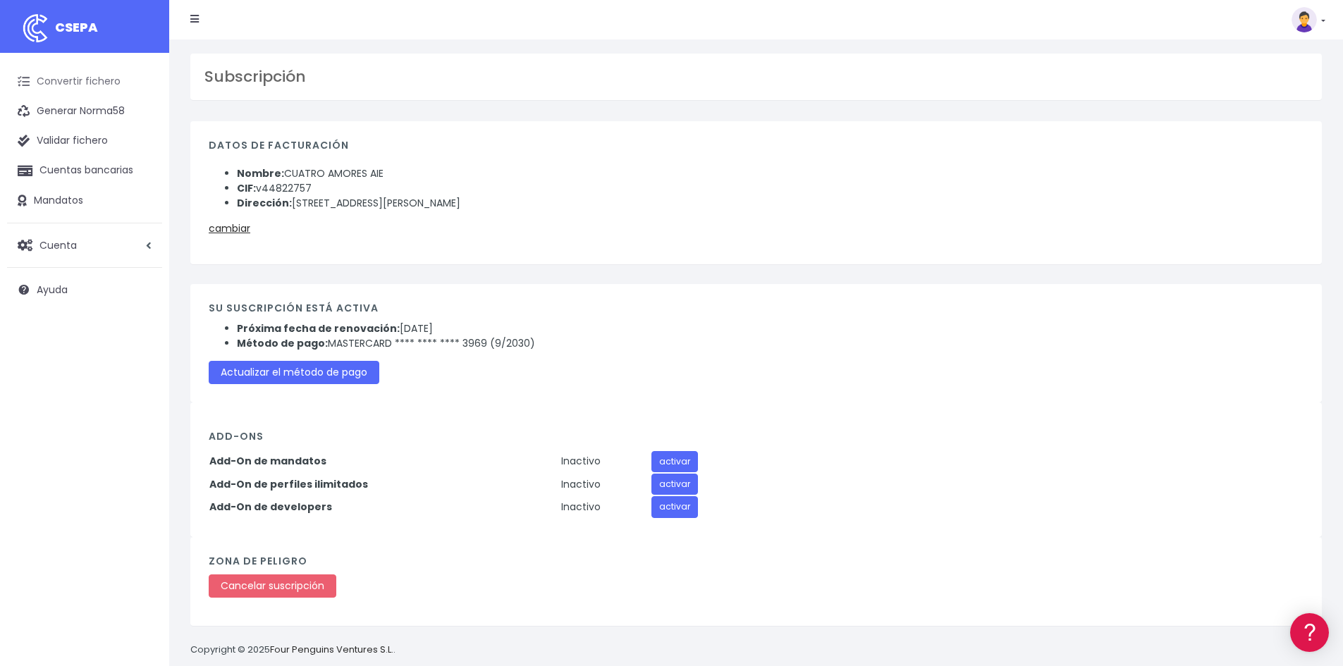
click at [106, 88] on link "Convertir fichero" at bounding box center [84, 82] width 155 height 30
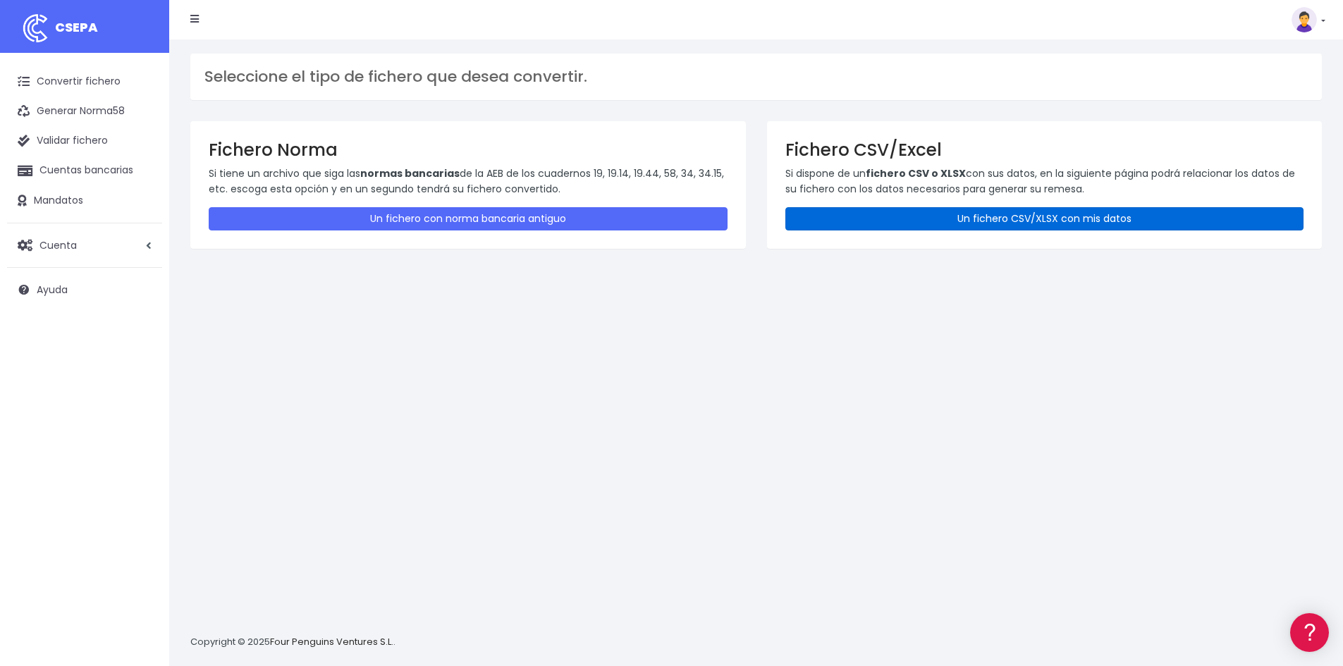
click at [944, 230] on link "Un fichero CSV/XLSX con mis datos" at bounding box center [1044, 218] width 519 height 23
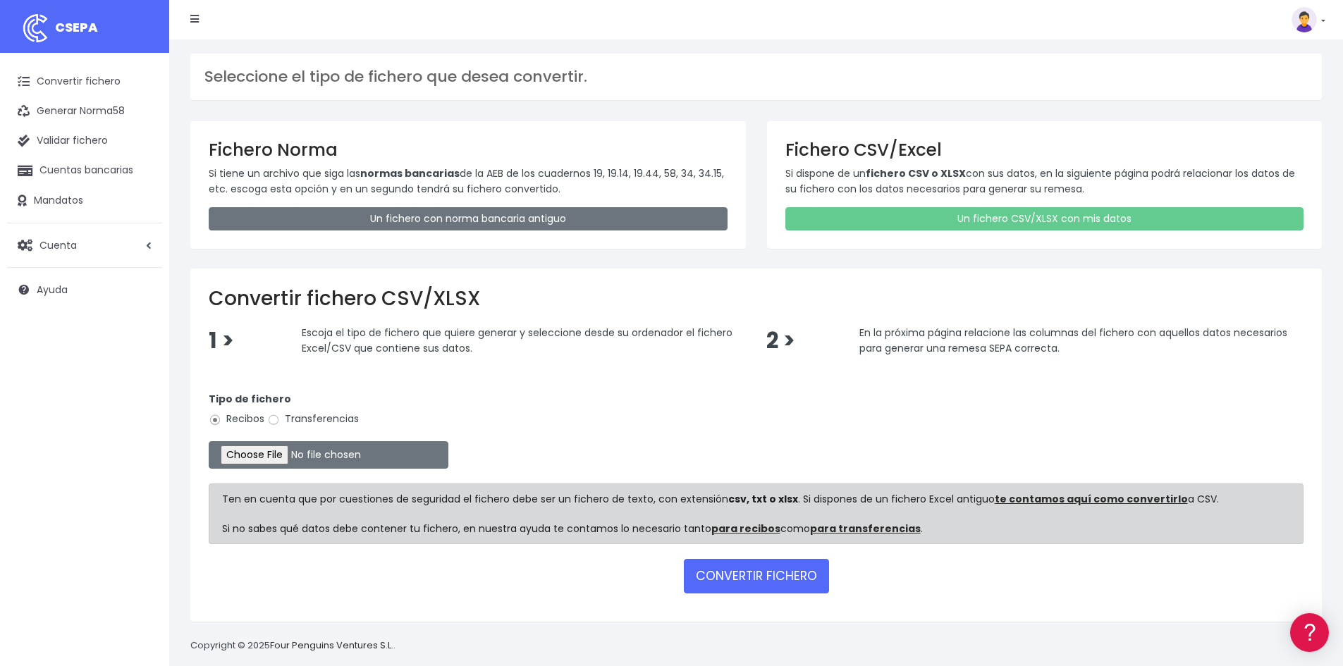
click at [317, 415] on label "Transferencias" at bounding box center [313, 419] width 92 height 15
click at [280, 415] on input "Transferencias" at bounding box center [273, 420] width 13 height 13
radio input "true"
click at [280, 457] on input "file" at bounding box center [329, 454] width 240 height 27
type input "C:\fakepath\250926 REMESA PREV 4.xlsx"
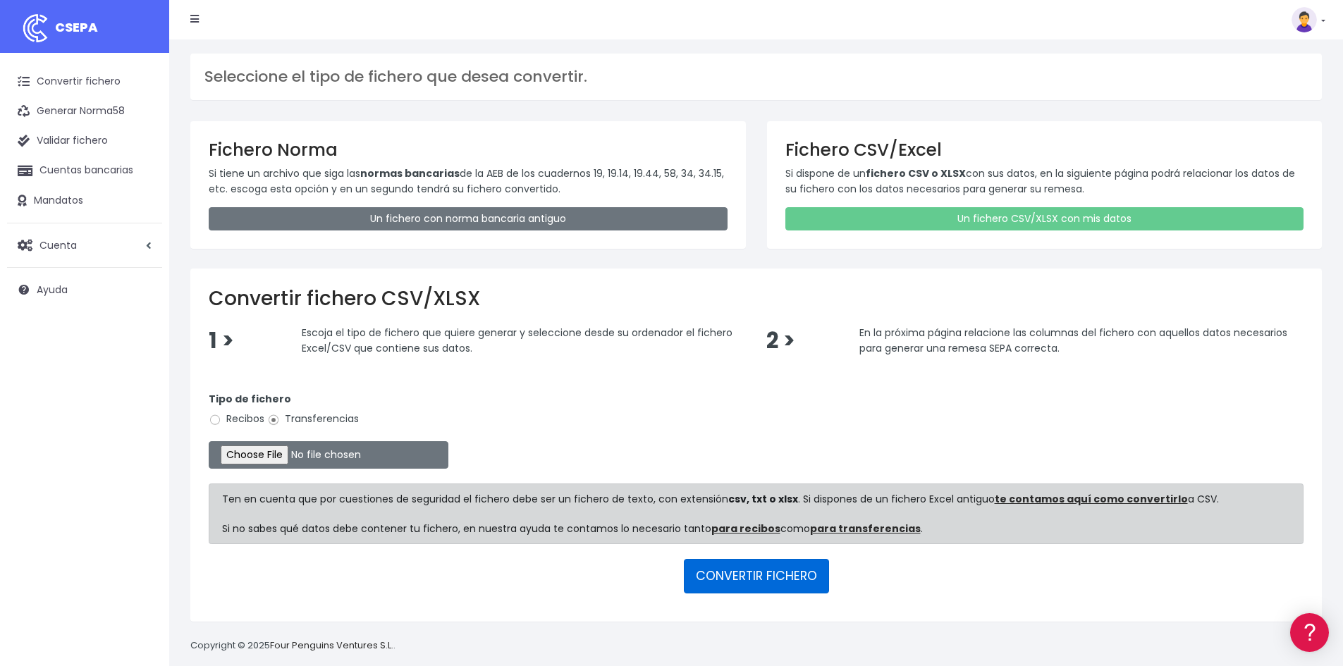
click at [783, 577] on button "CONVERTIR FICHERO" at bounding box center [756, 576] width 145 height 34
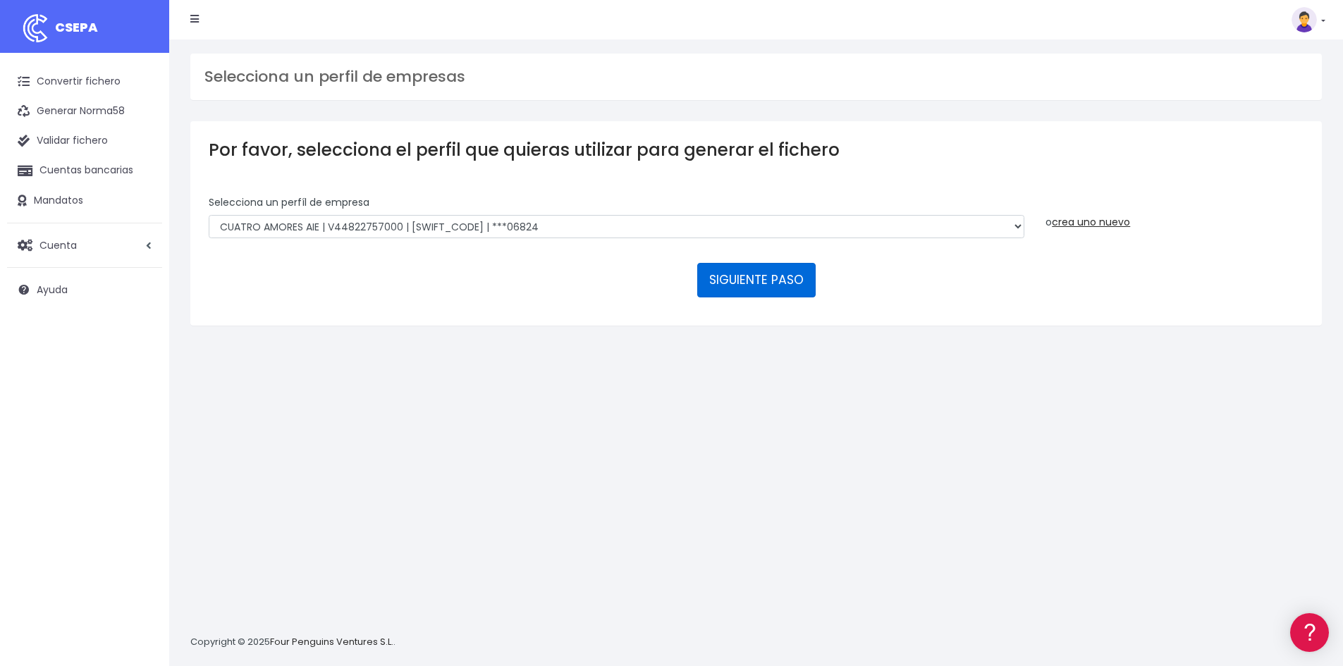
click at [723, 284] on button "SIGUIENTE PASO" at bounding box center [756, 280] width 118 height 34
